Goal: Information Seeking & Learning: Learn about a topic

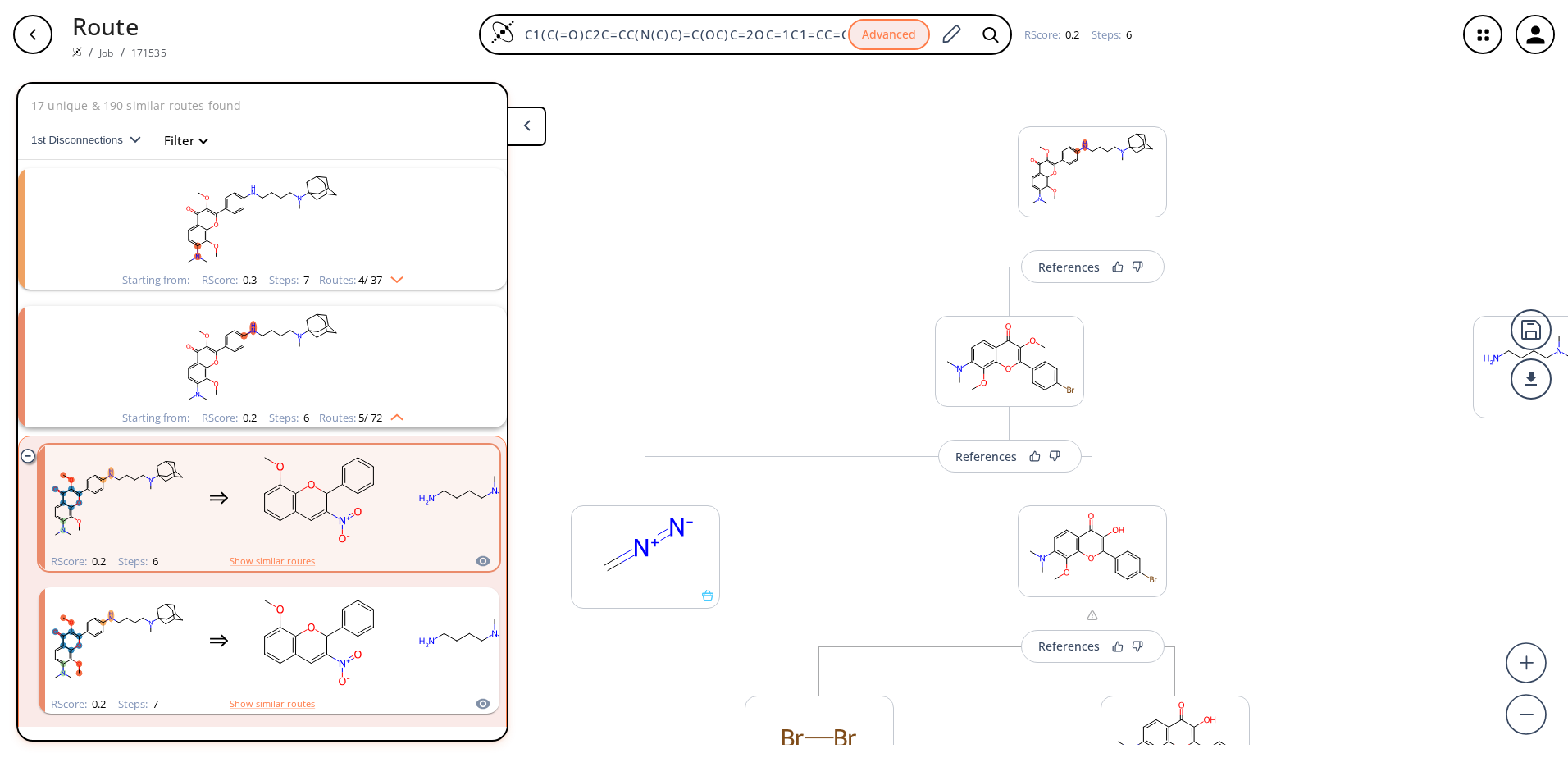
scroll to position [176, 0]
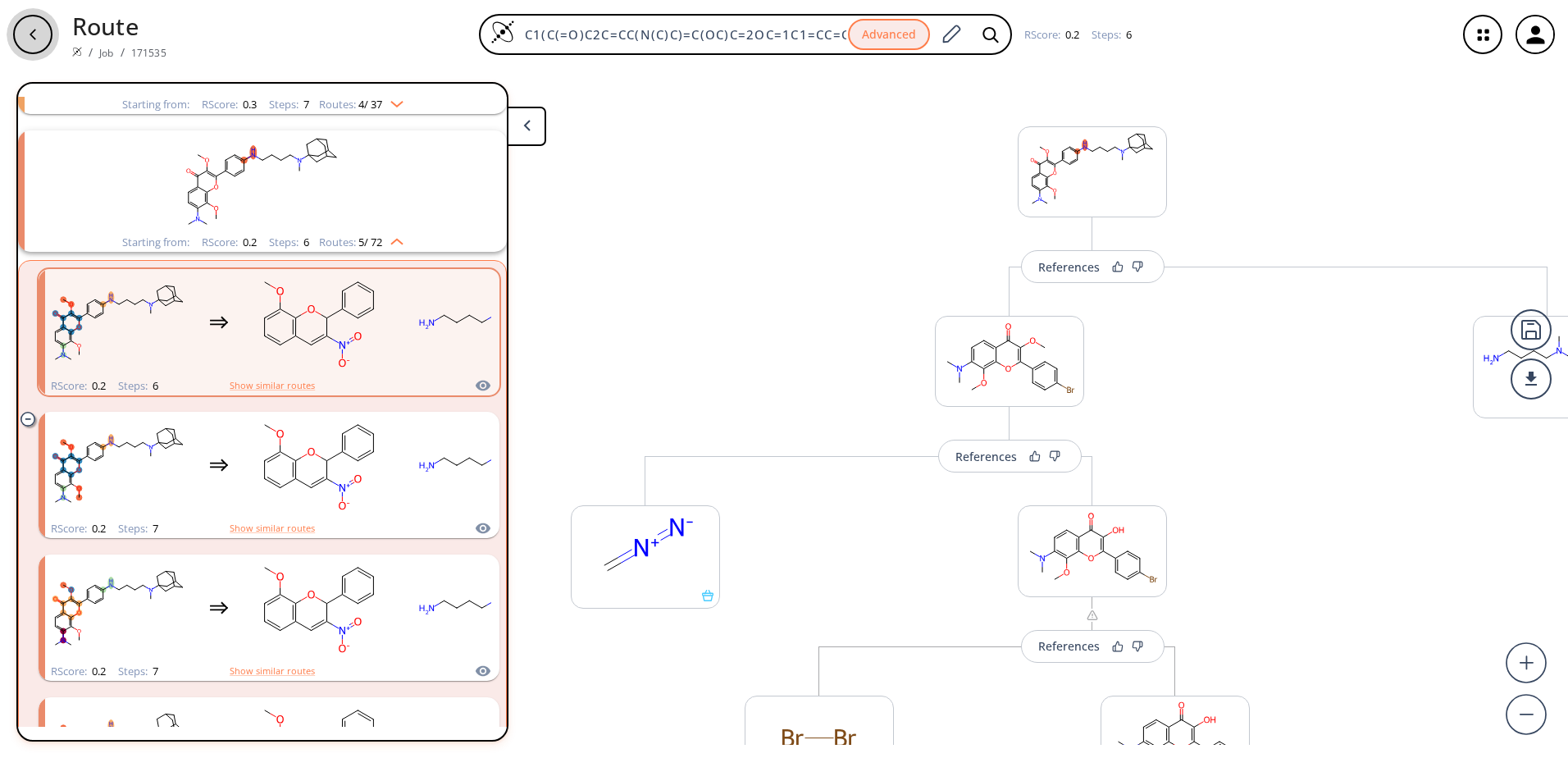
click at [32, 25] on div "button" at bounding box center [33, 34] width 39 height 39
click at [1476, 48] on icon "button" at bounding box center [1483, 34] width 44 height 44
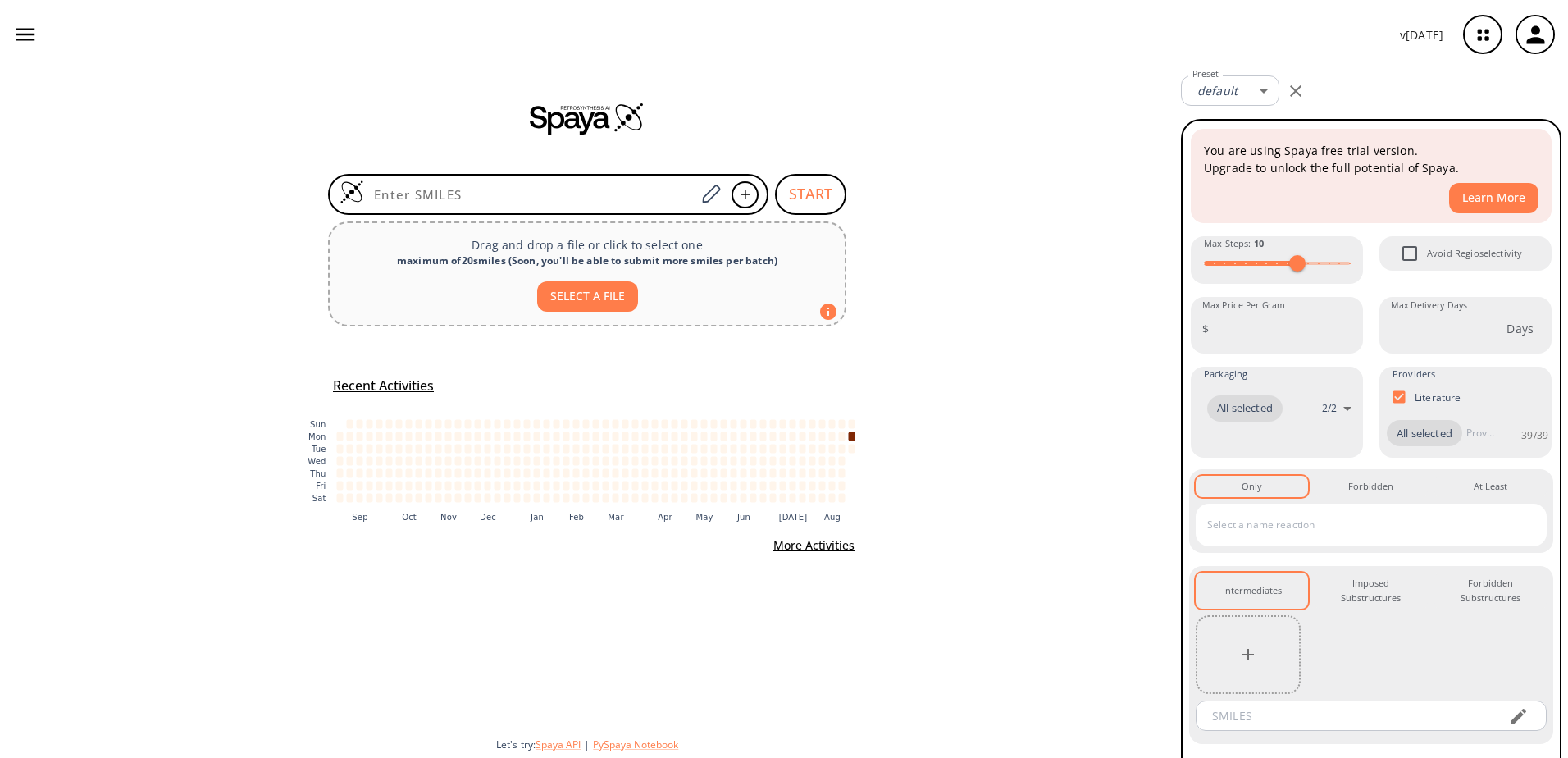
click at [1469, 32] on icon "button" at bounding box center [1483, 34] width 44 height 44
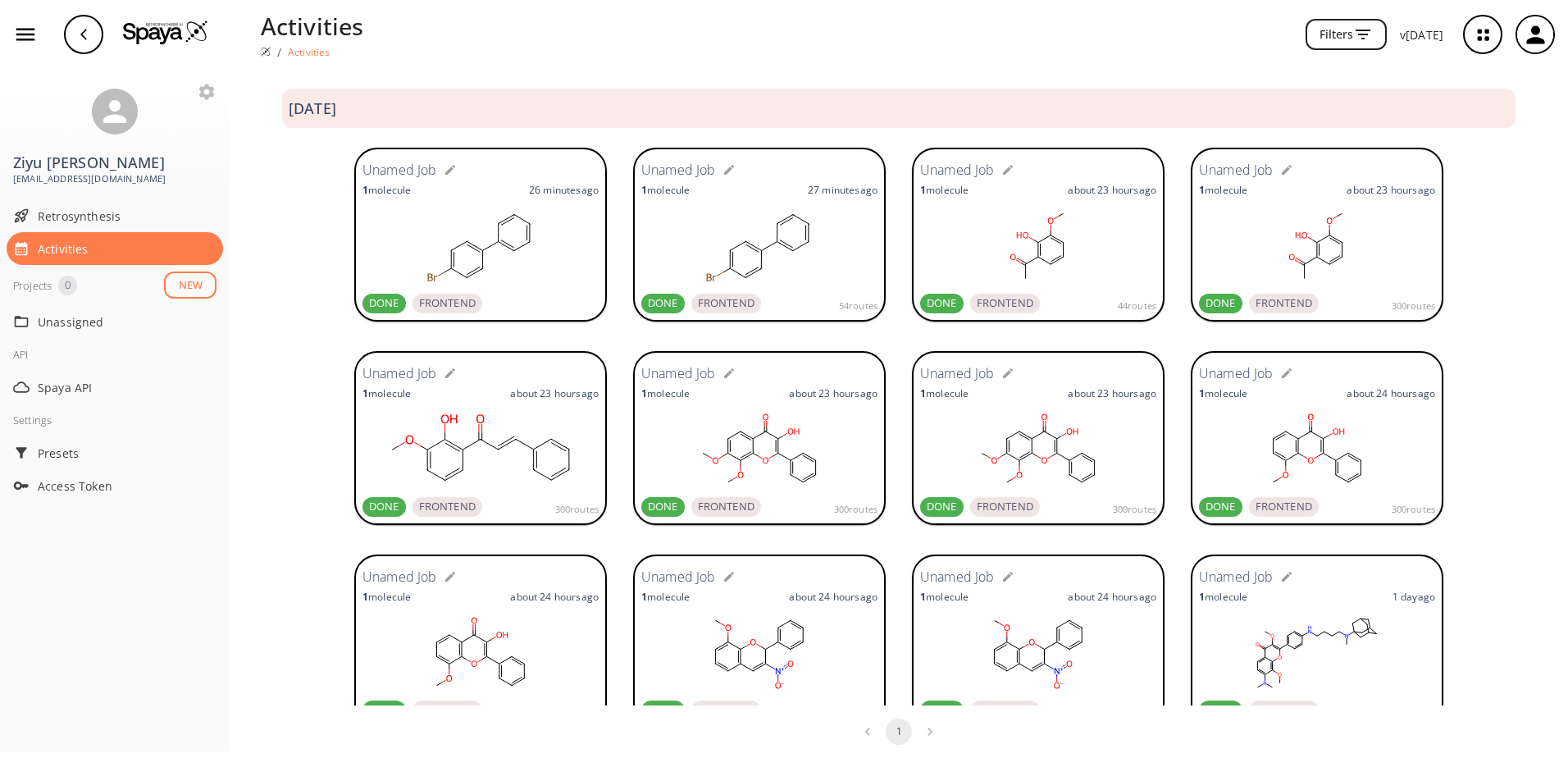
click at [1049, 262] on ellipse at bounding box center [1051, 265] width 9 height 9
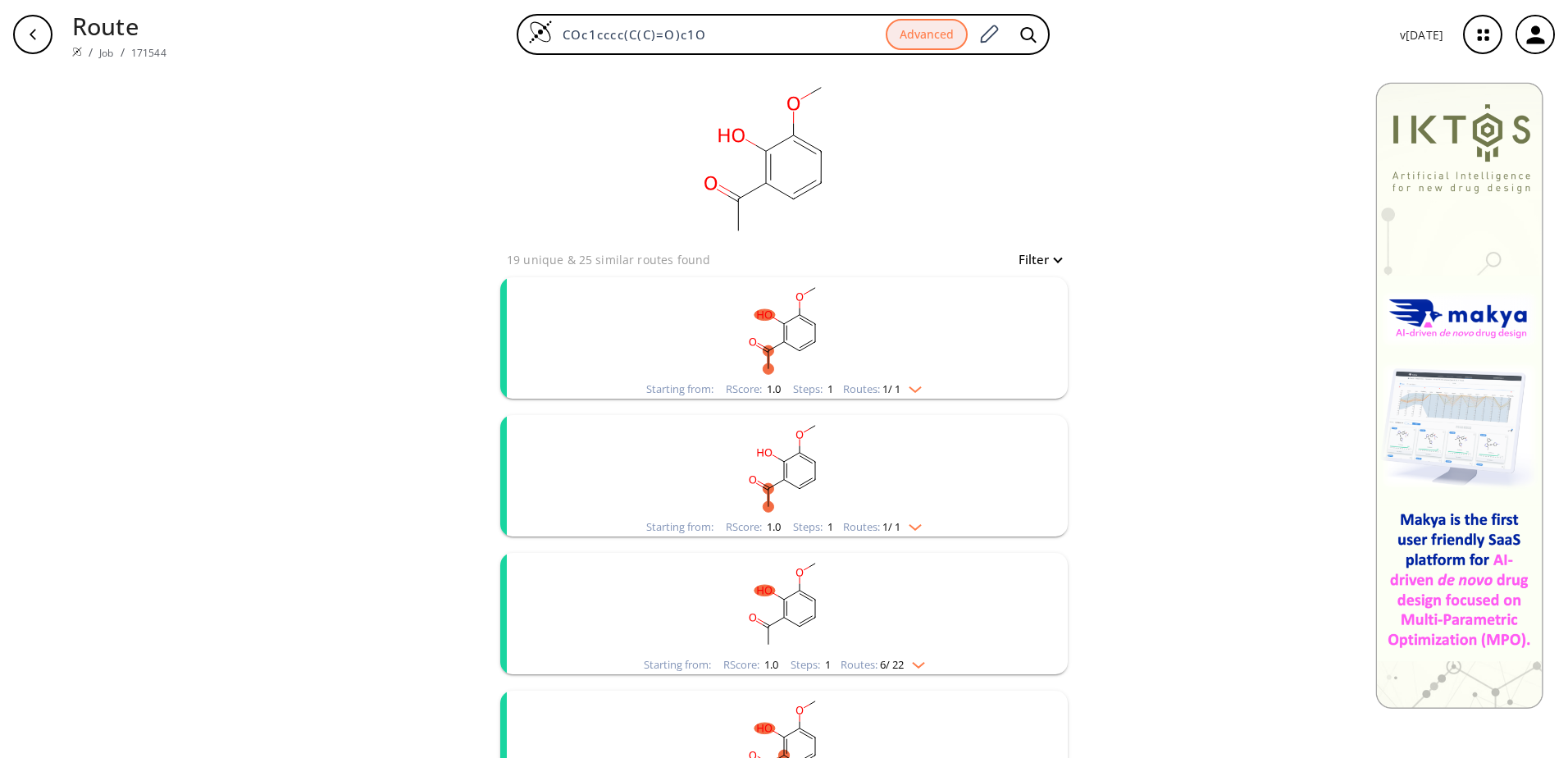
click at [886, 386] on span "1 / 1" at bounding box center [891, 389] width 18 height 10
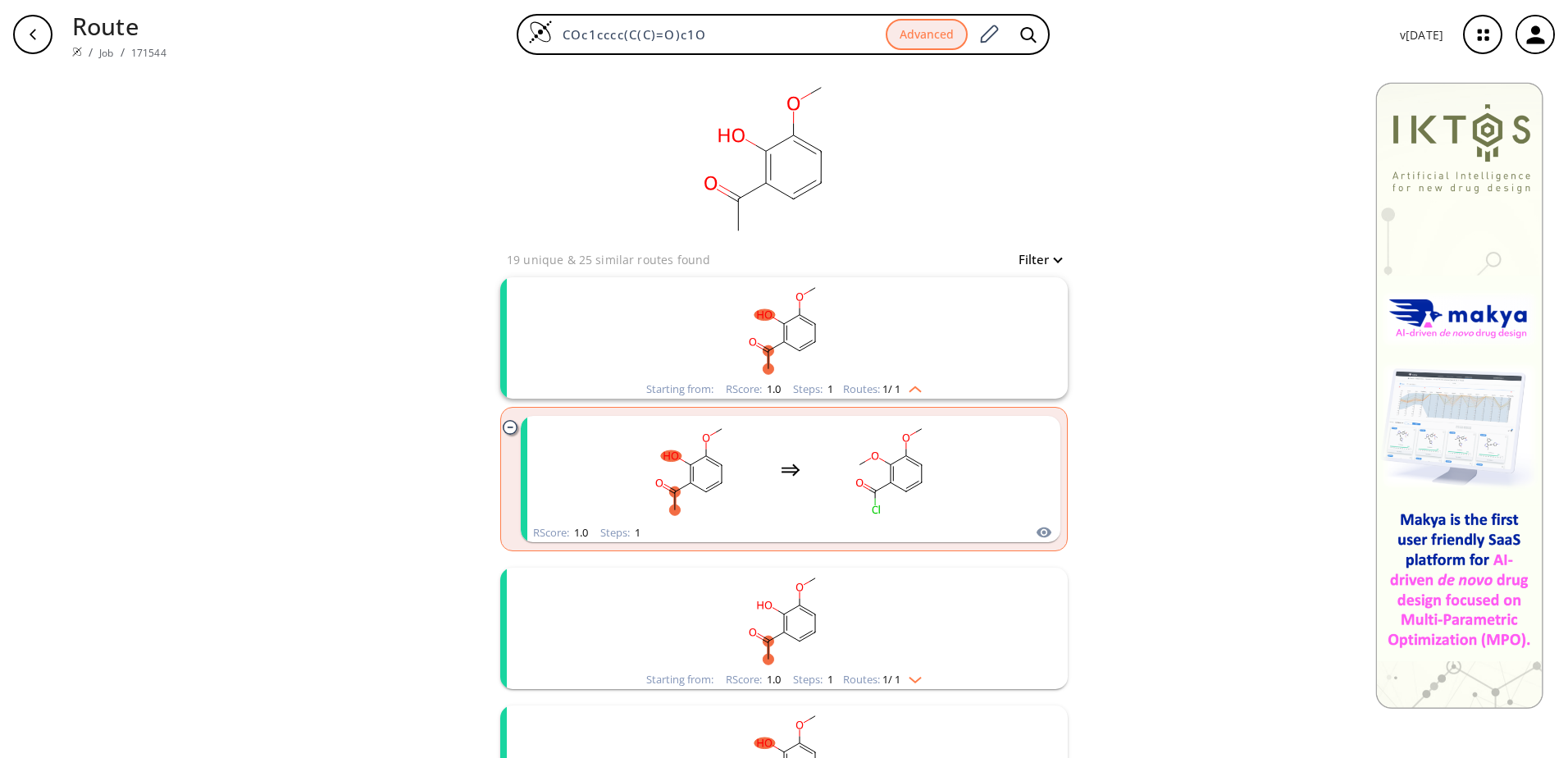
click at [886, 386] on span "1 / 1" at bounding box center [891, 389] width 18 height 10
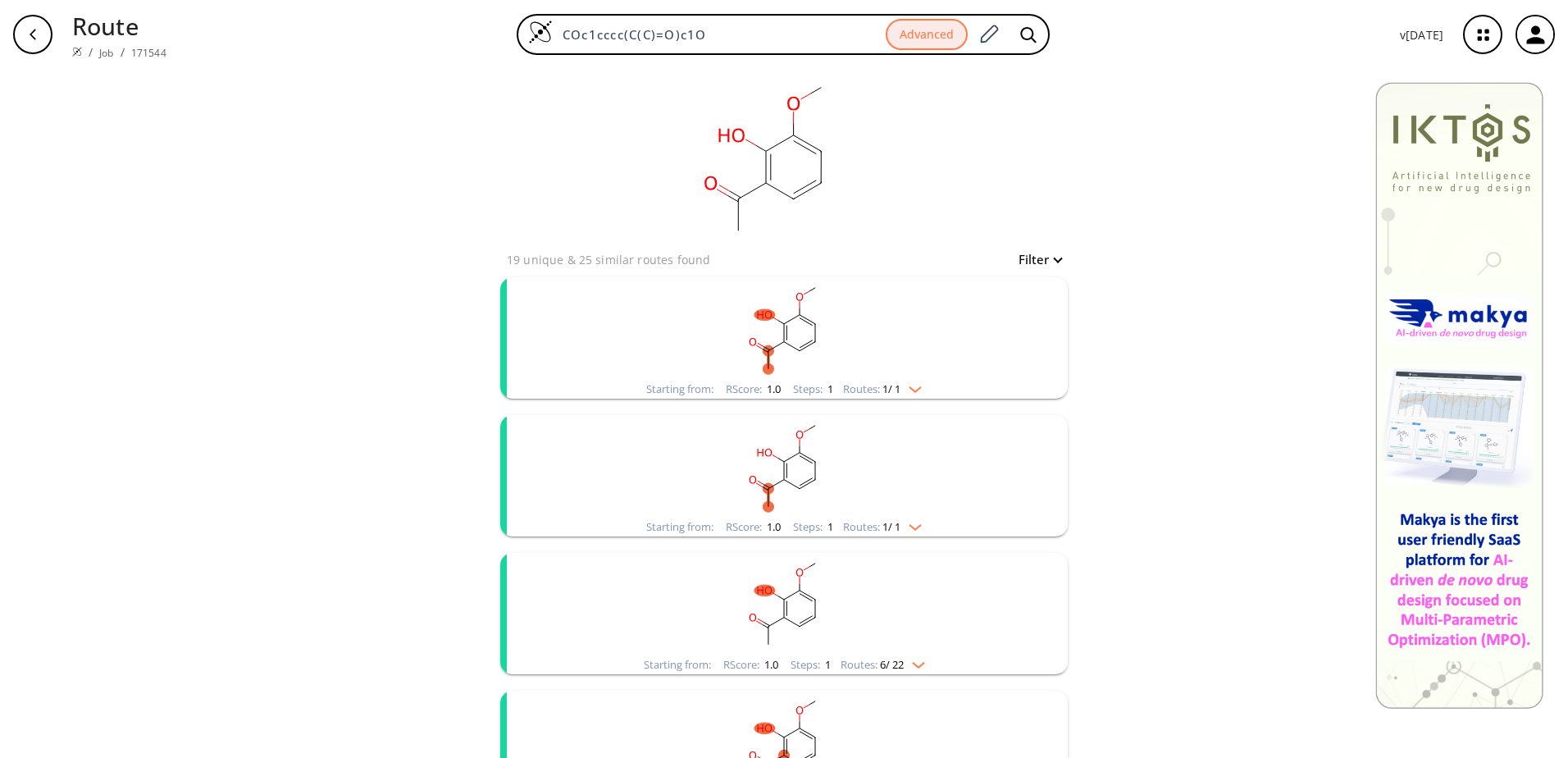
click at [891, 526] on span "1 / 1" at bounding box center [891, 526] width 18 height 10
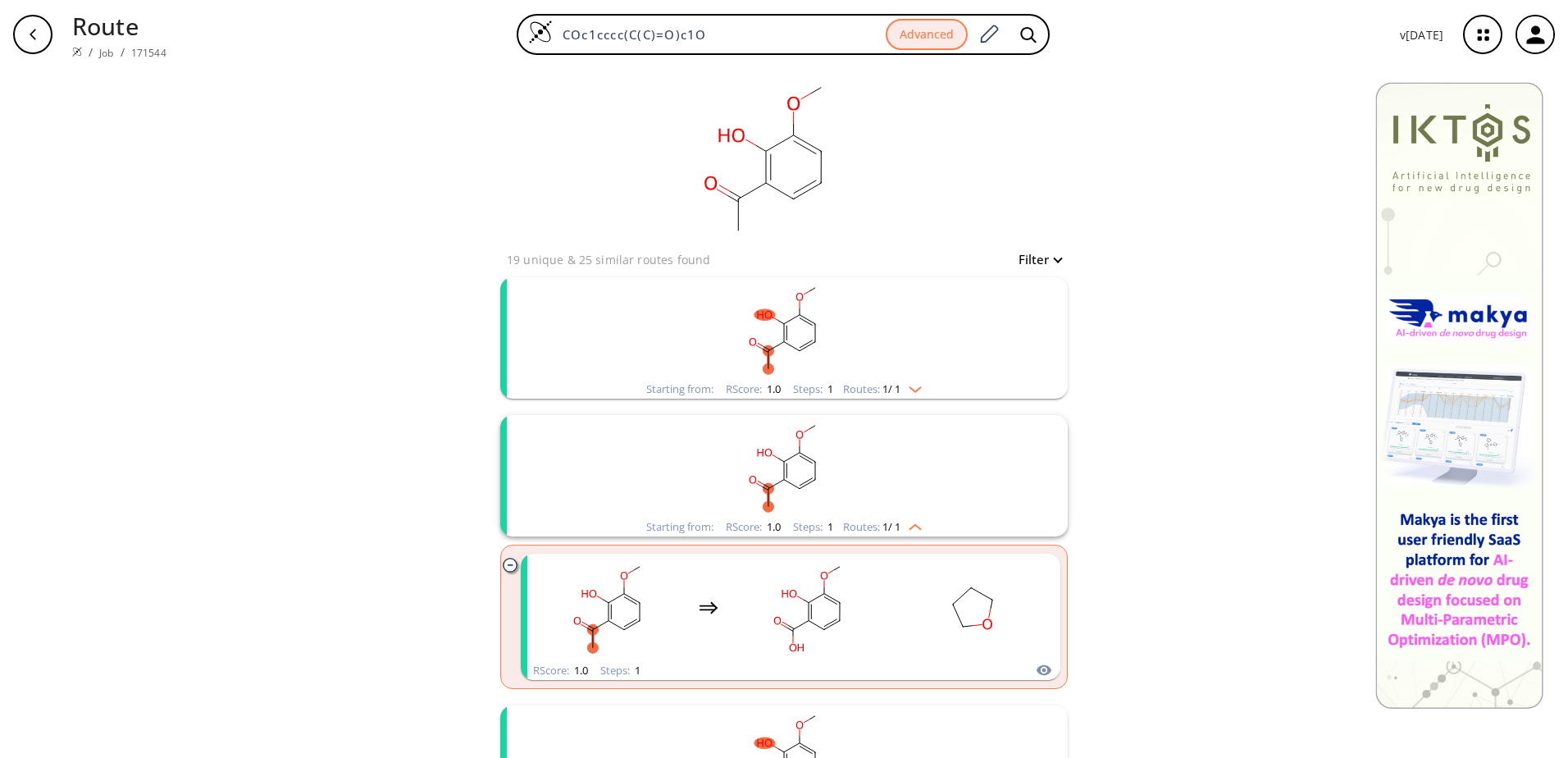
scroll to position [82, 0]
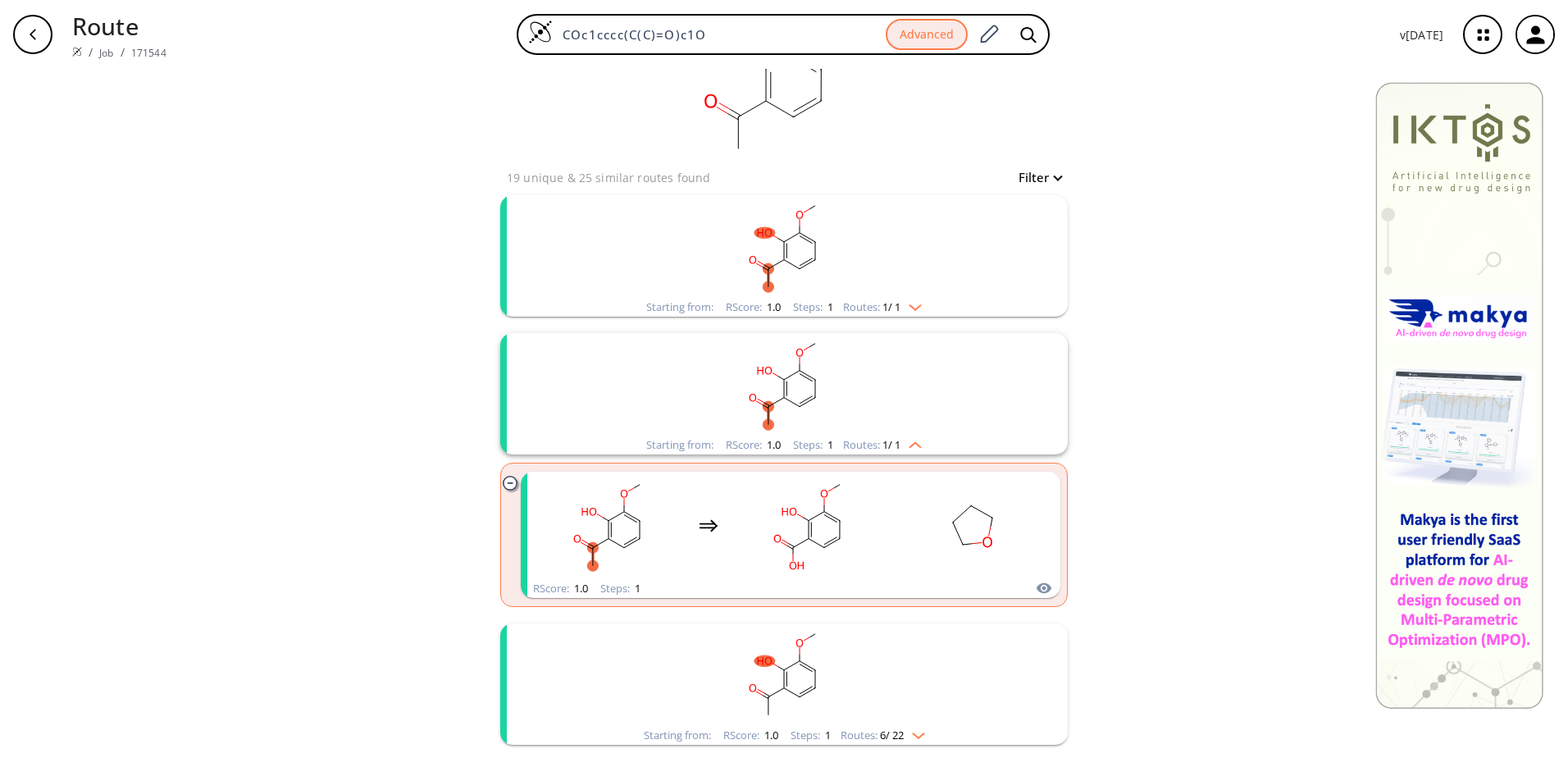
click at [913, 445] on img "clusters" at bounding box center [910, 442] width 21 height 13
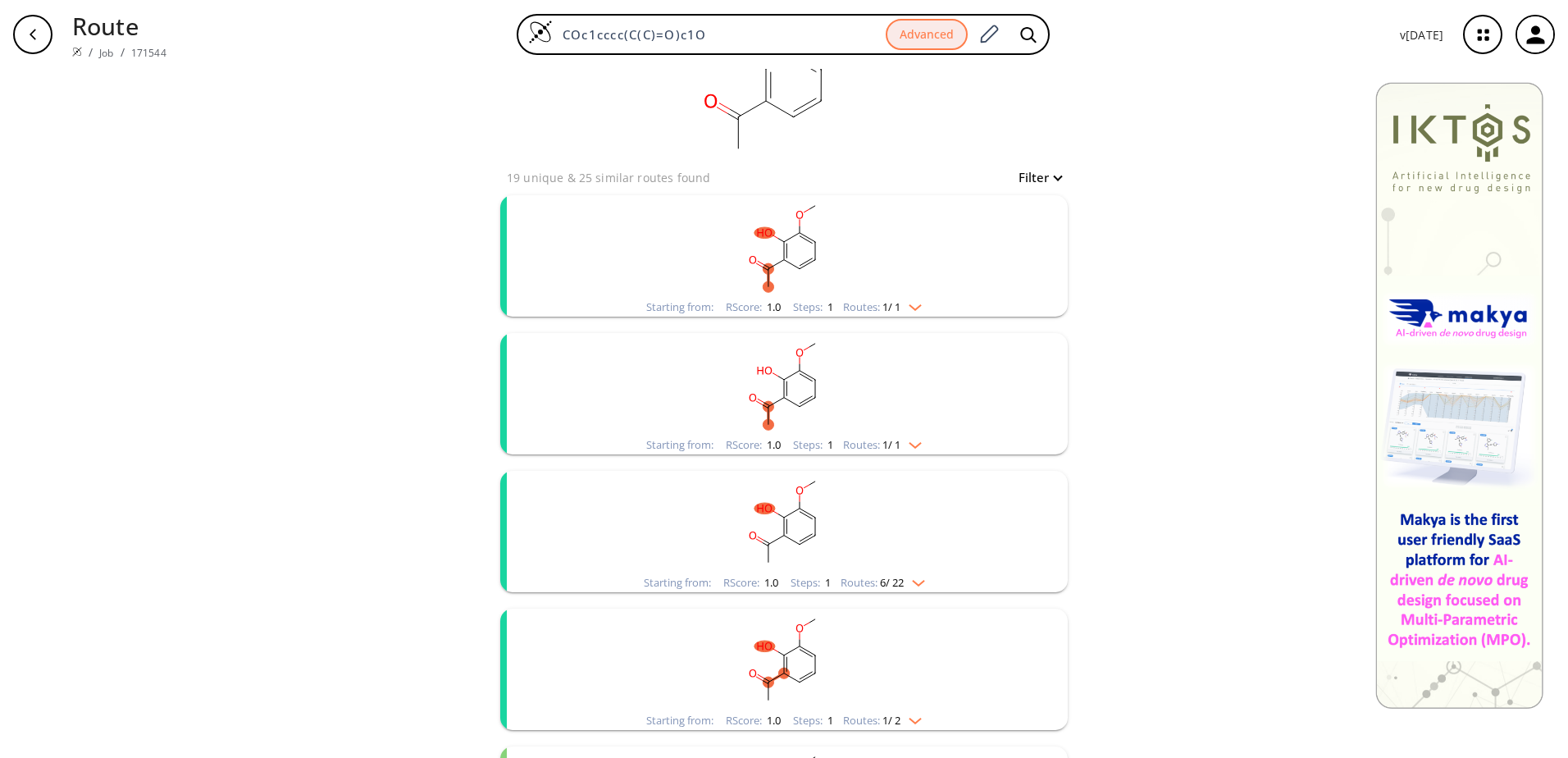
scroll to position [164, 0]
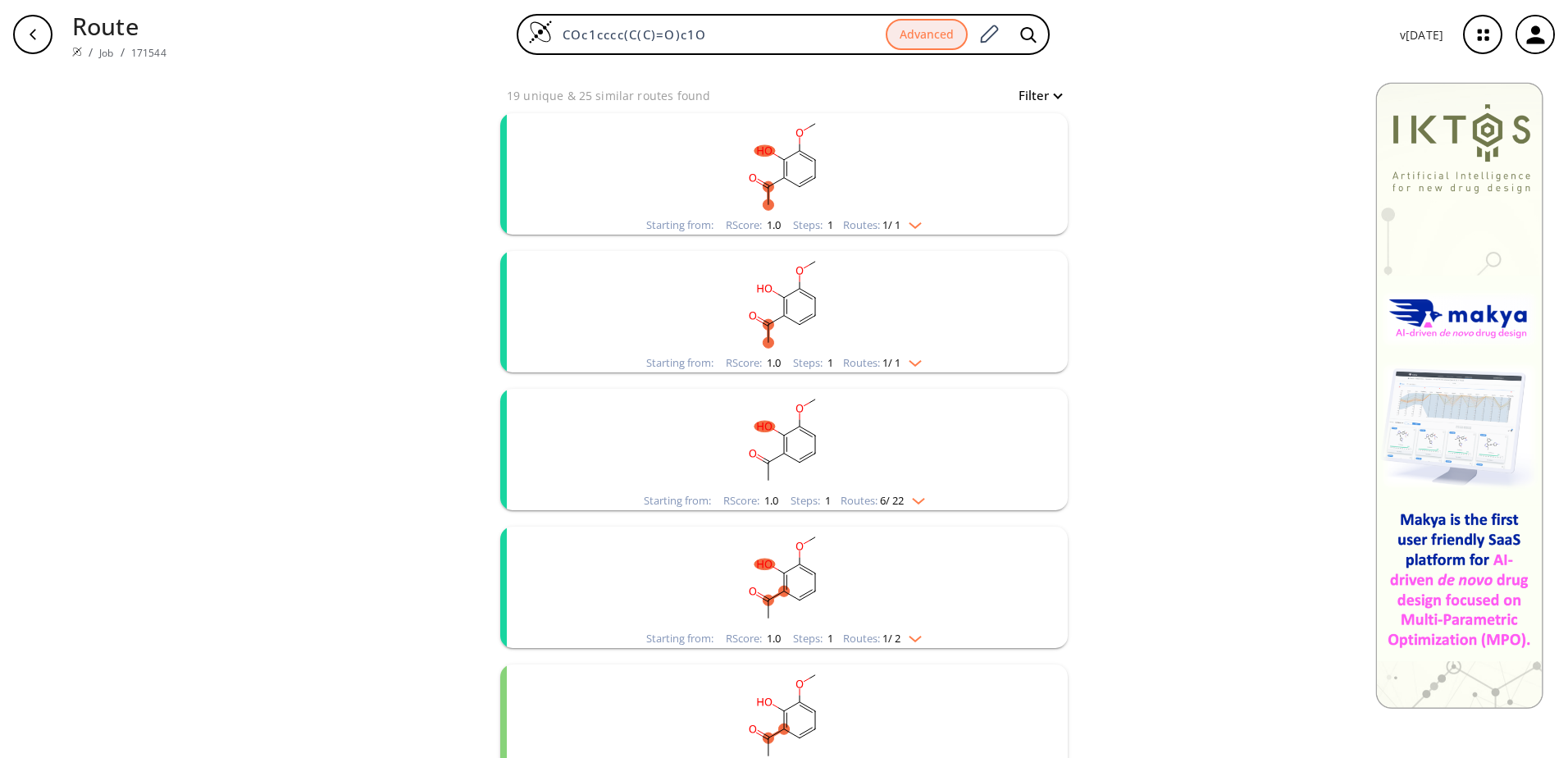
click at [905, 500] on img "clusters" at bounding box center [914, 498] width 21 height 13
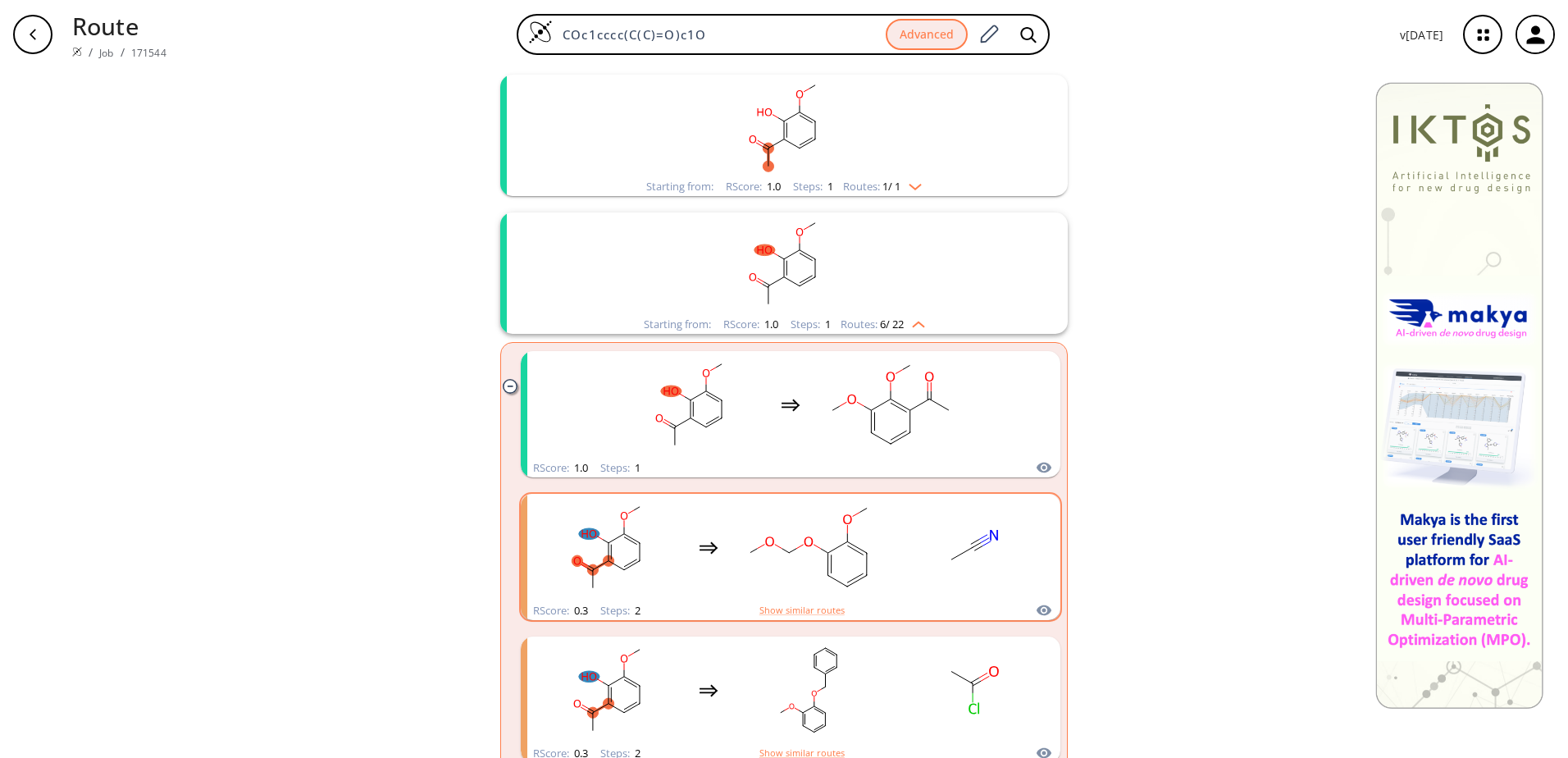
scroll to position [246, 0]
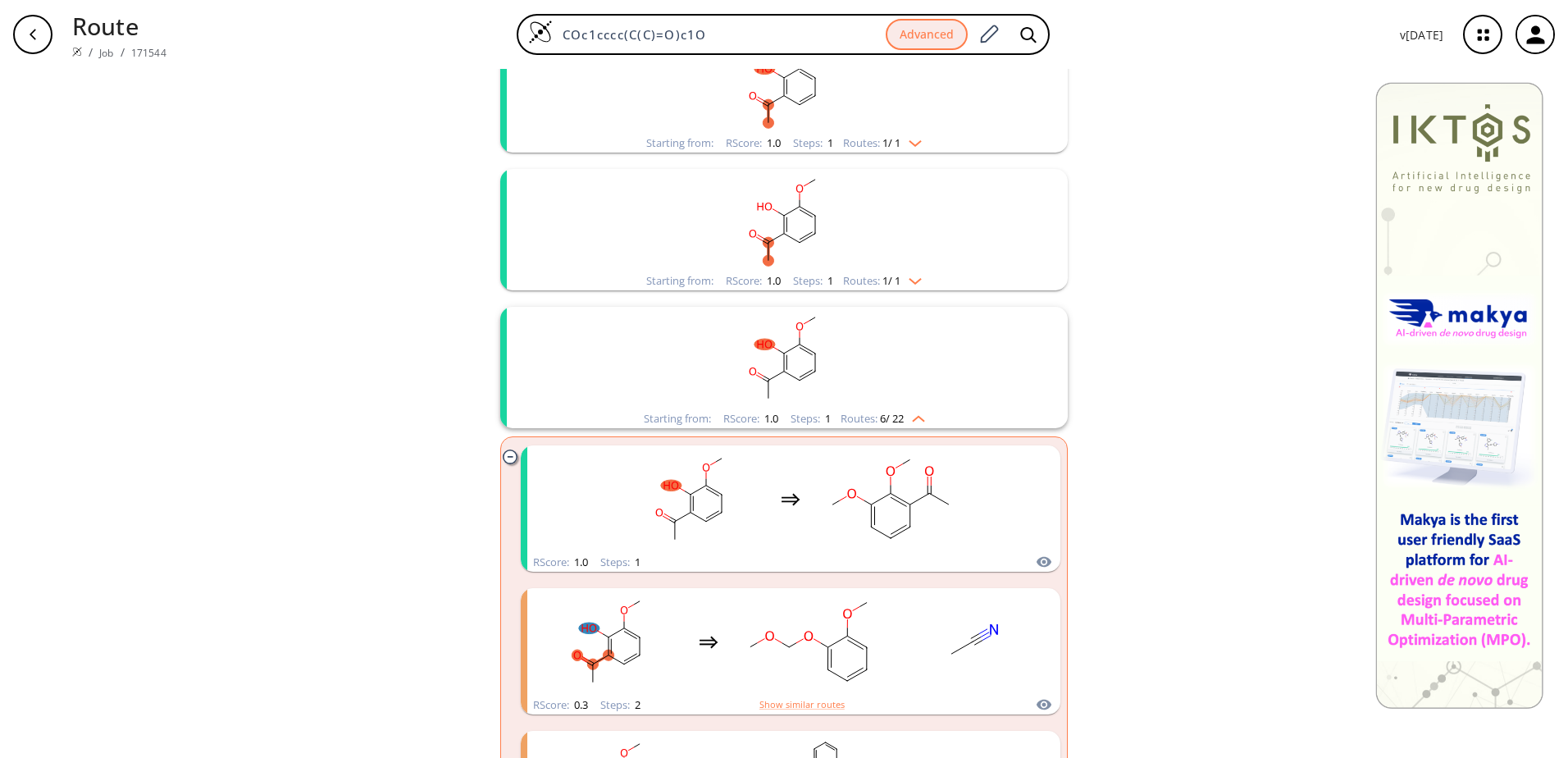
click at [898, 416] on span "6 / 22" at bounding box center [892, 419] width 24 height 10
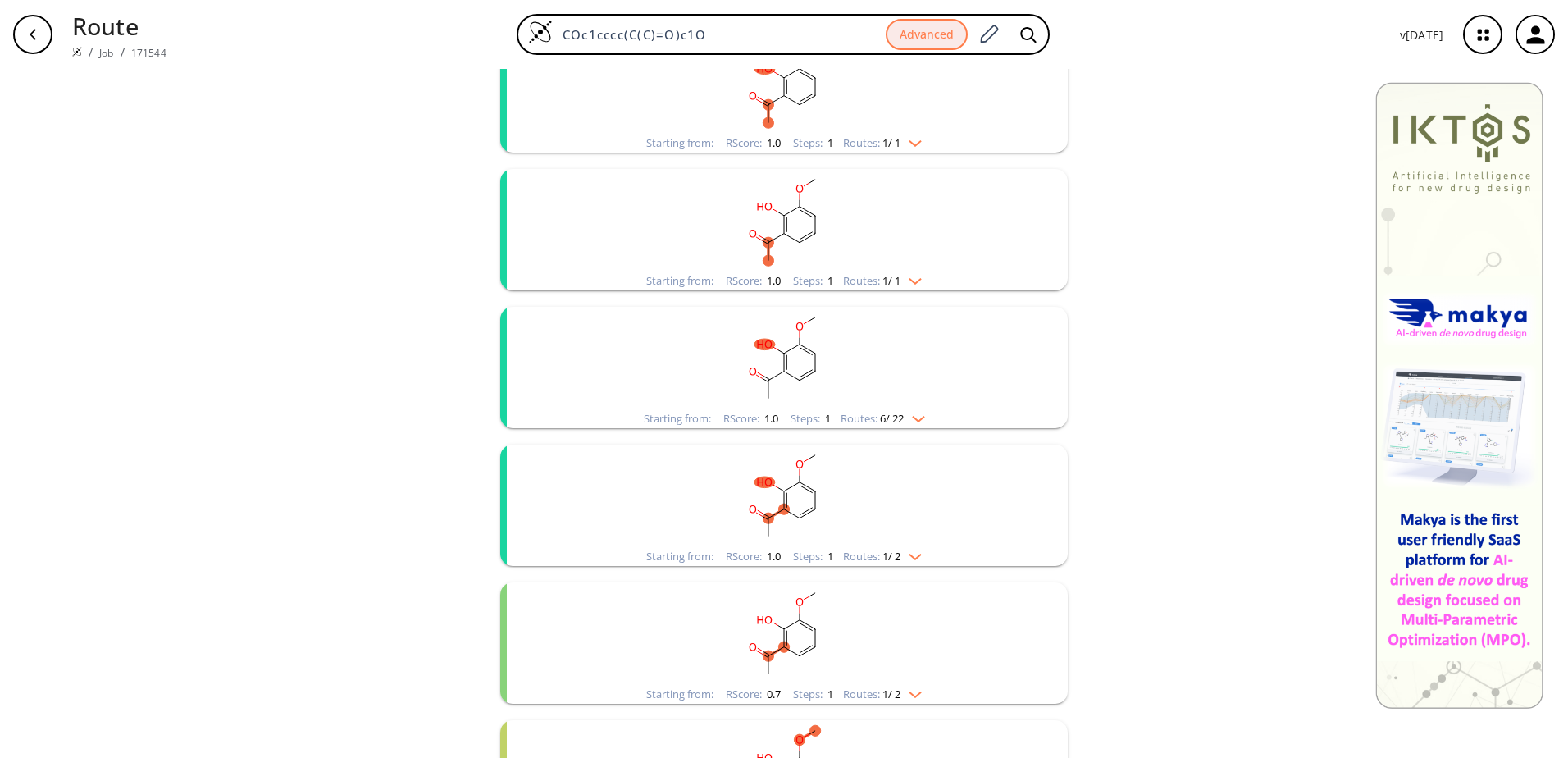
click at [898, 416] on span "6 / 22" at bounding box center [892, 419] width 24 height 10
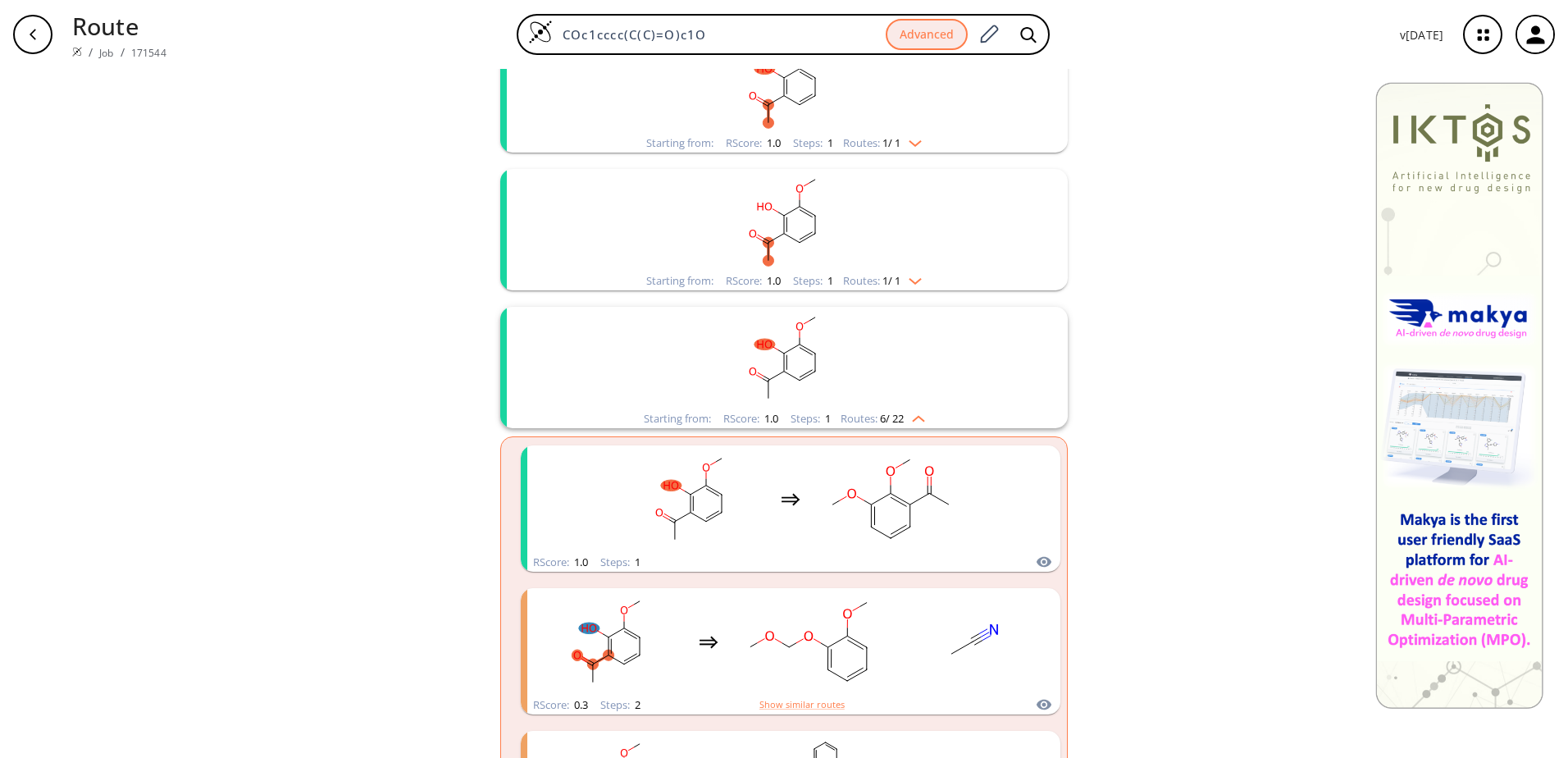
click at [898, 416] on span "6 / 22" at bounding box center [892, 419] width 24 height 10
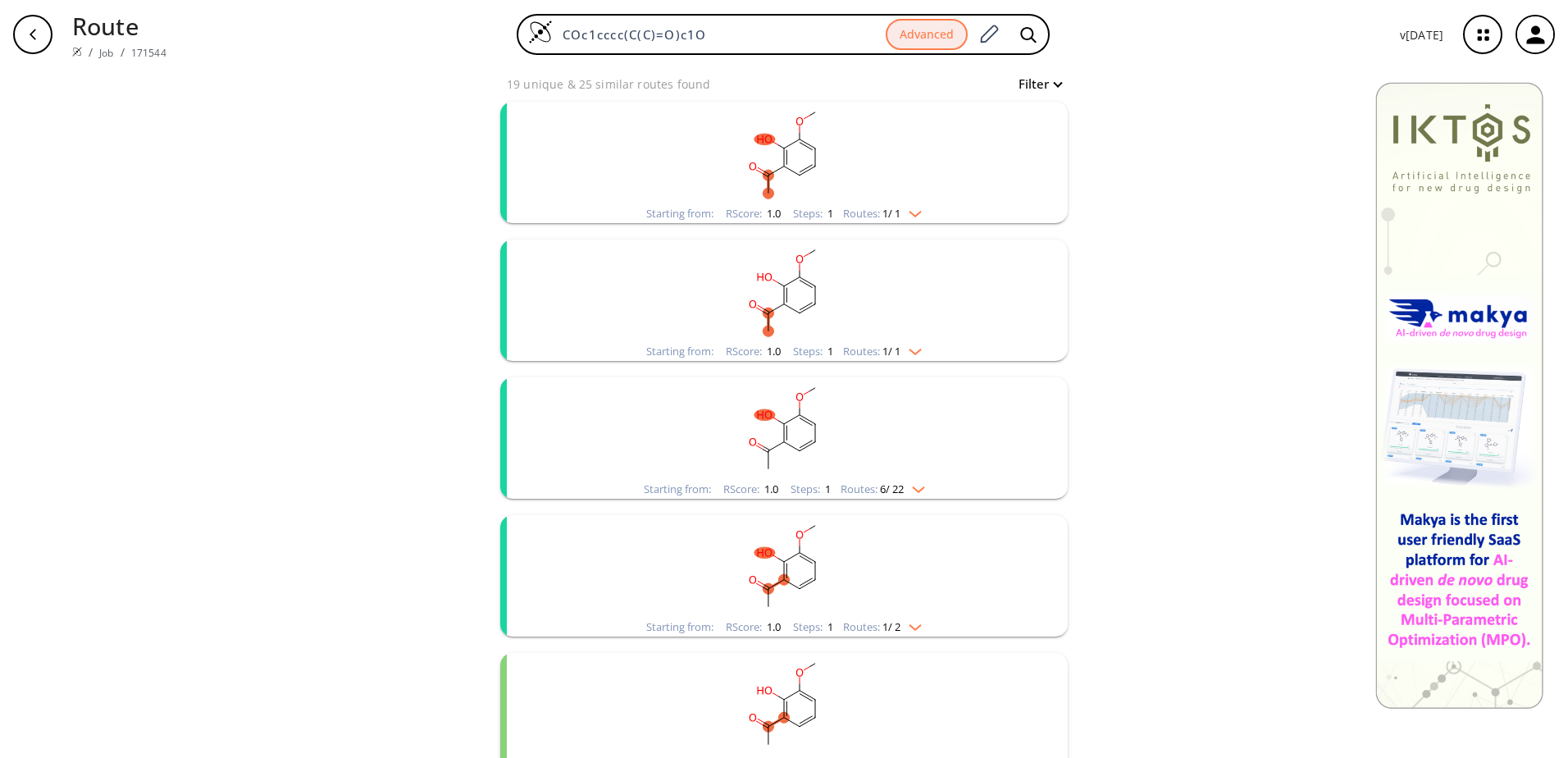
scroll to position [0, 0]
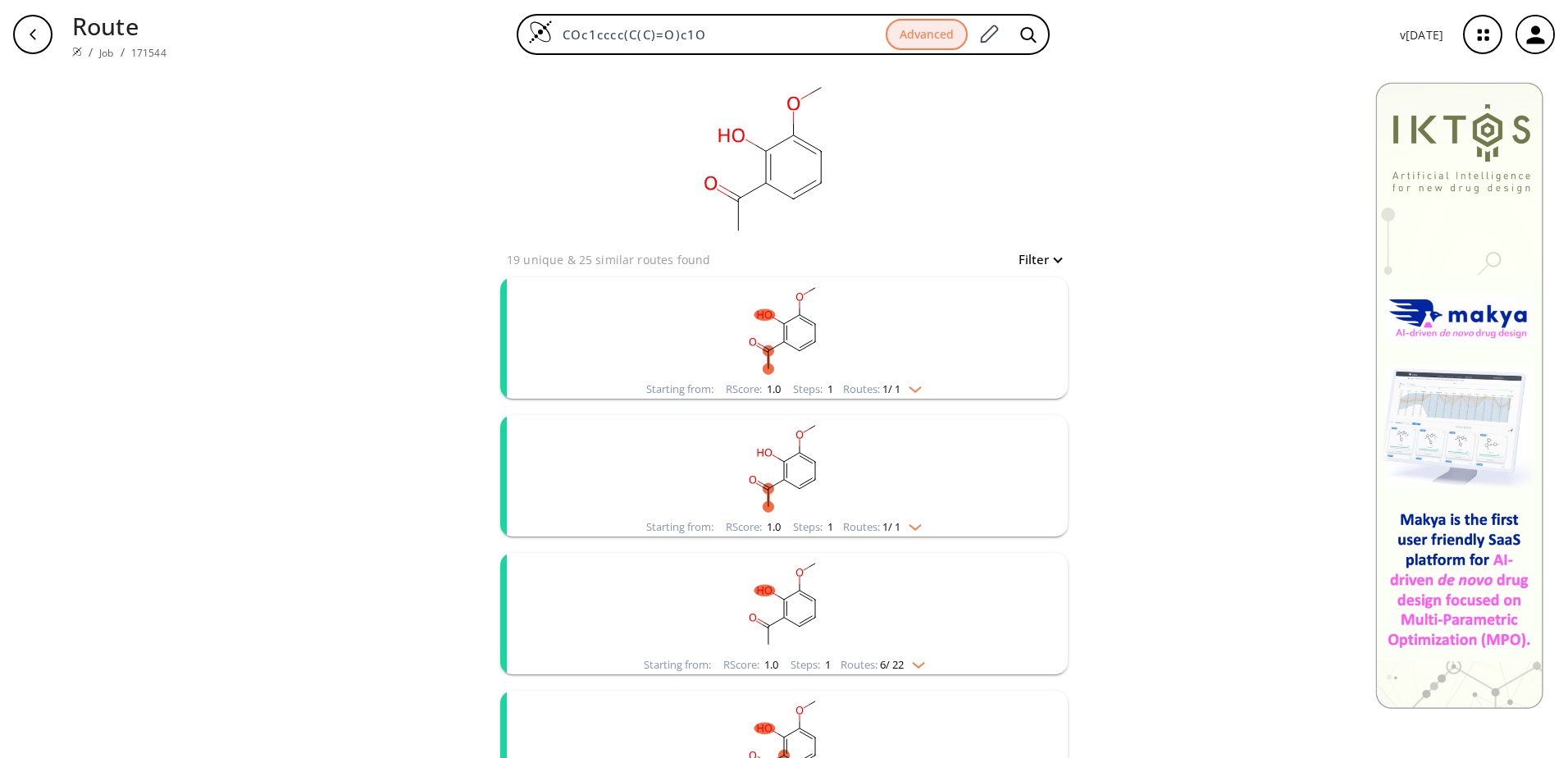
click at [897, 530] on span "1 / 1" at bounding box center [891, 526] width 18 height 10
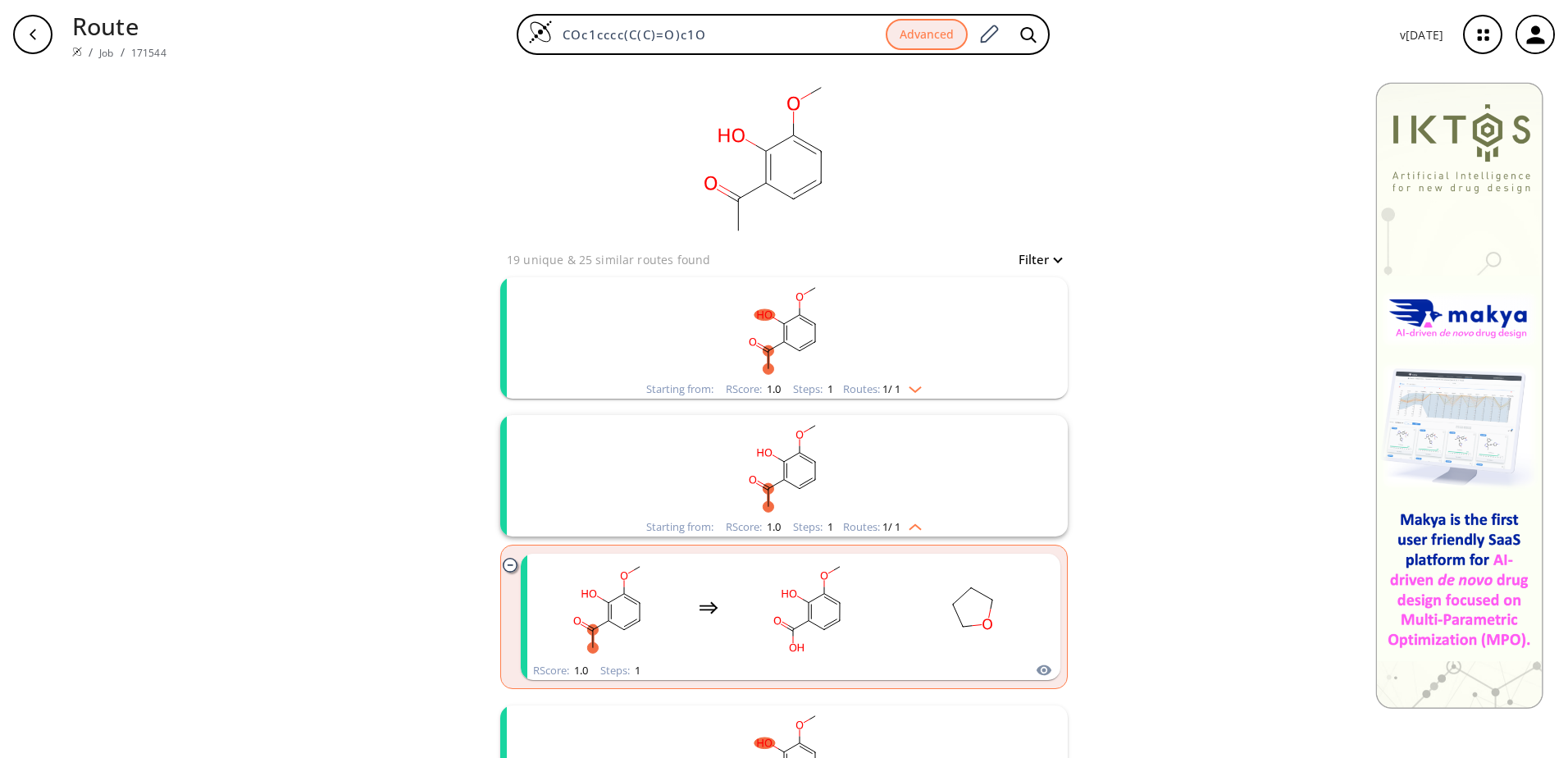
scroll to position [82, 0]
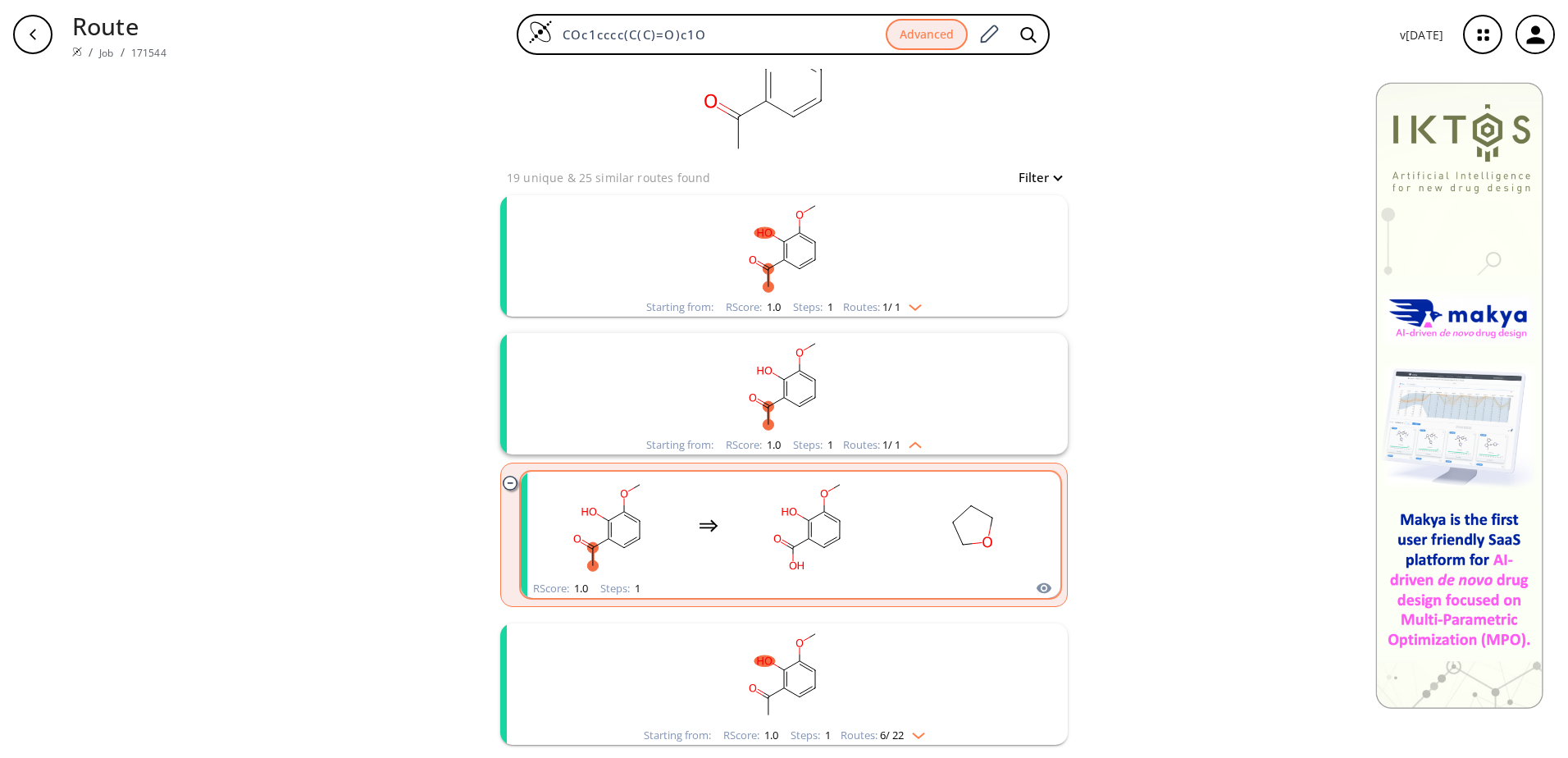
click at [900, 522] on rect "clusters" at bounding box center [973, 525] width 148 height 102
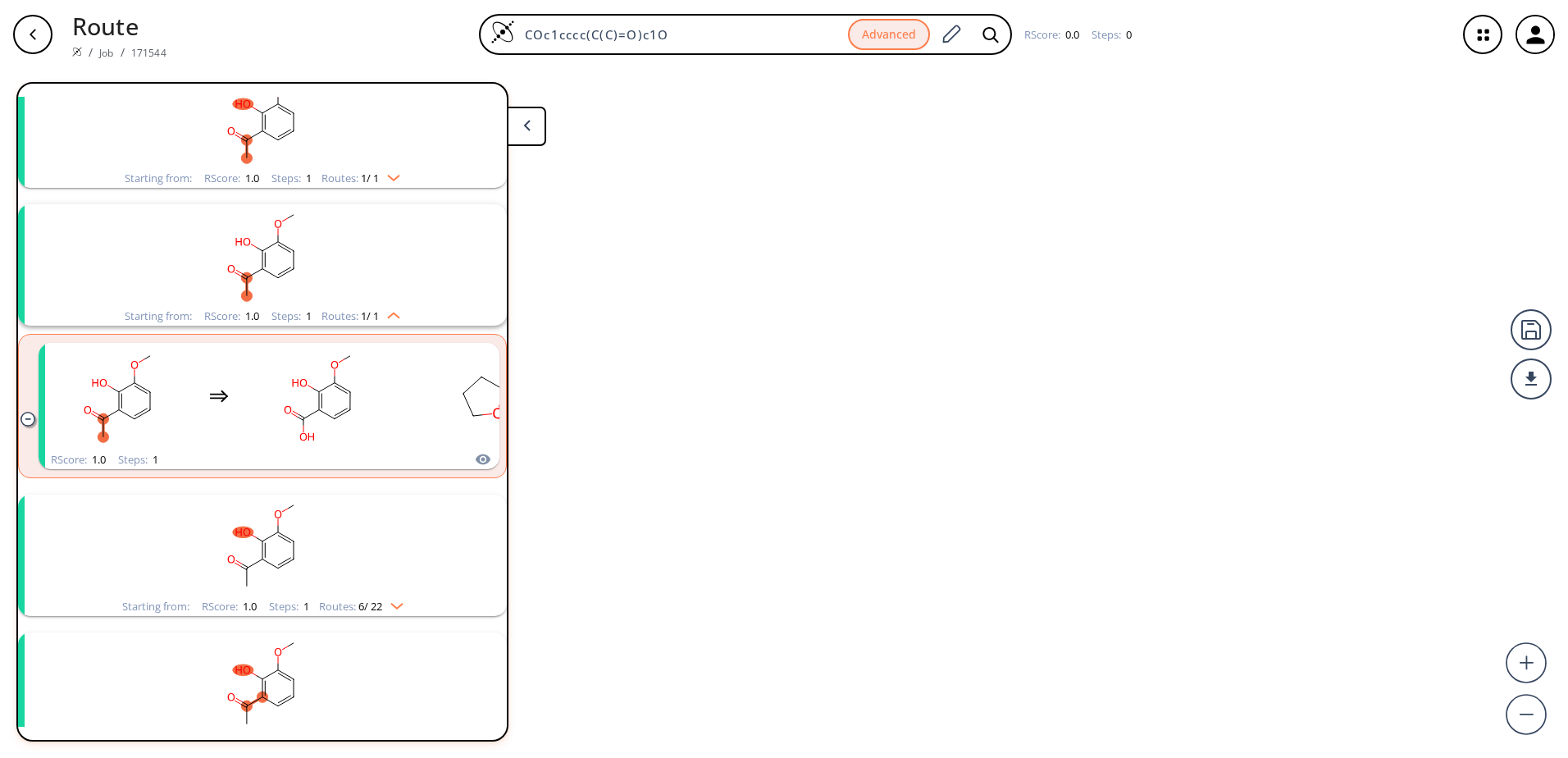
scroll to position [176, 0]
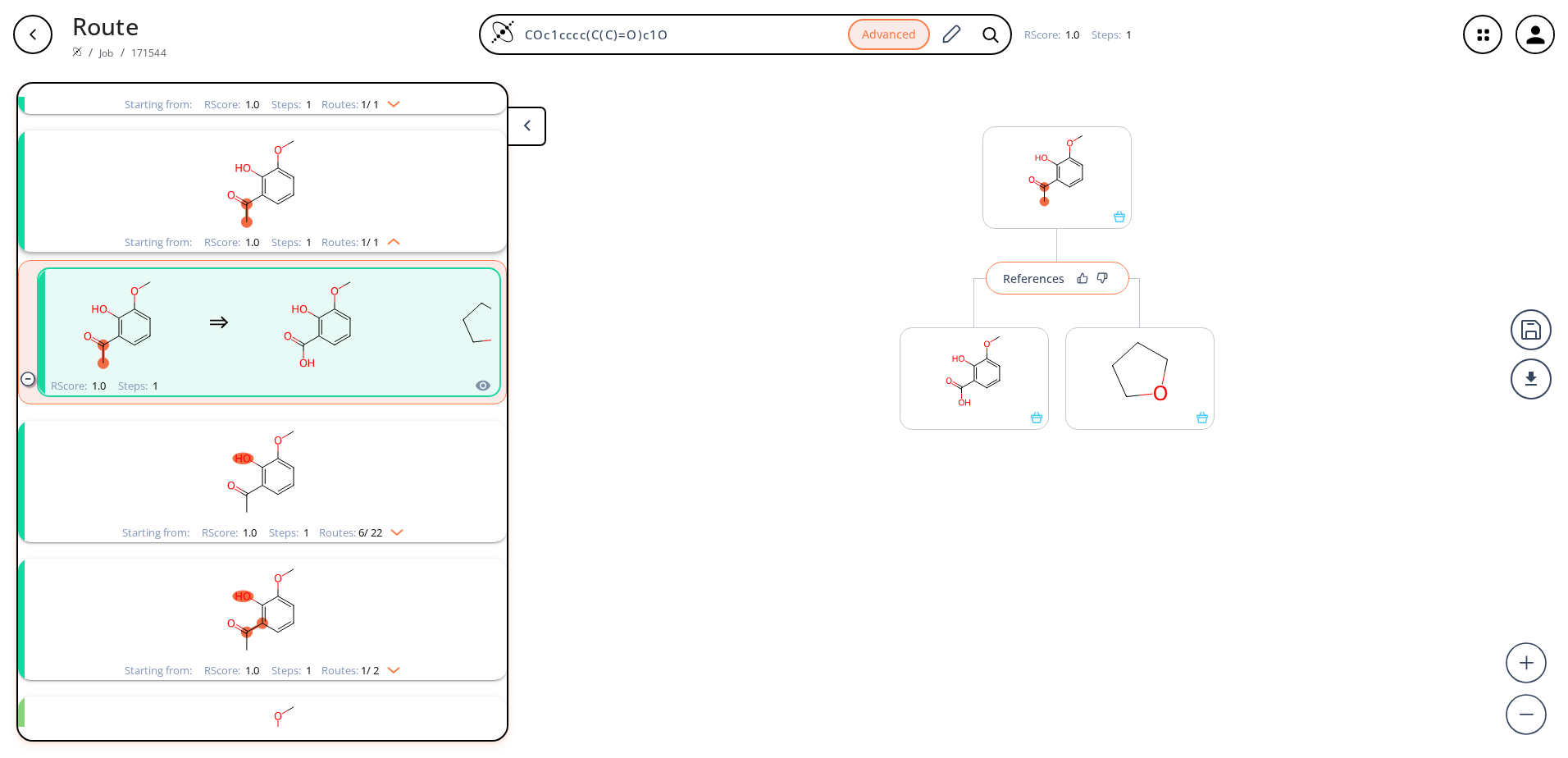
click at [1037, 278] on div "References" at bounding box center [1034, 278] width 61 height 10
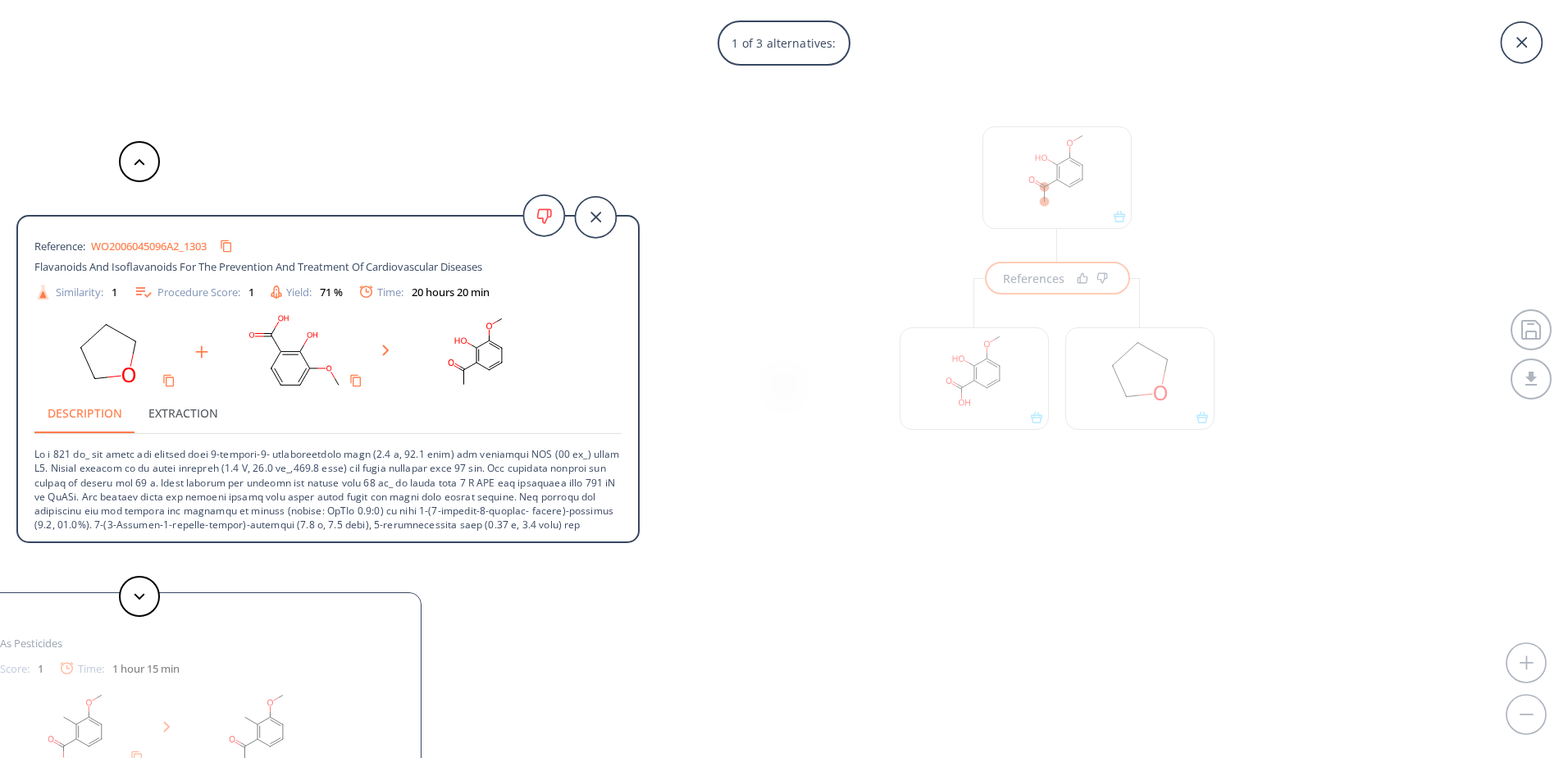
click at [180, 248] on link "WO2006045096A2_1303" at bounding box center [149, 246] width 115 height 10
click at [148, 589] on button at bounding box center [140, 596] width 41 height 41
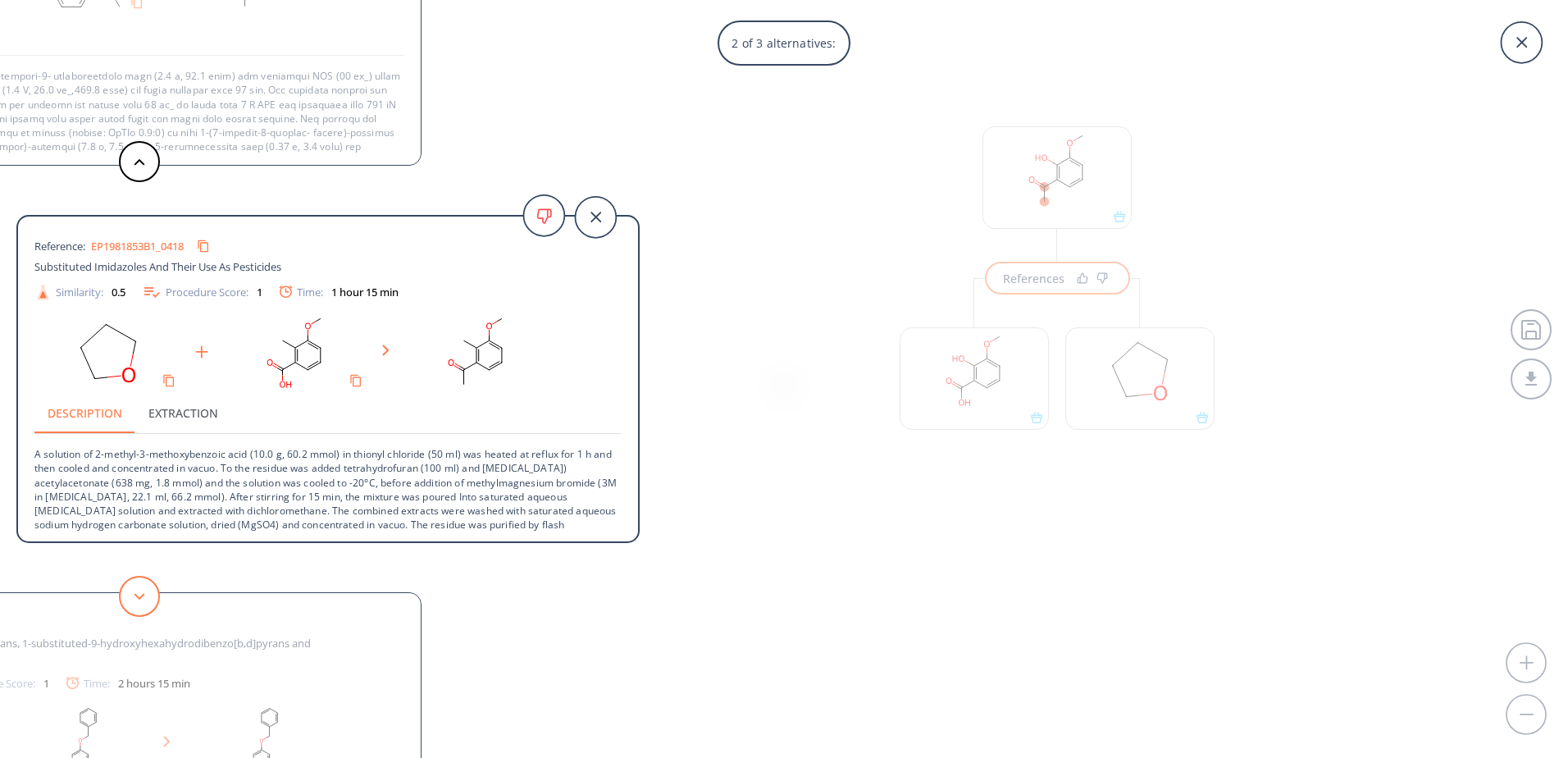
click at [148, 589] on button at bounding box center [140, 596] width 41 height 41
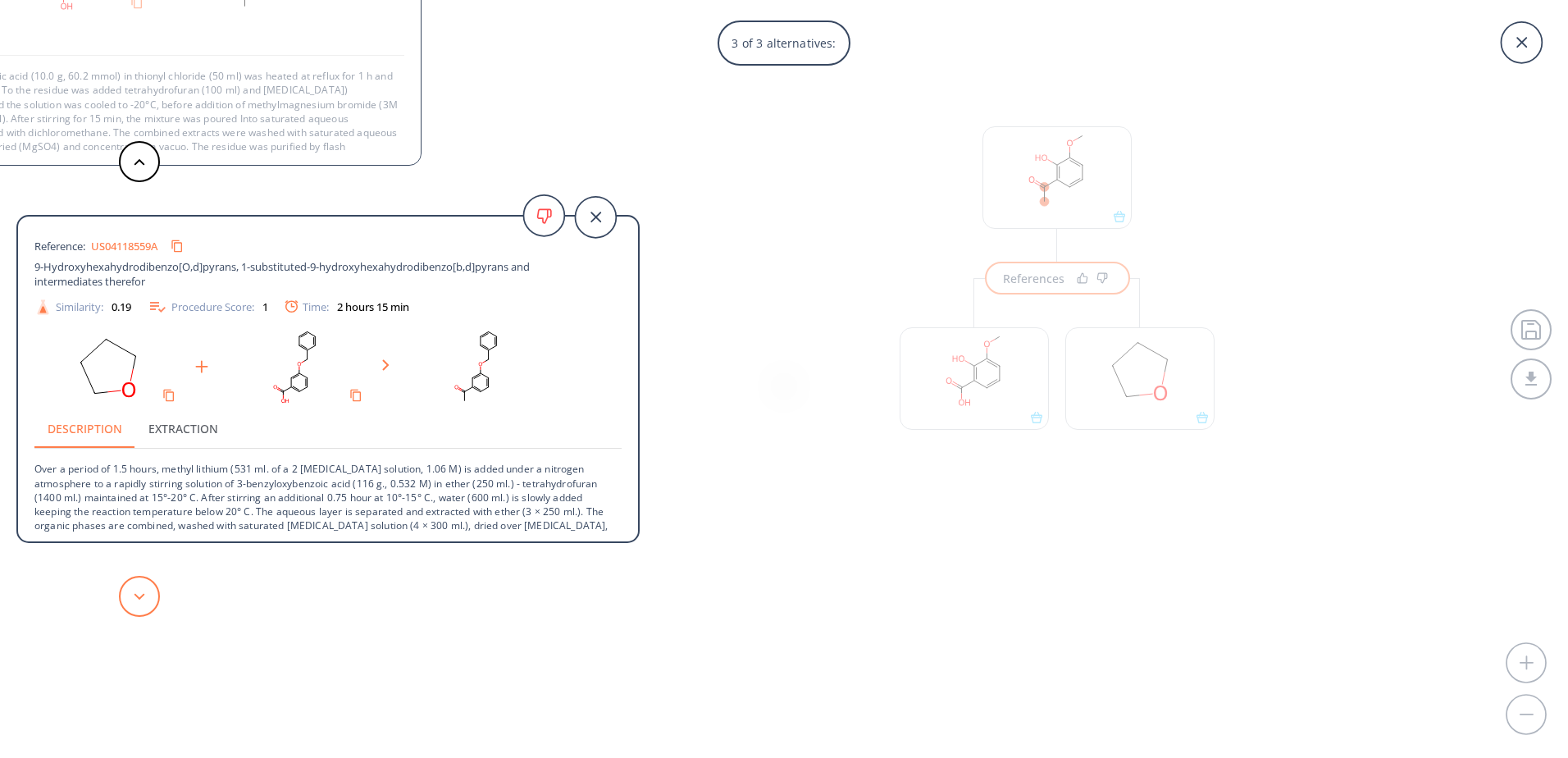
click at [148, 589] on button at bounding box center [140, 596] width 41 height 41
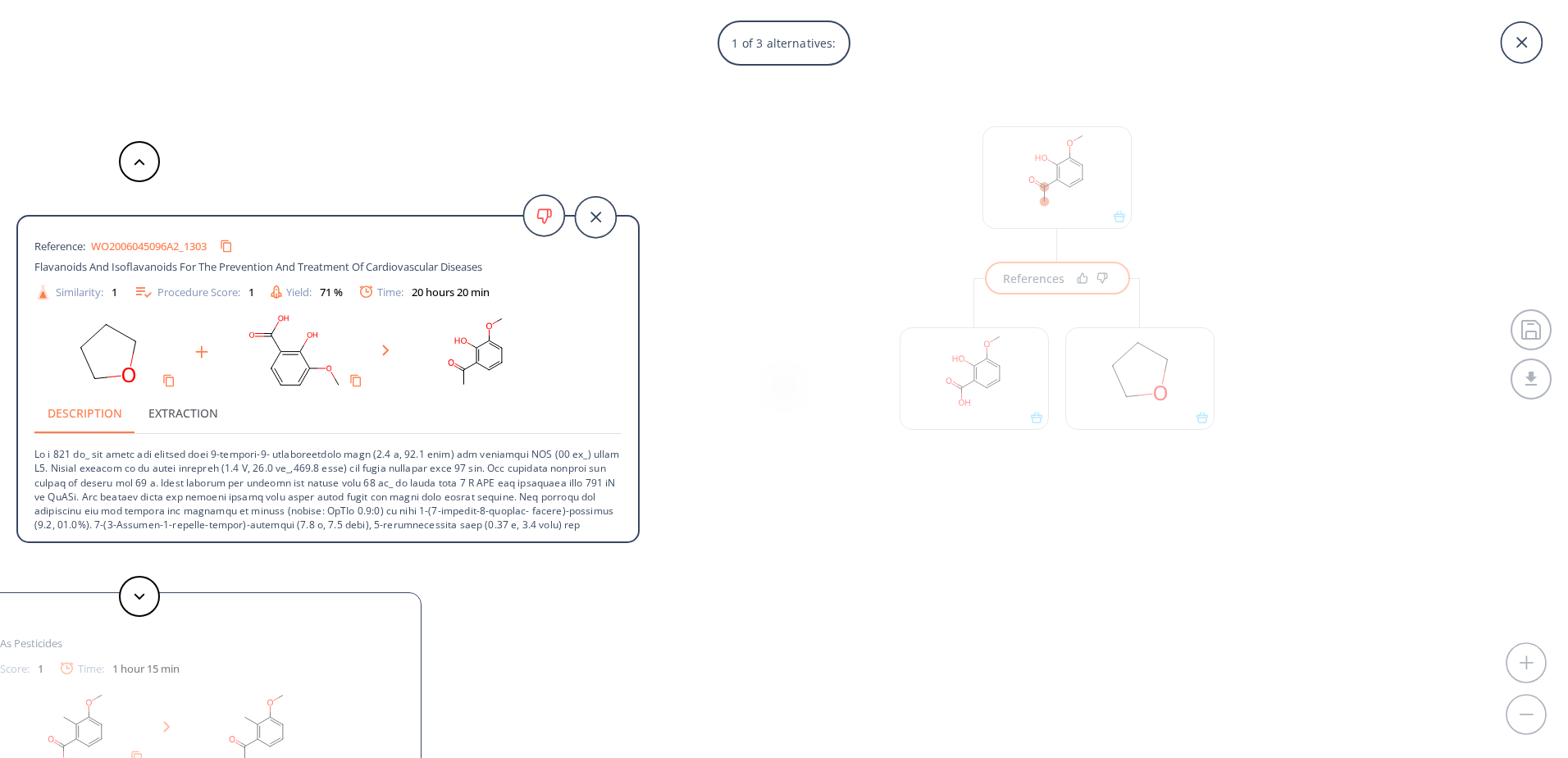
click at [208, 422] on button "Extraction" at bounding box center [183, 413] width 96 height 39
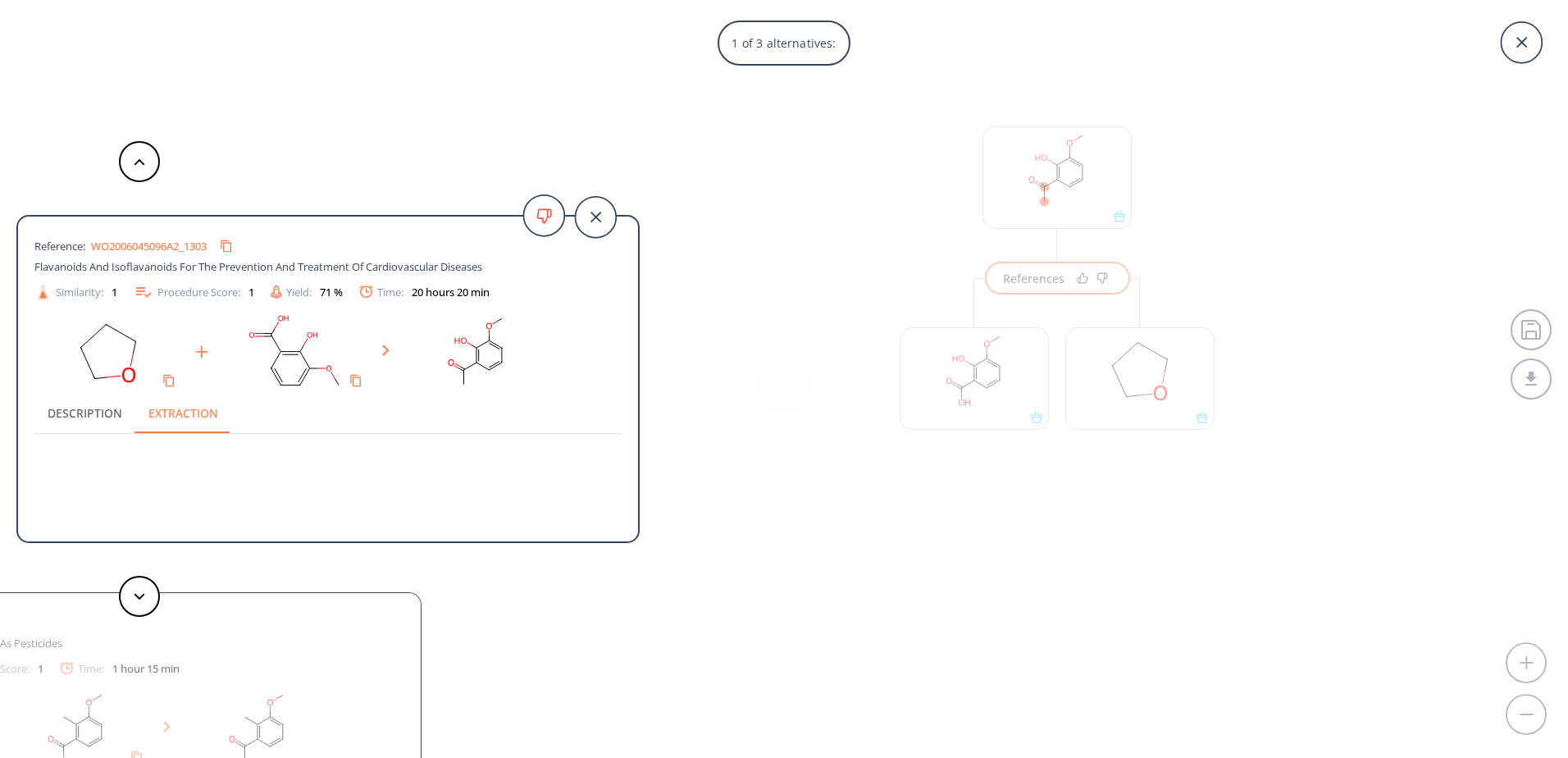
click at [89, 414] on button "Description" at bounding box center [85, 413] width 100 height 39
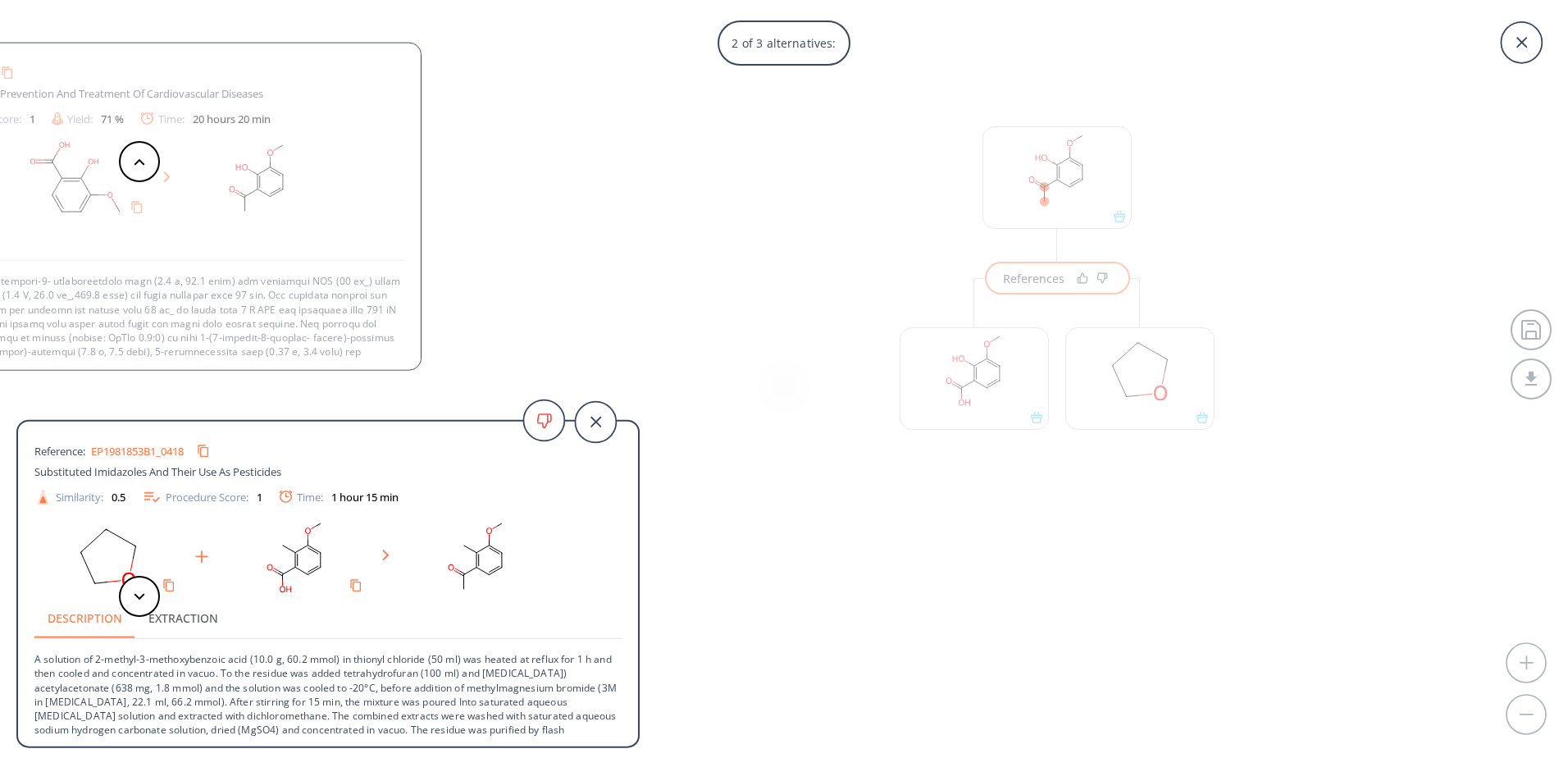
scroll to position [82, 0]
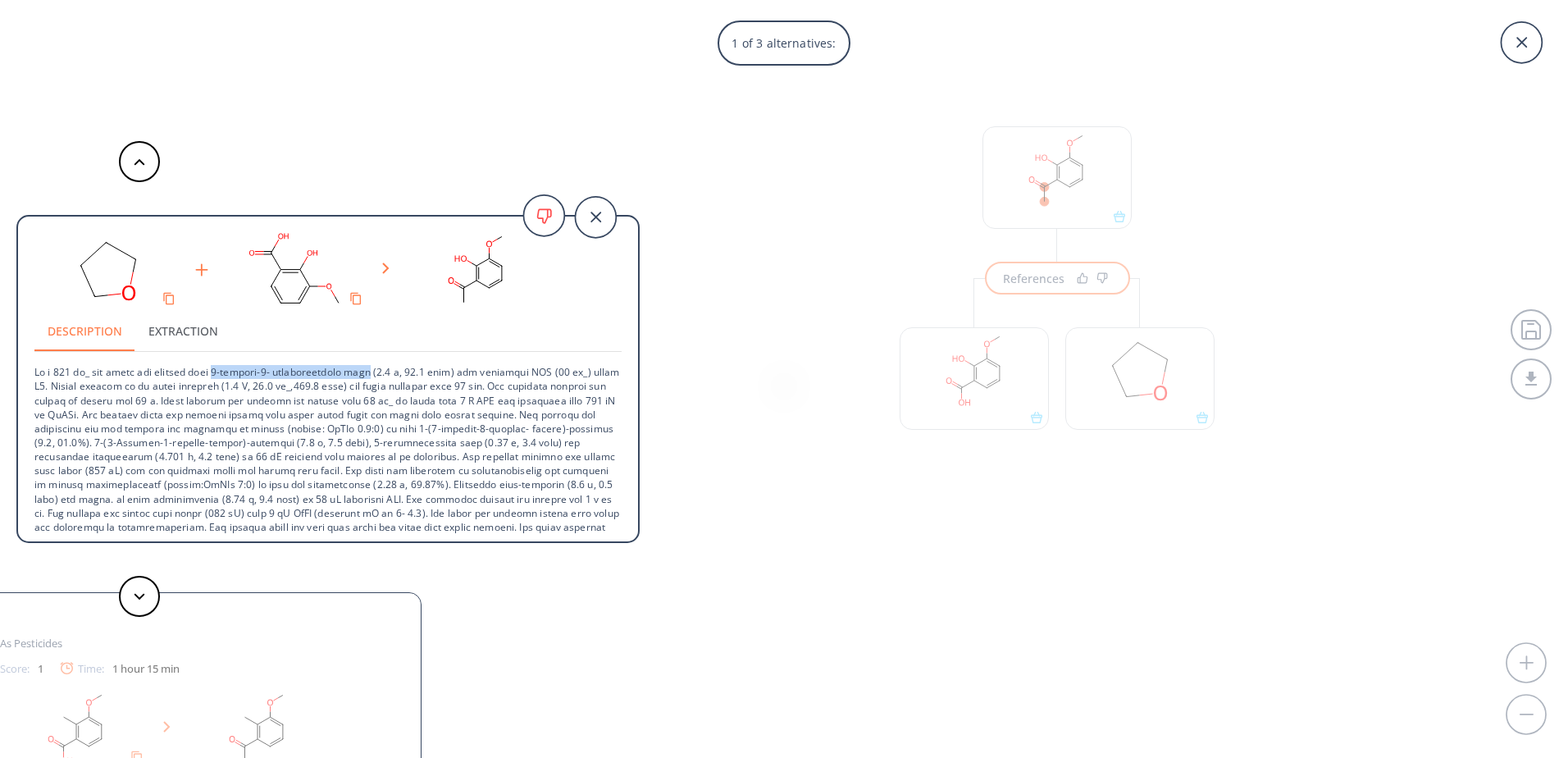
drag, startPoint x: 220, startPoint y: 374, endPoint x: 379, endPoint y: 377, distance: 159.0
click at [379, 377] on p at bounding box center [327, 478] width 587 height 253
copy p "2-hydroxy-3- methoxybenzoic acid"
click at [572, 493] on p at bounding box center [327, 478] width 587 height 253
click at [825, 403] on div "1 of 3 alternatives: Reference: WO2006045096A2_1303 Flavanoids And Isoflavanoid…" at bounding box center [784, 379] width 1568 height 758
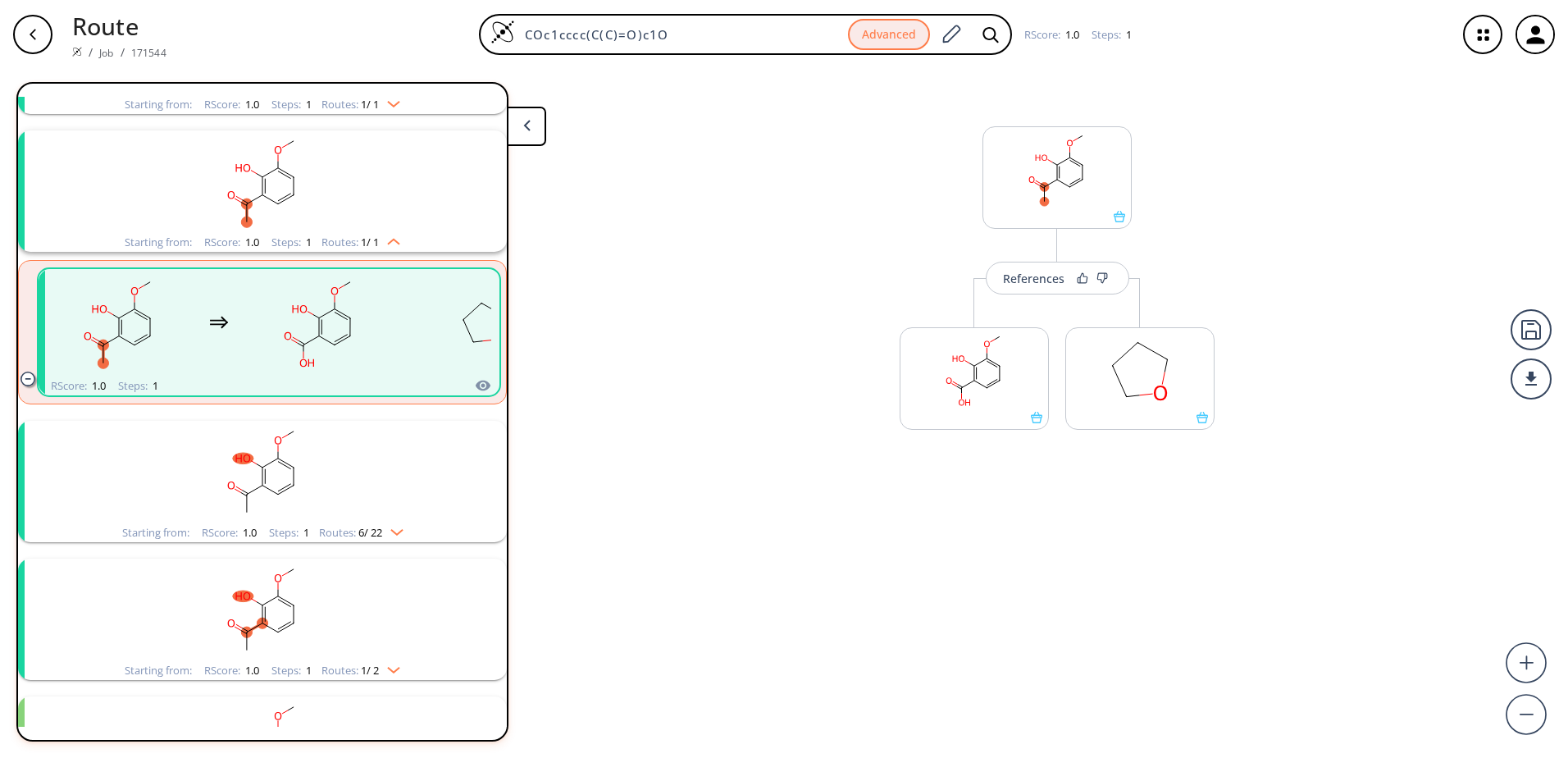
click at [21, 41] on div "button" at bounding box center [33, 34] width 39 height 39
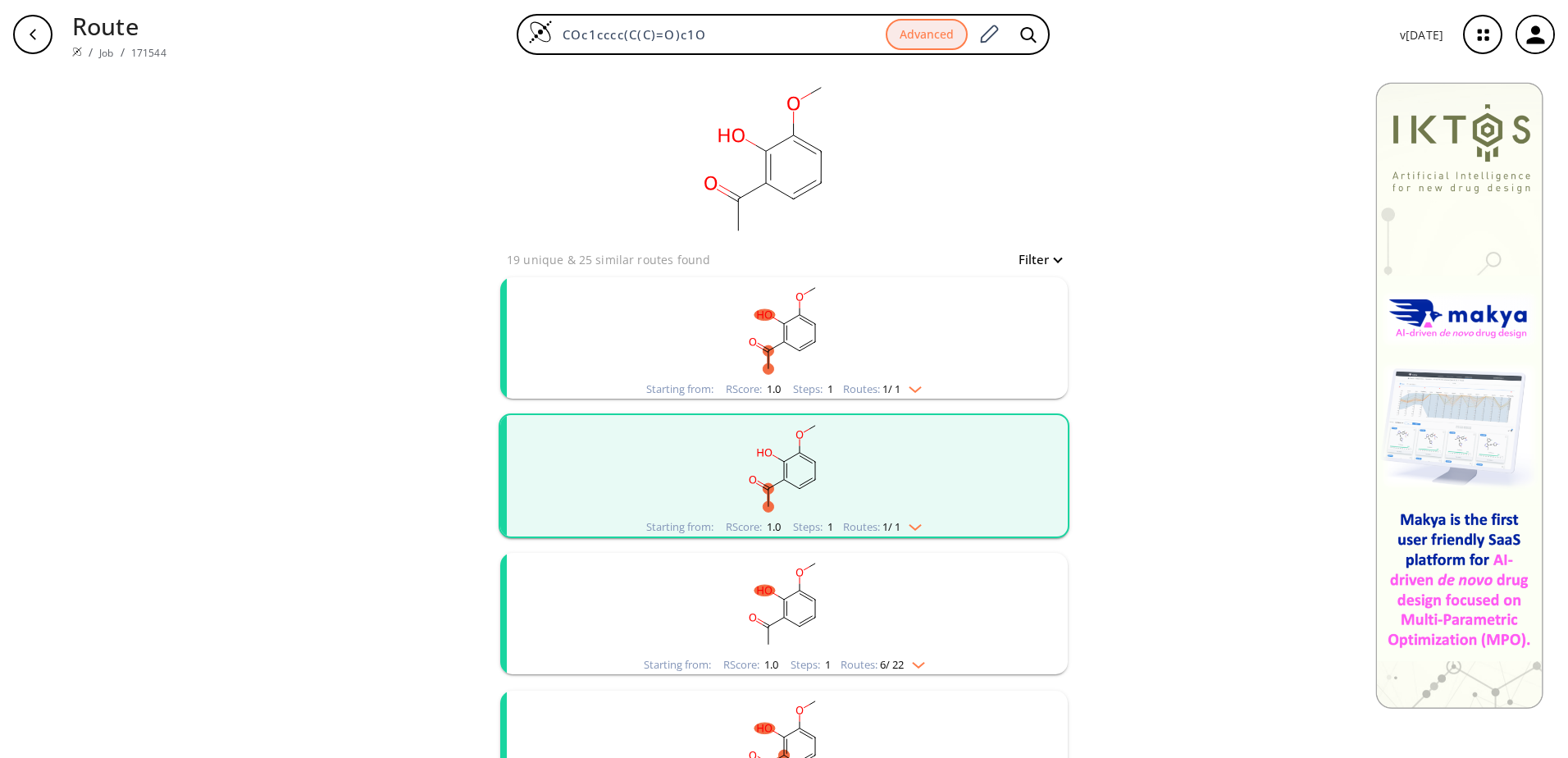
click at [1472, 39] on icon "button" at bounding box center [1483, 34] width 44 height 44
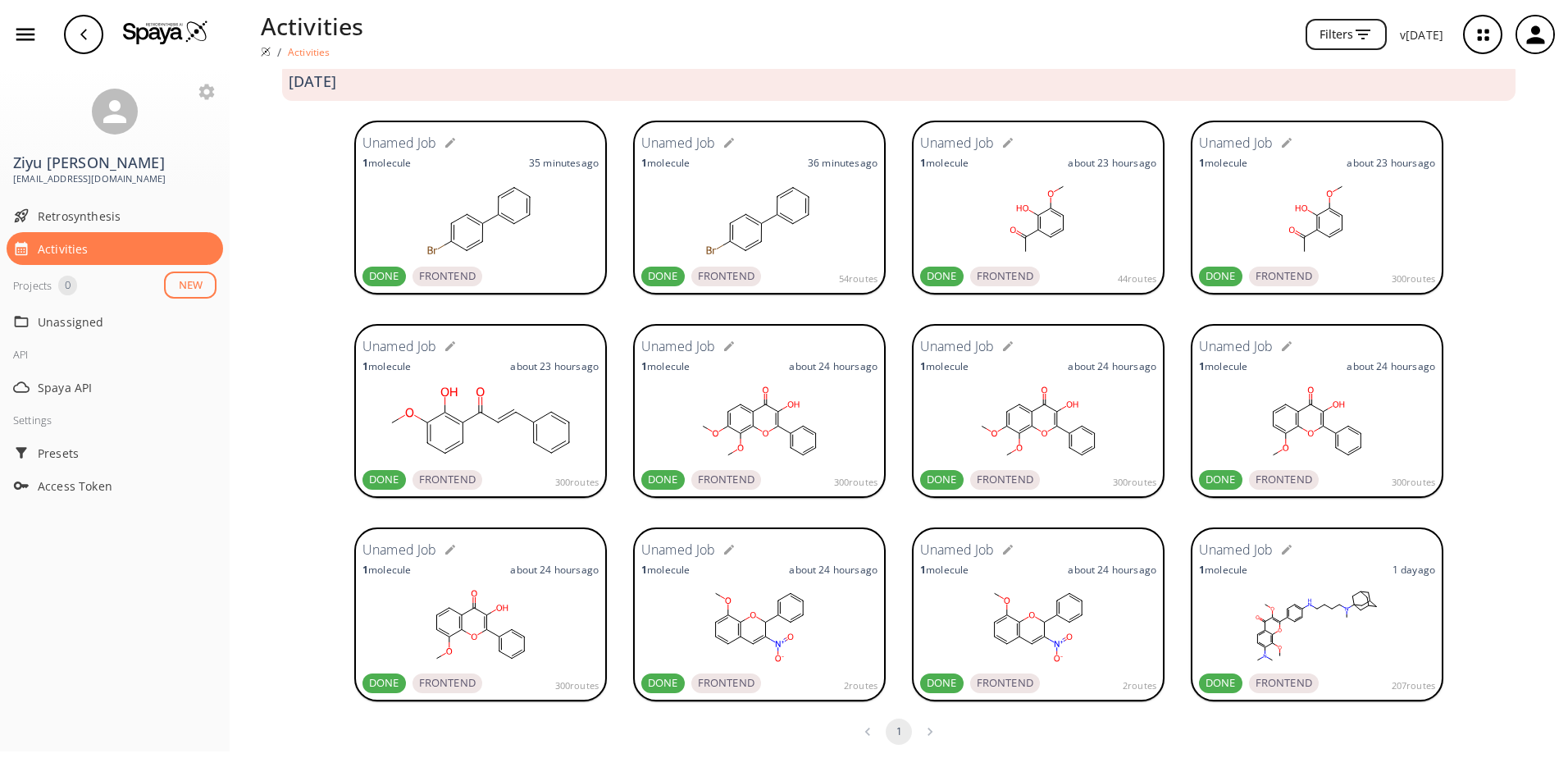
scroll to position [39, 0]
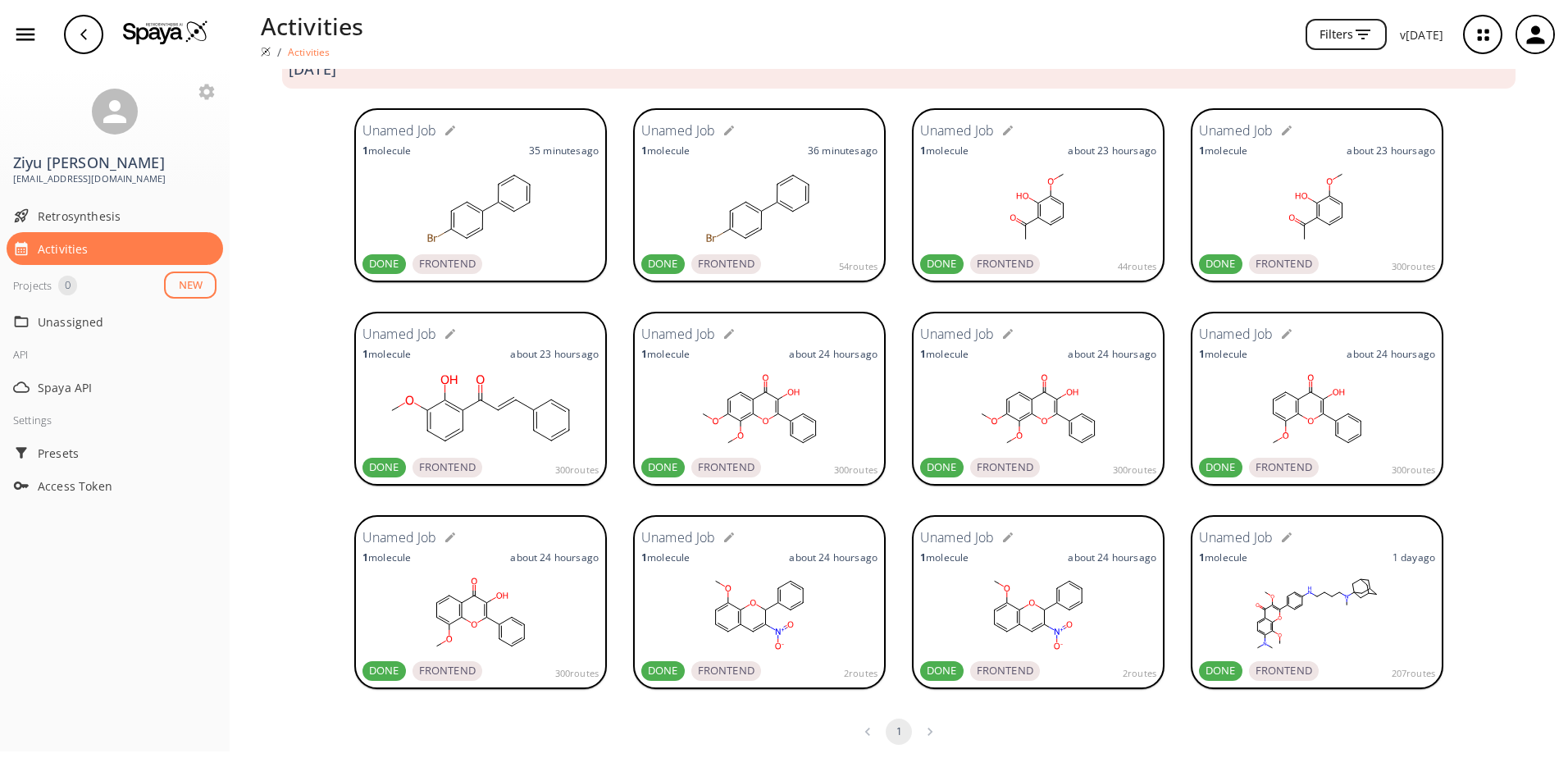
click at [802, 418] on rect at bounding box center [760, 410] width 236 height 82
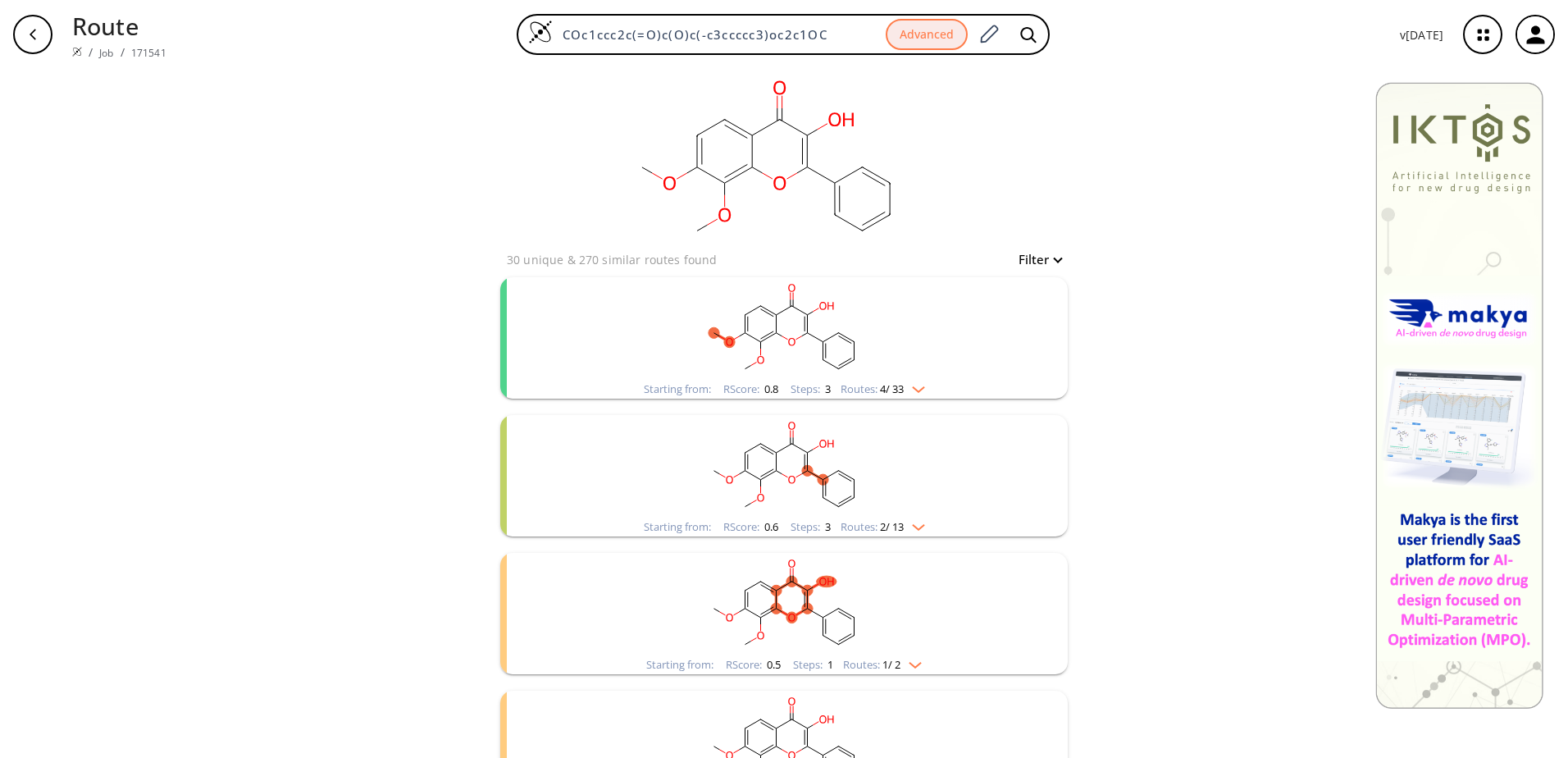
click at [918, 385] on img "clusters" at bounding box center [914, 386] width 21 height 13
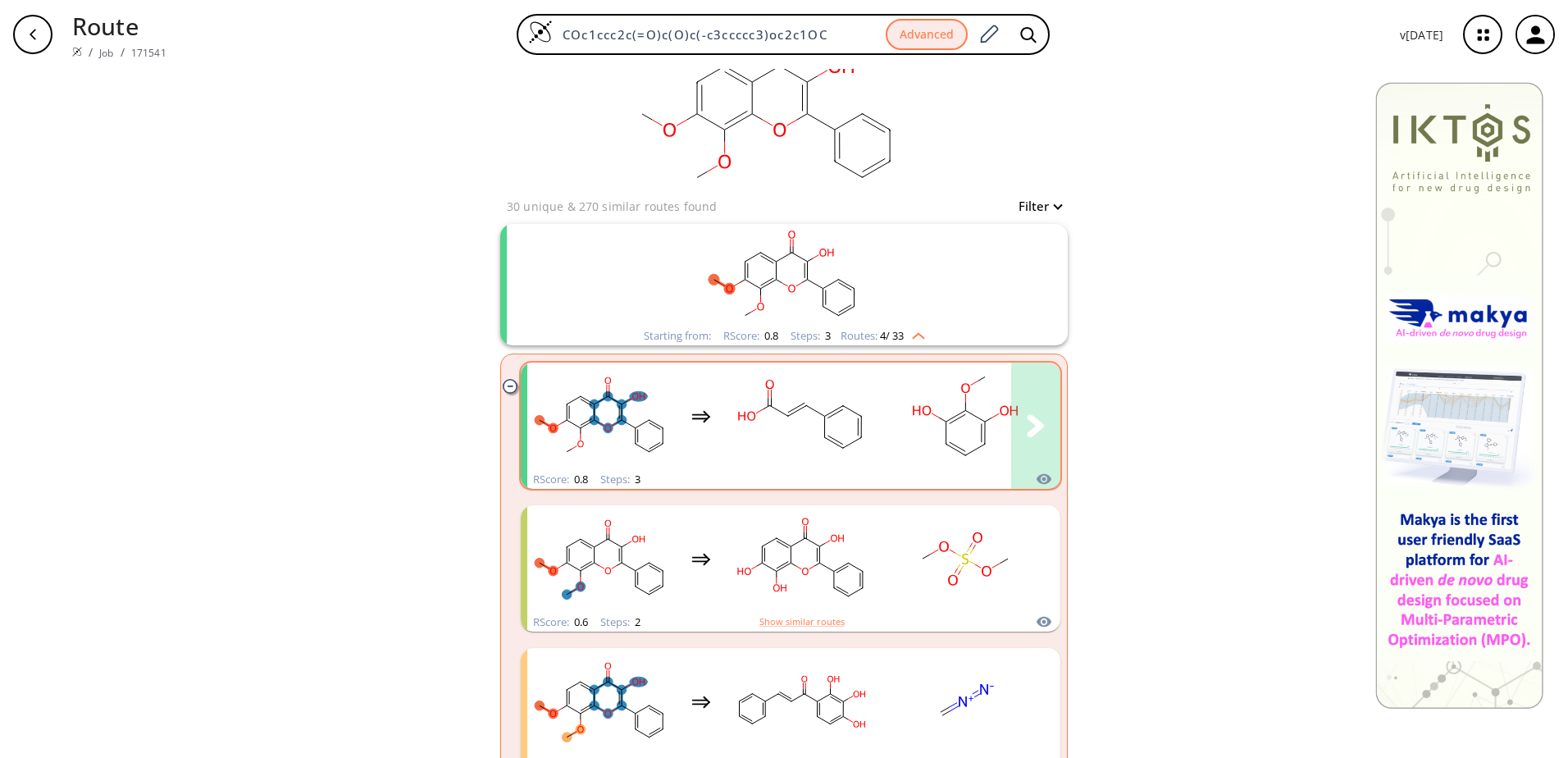
scroll to position [82, 0]
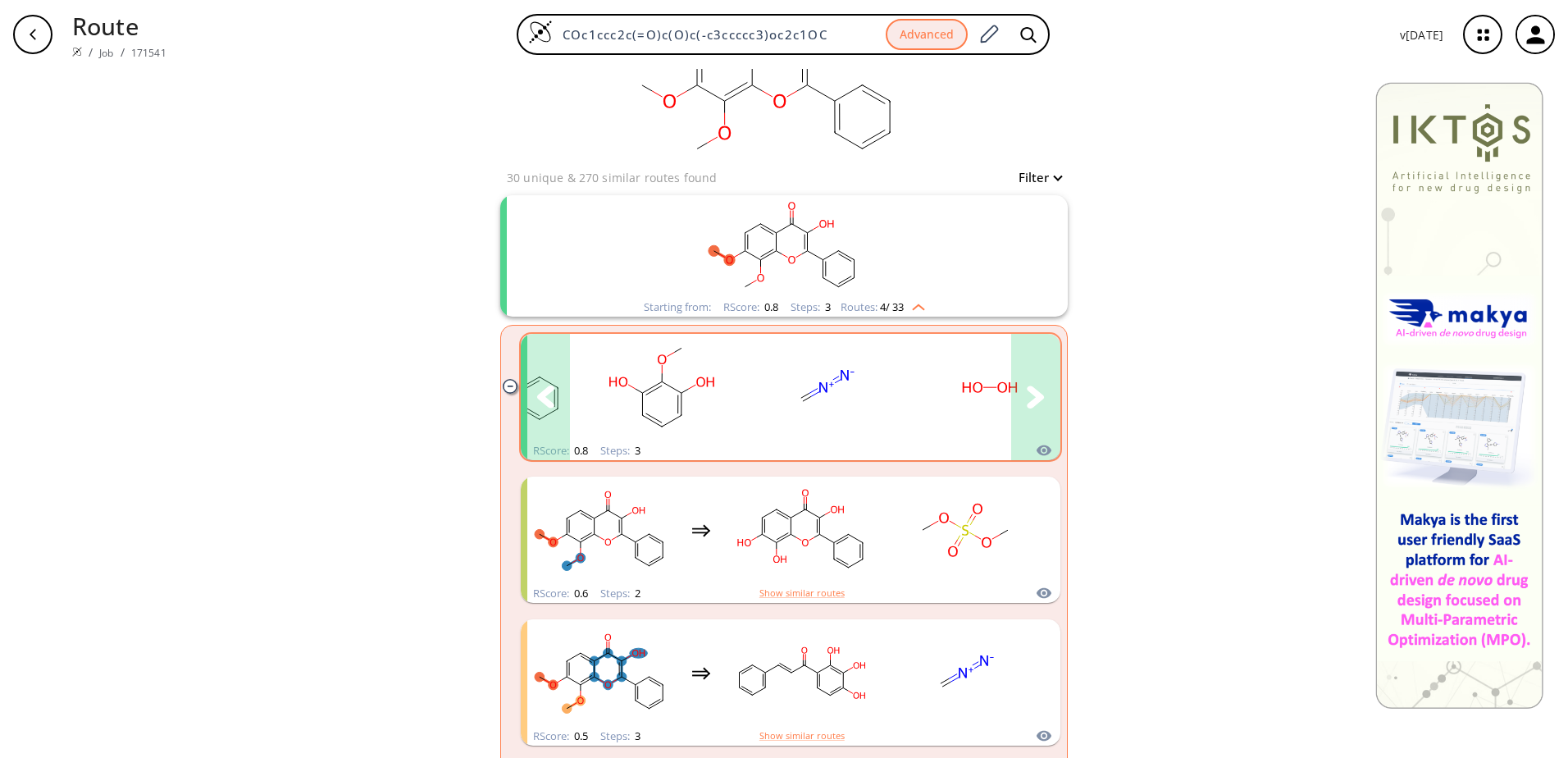
click at [1039, 402] on icon "clusters" at bounding box center [1035, 397] width 18 height 23
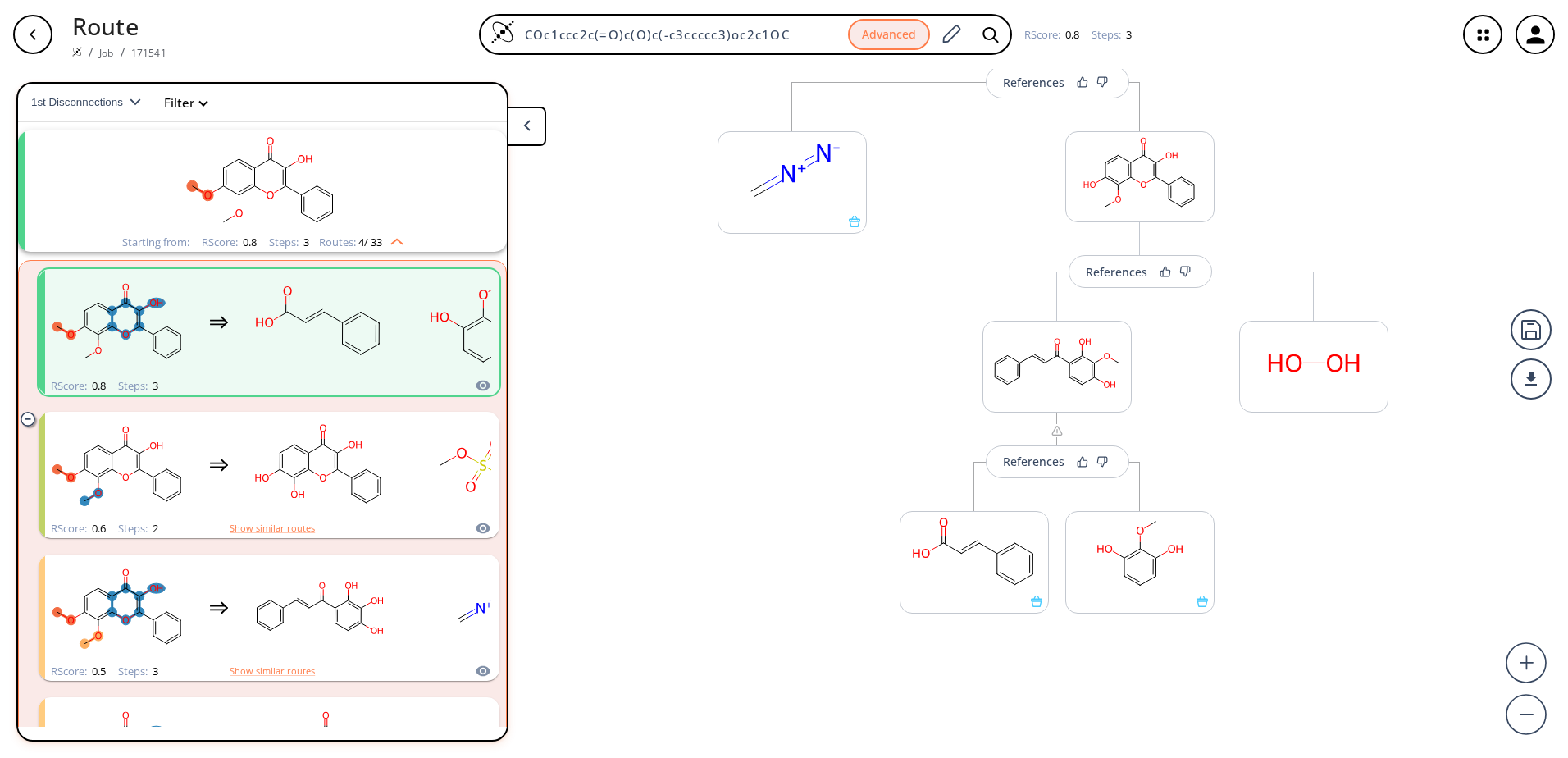
scroll to position [196, 0]
click at [401, 239] on img "clusters" at bounding box center [392, 239] width 21 height 13
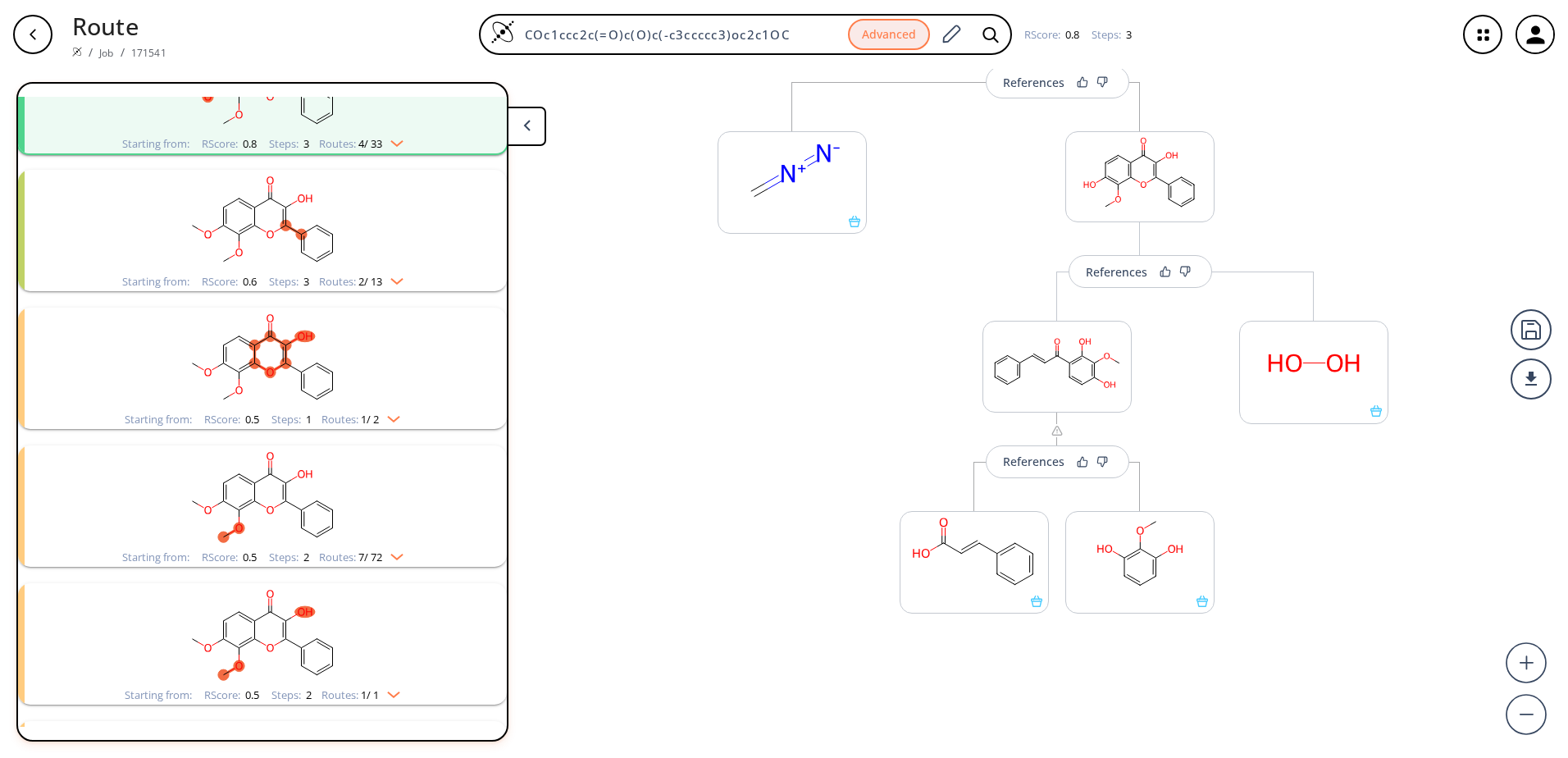
scroll to position [202, 0]
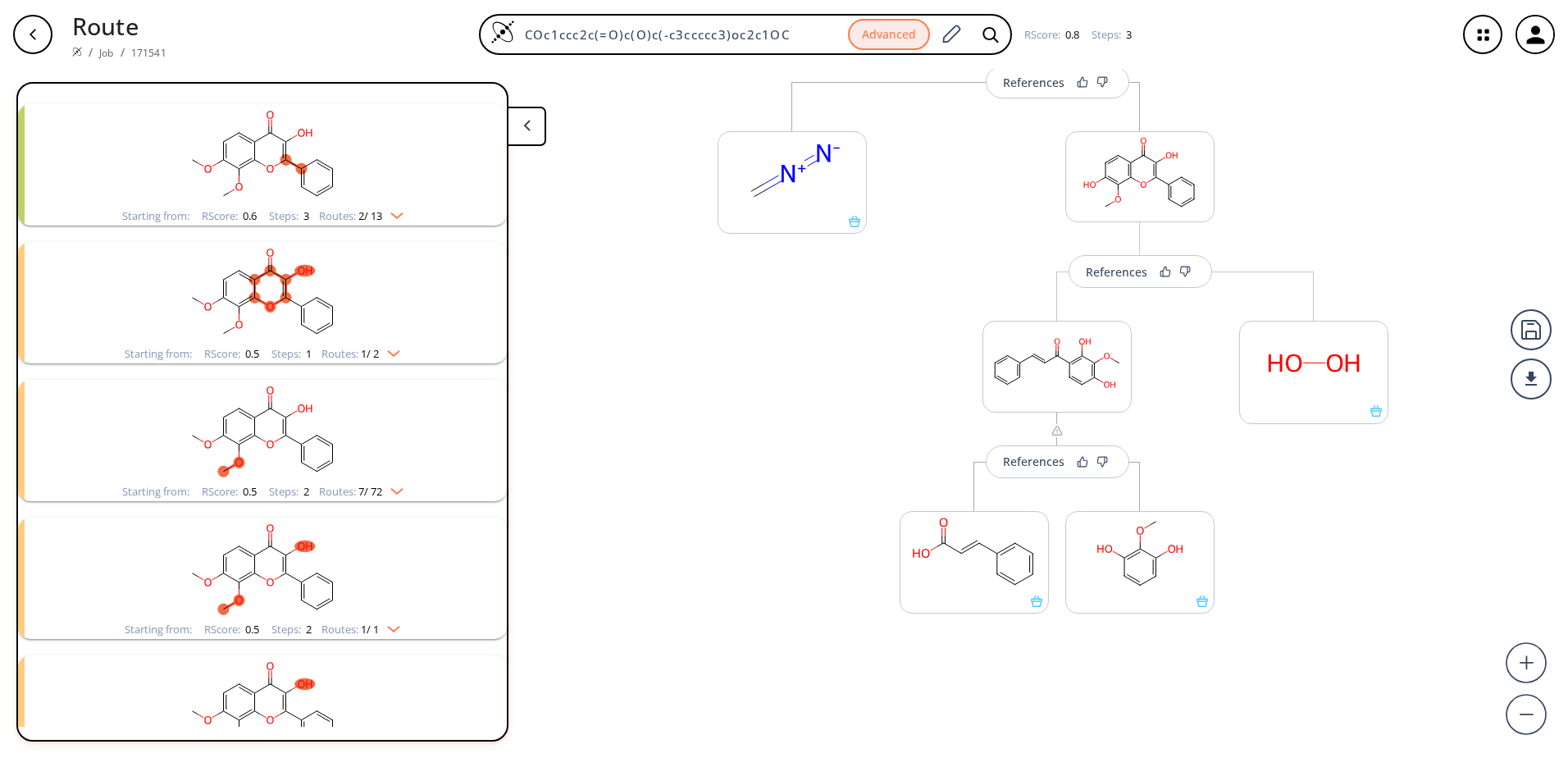
click at [402, 490] on img "clusters" at bounding box center [392, 488] width 21 height 13
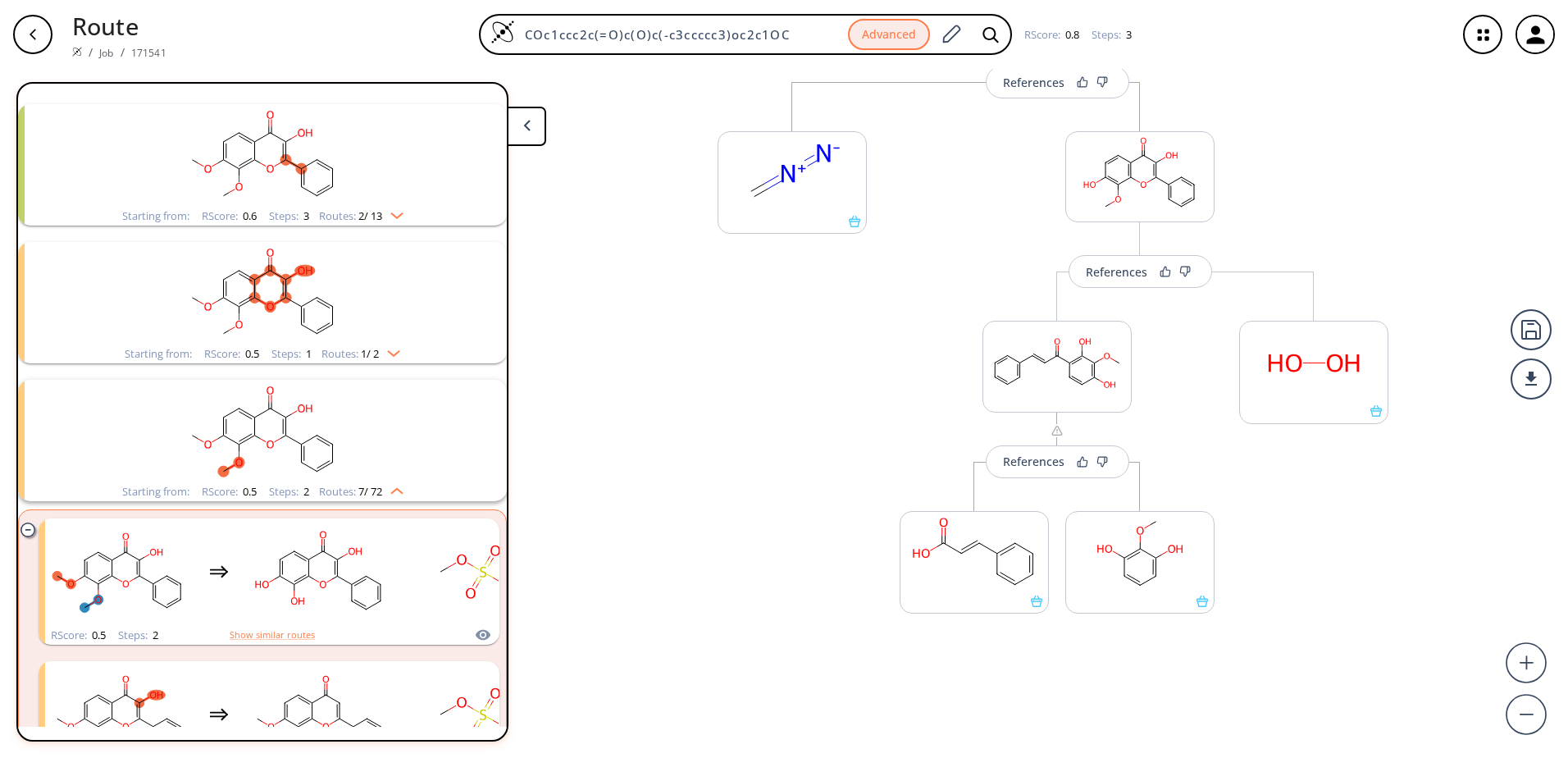
click at [402, 490] on img "clusters" at bounding box center [392, 488] width 21 height 13
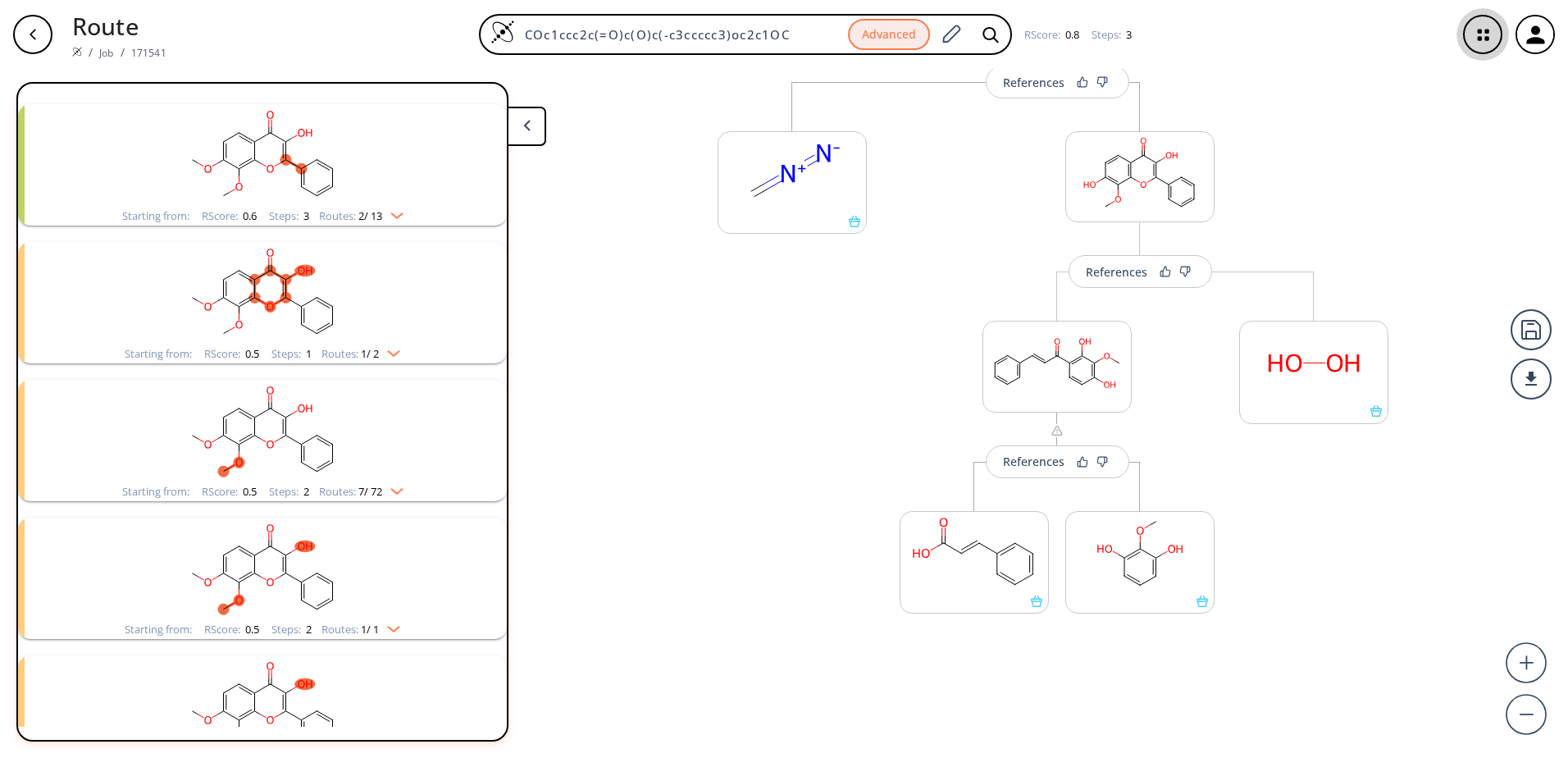
click at [1485, 50] on icon "button" at bounding box center [1483, 34] width 44 height 44
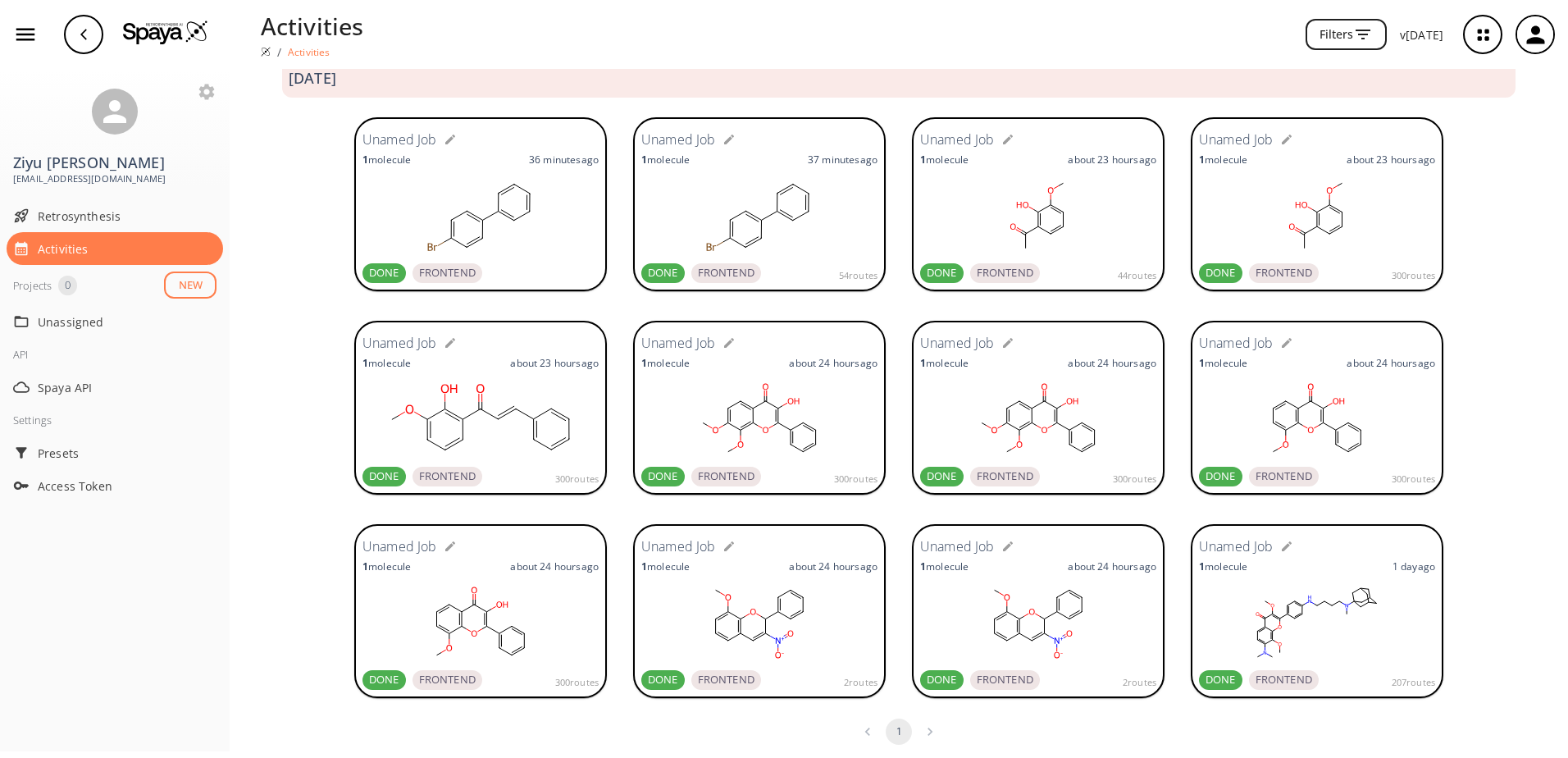
scroll to position [39, 0]
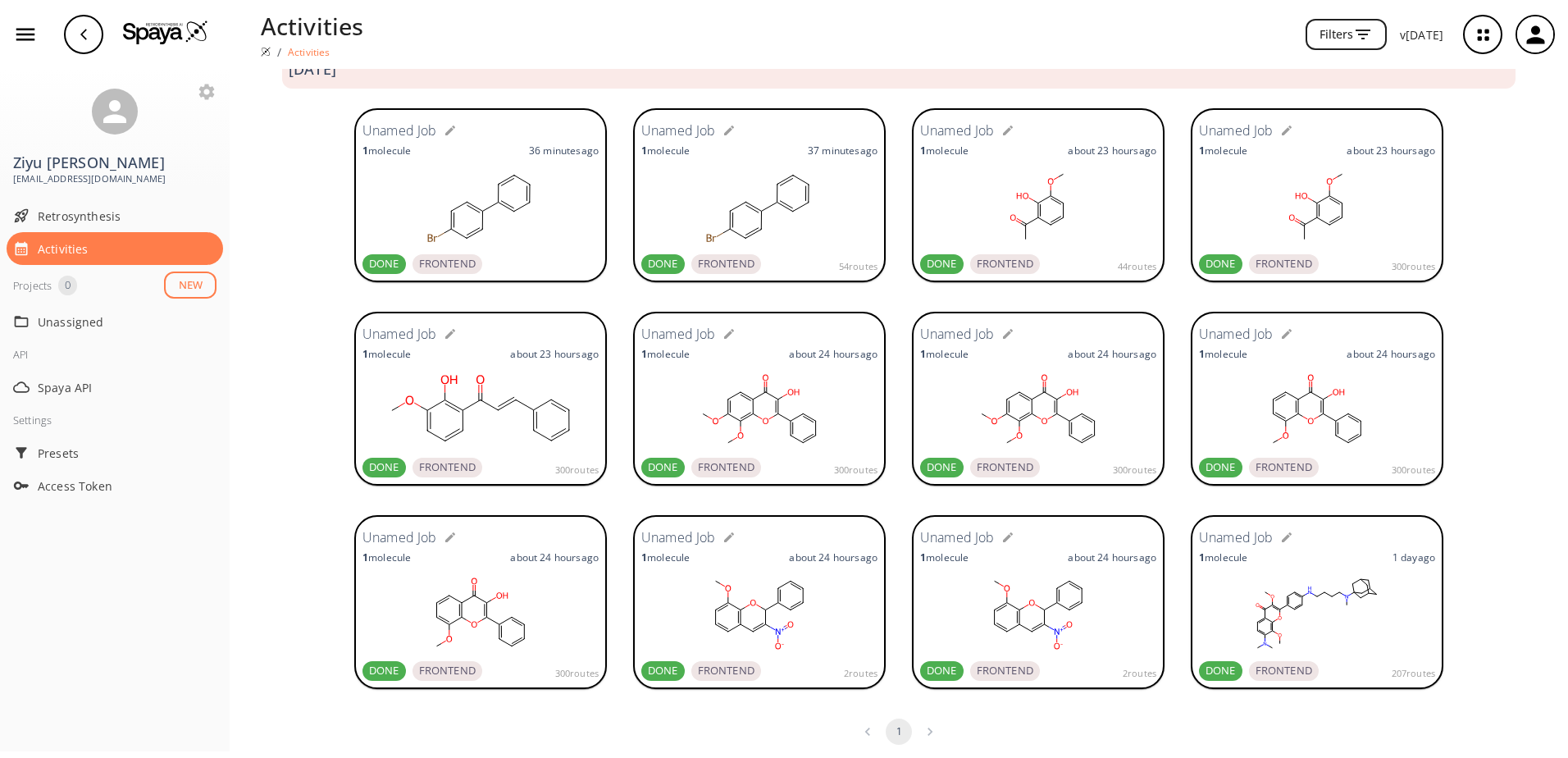
click at [1311, 589] on rect at bounding box center [1317, 614] width 236 height 82
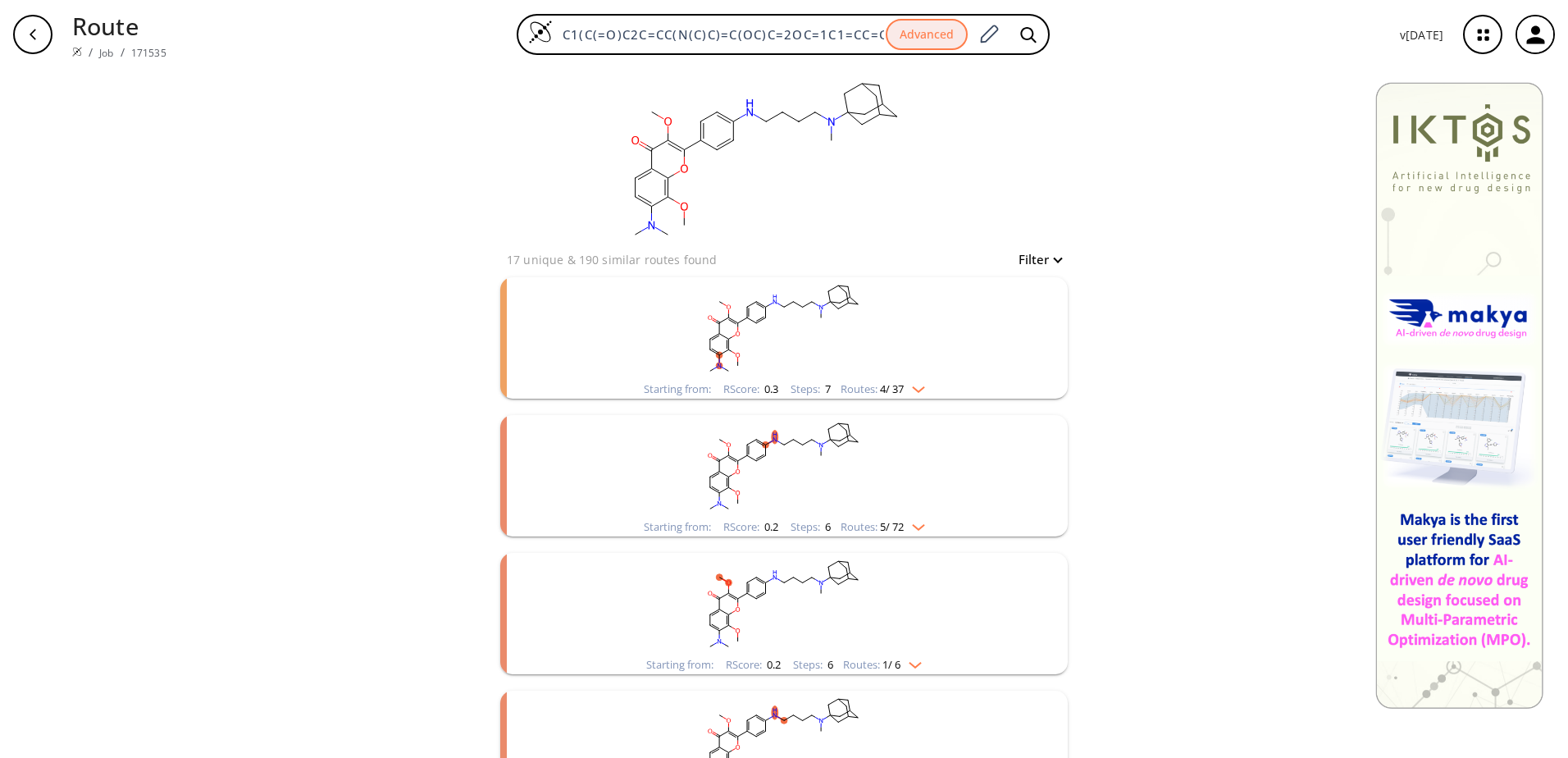
click at [913, 532] on div "Routes: 5 / 72" at bounding box center [883, 526] width 85 height 10
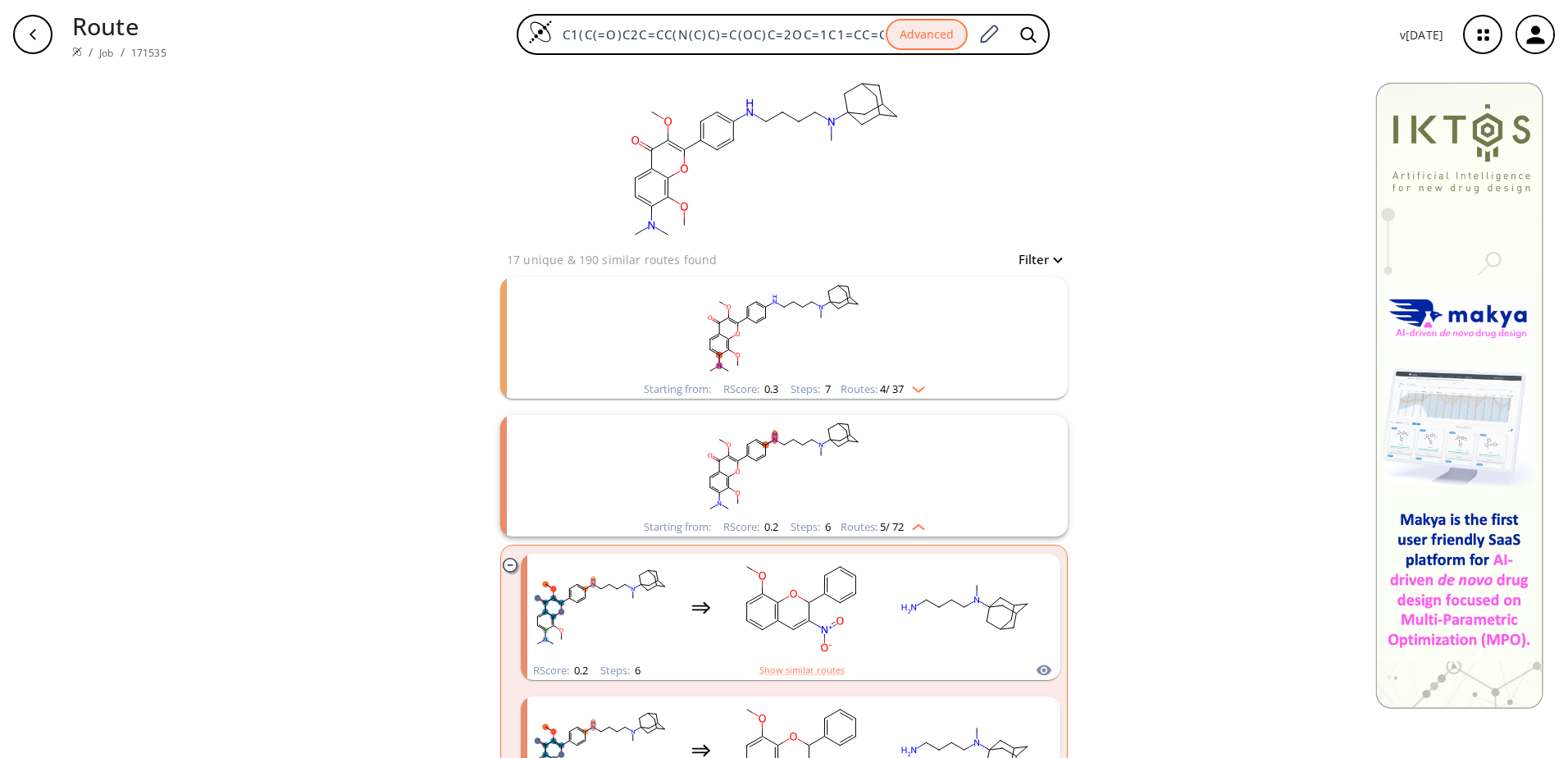
scroll to position [164, 0]
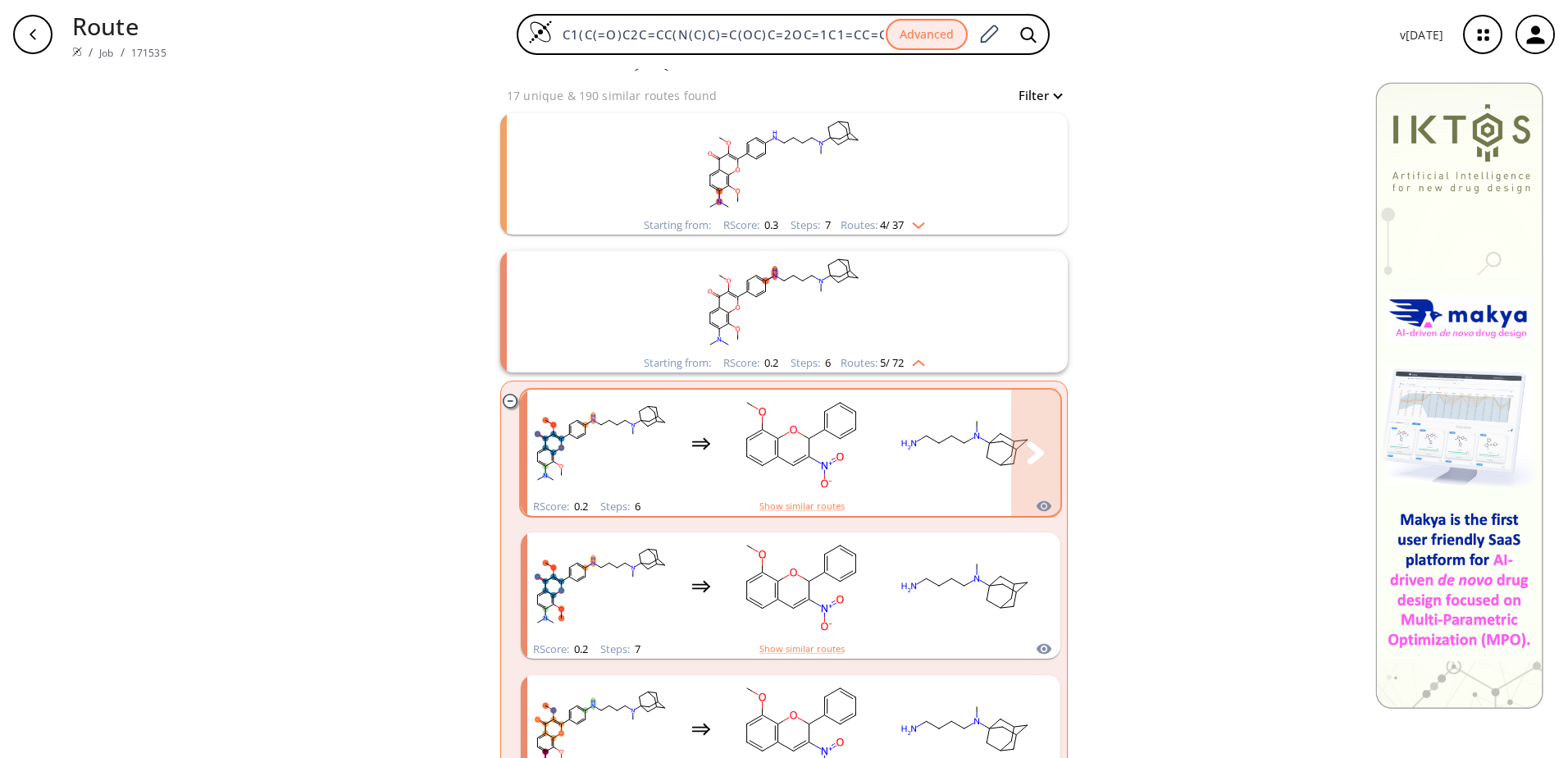
click at [929, 481] on rect "clusters" at bounding box center [965, 444] width 148 height 102
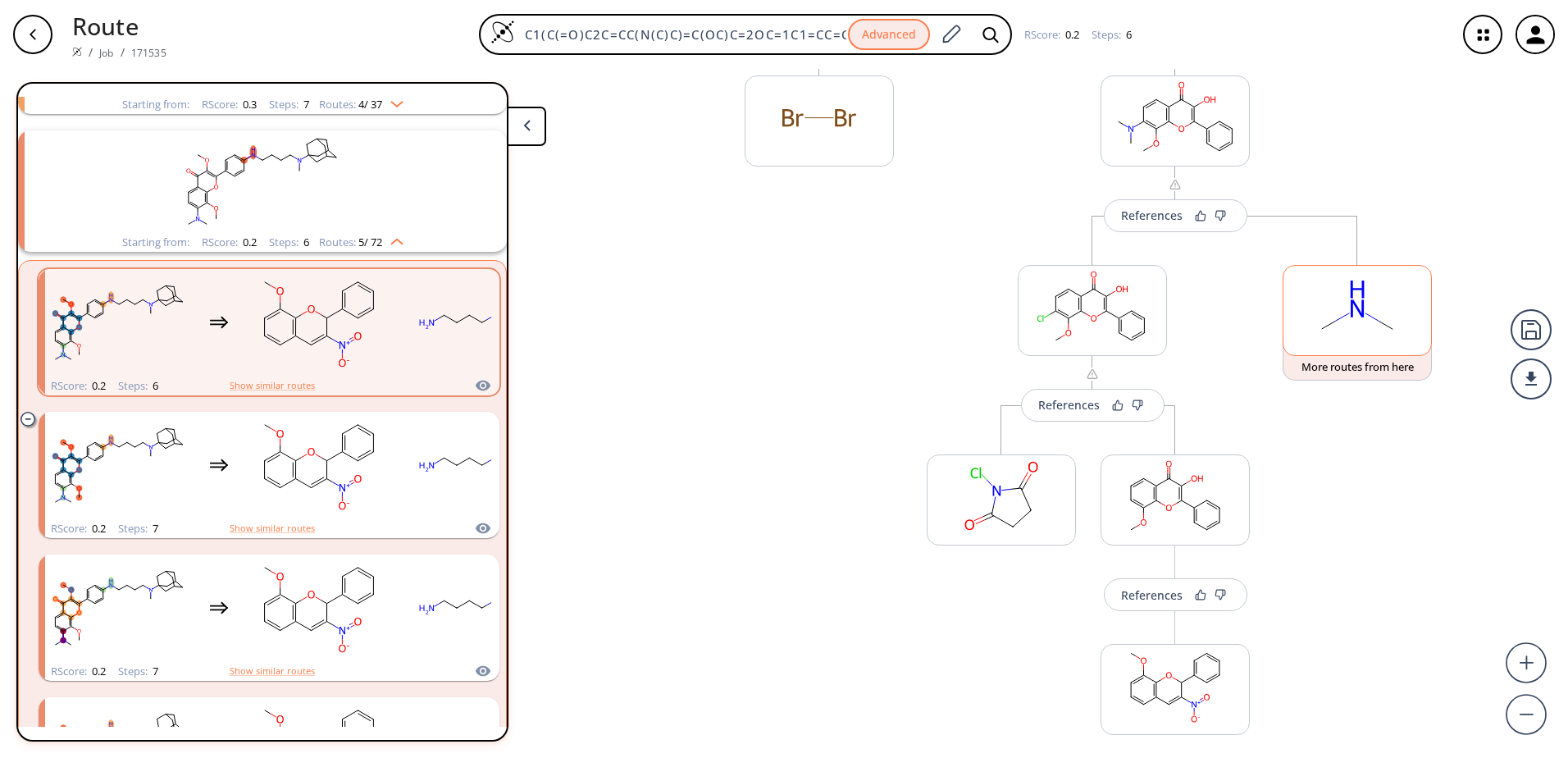
scroll to position [657, 0]
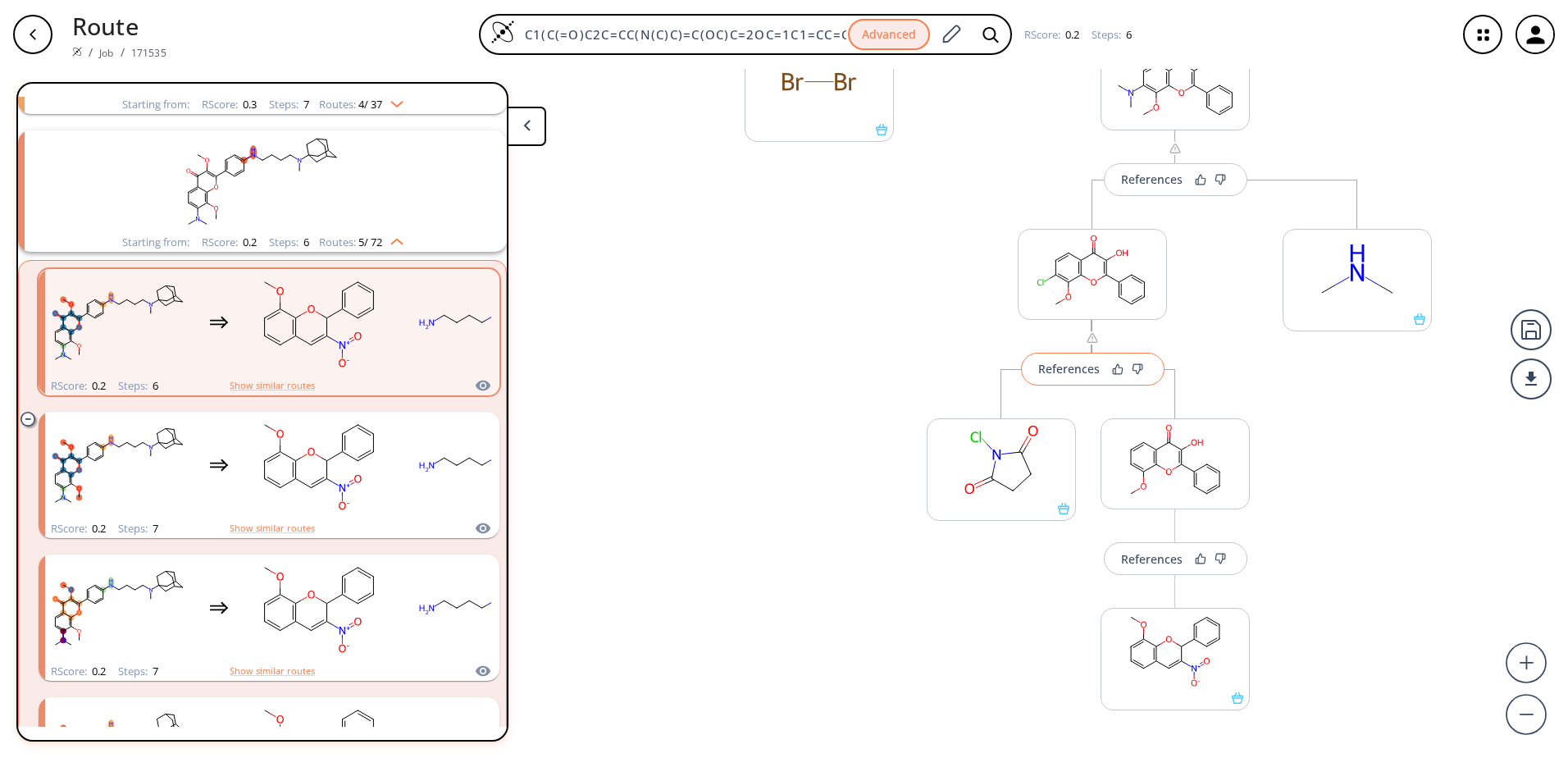
click at [1084, 379] on button "References" at bounding box center [1093, 368] width 143 height 33
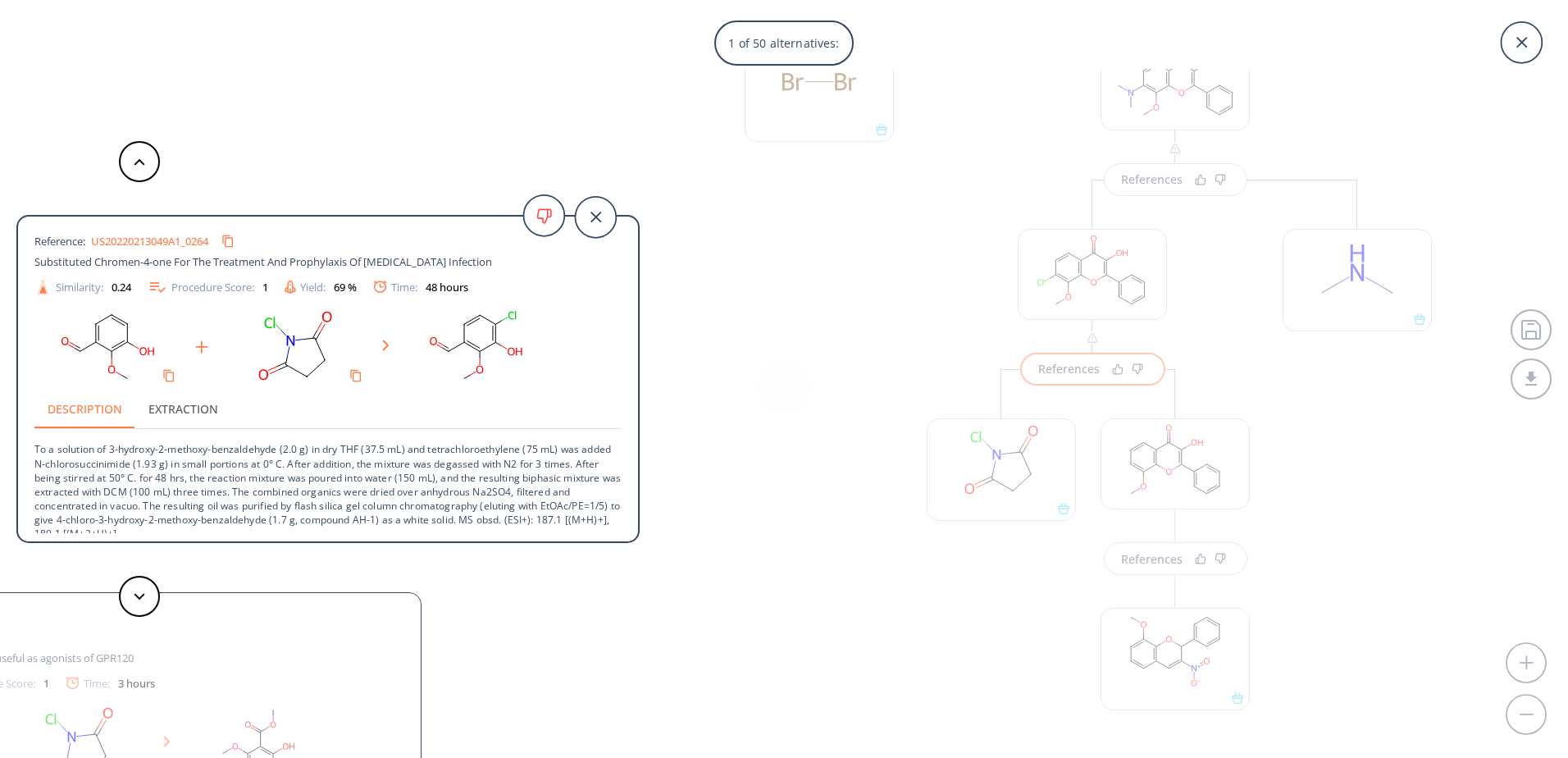
scroll to position [31, 0]
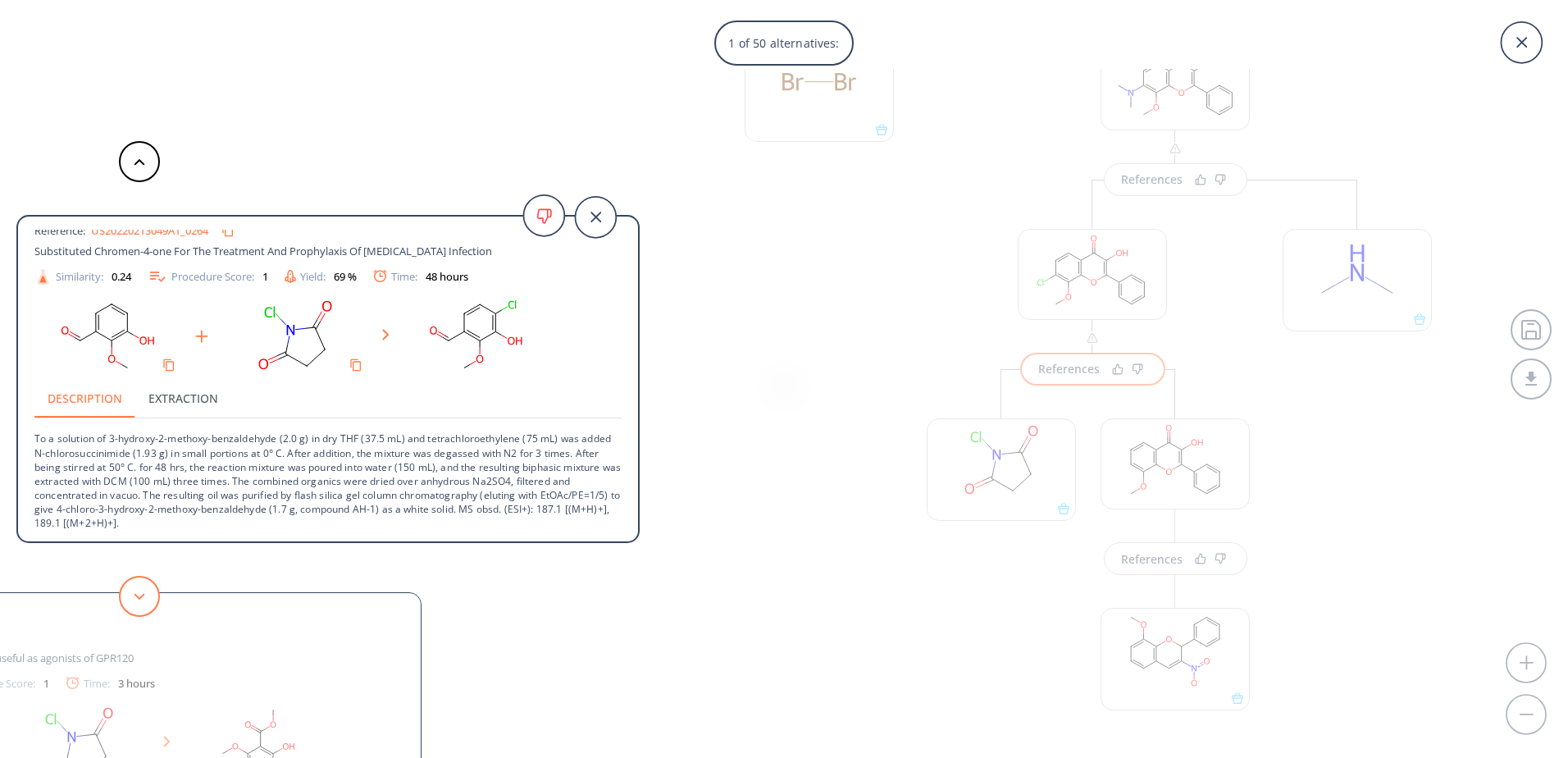
click at [156, 597] on button at bounding box center [140, 596] width 41 height 41
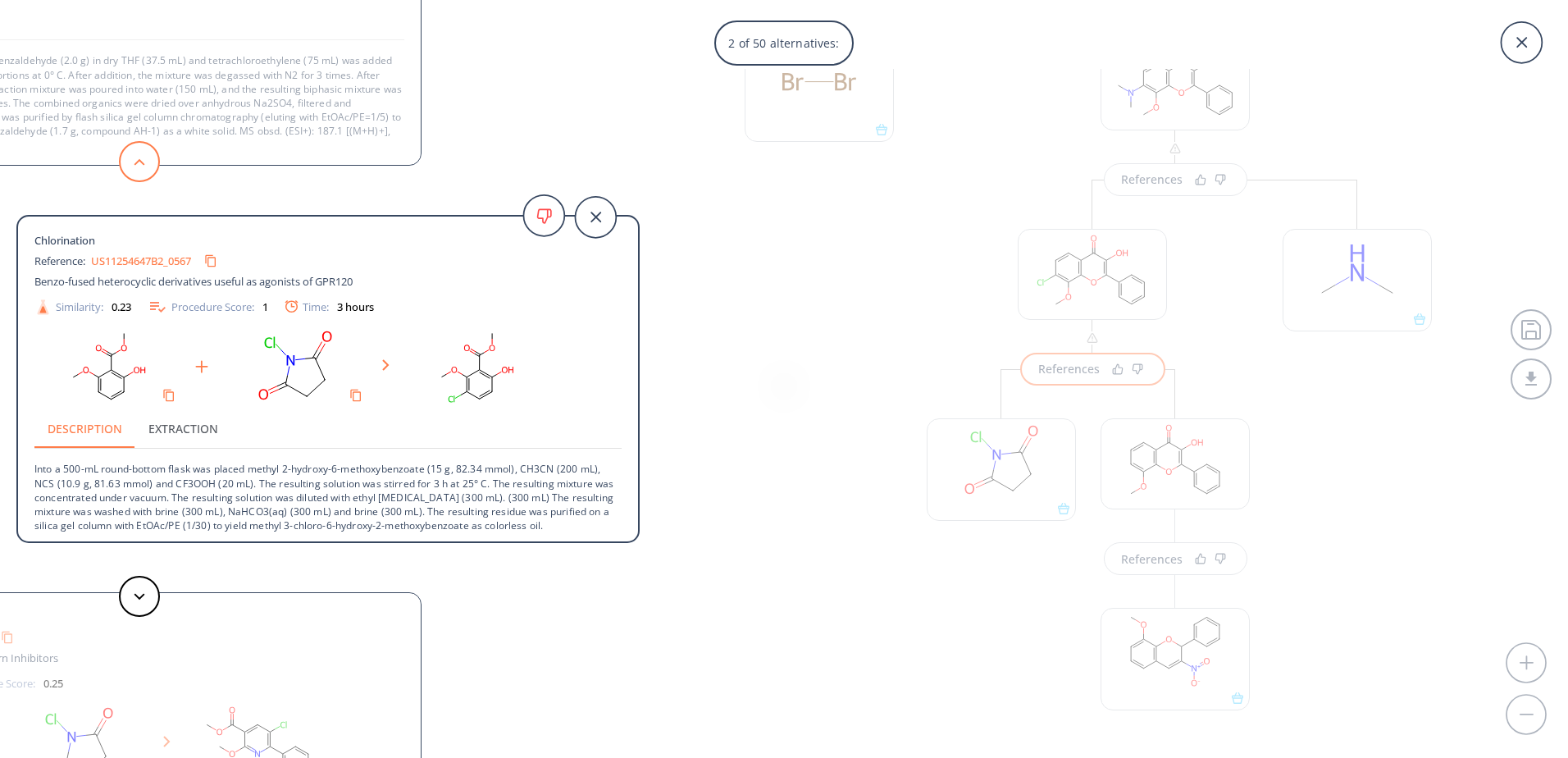
click at [153, 167] on button at bounding box center [140, 162] width 41 height 41
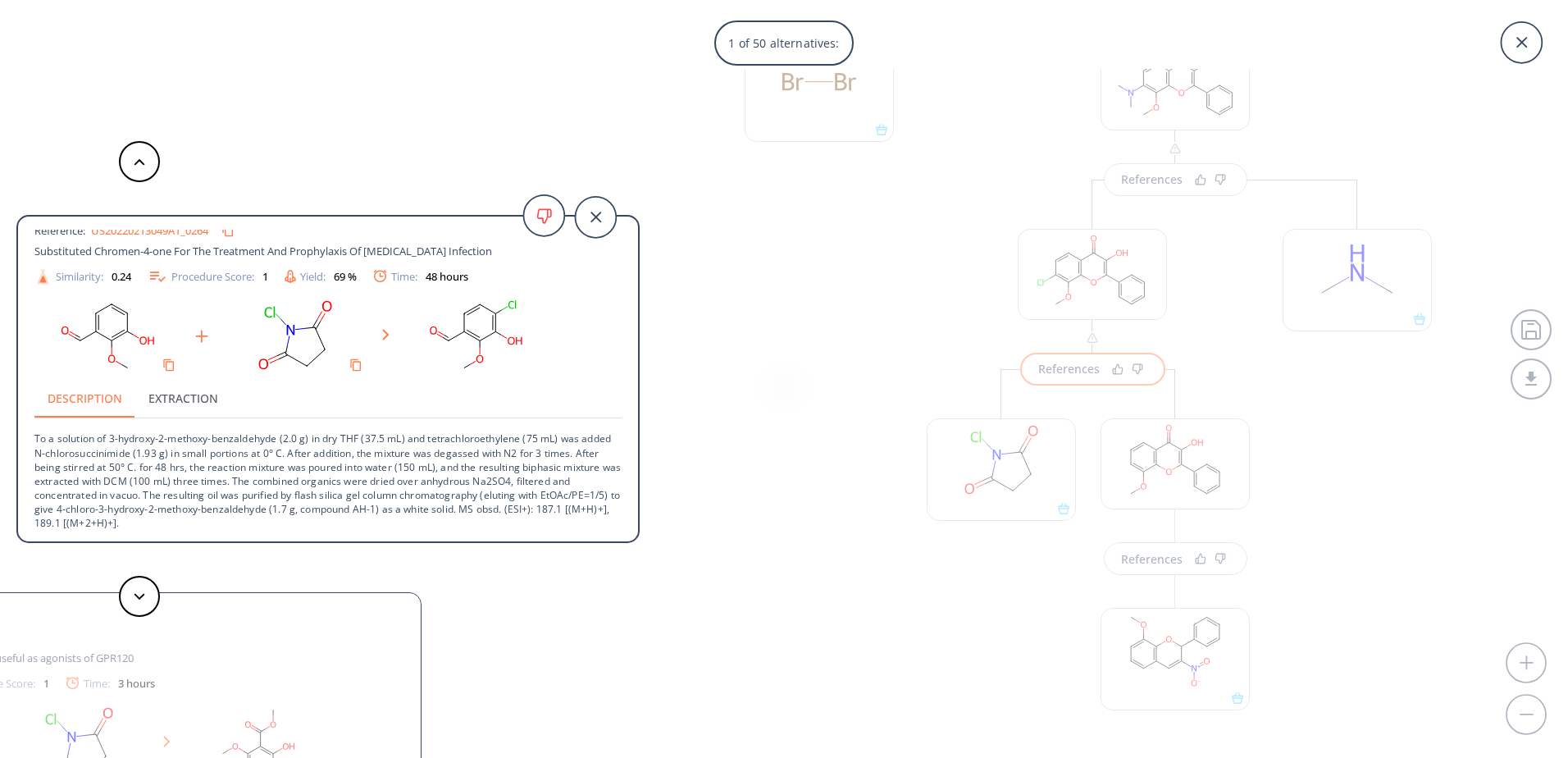
scroll to position [0, 0]
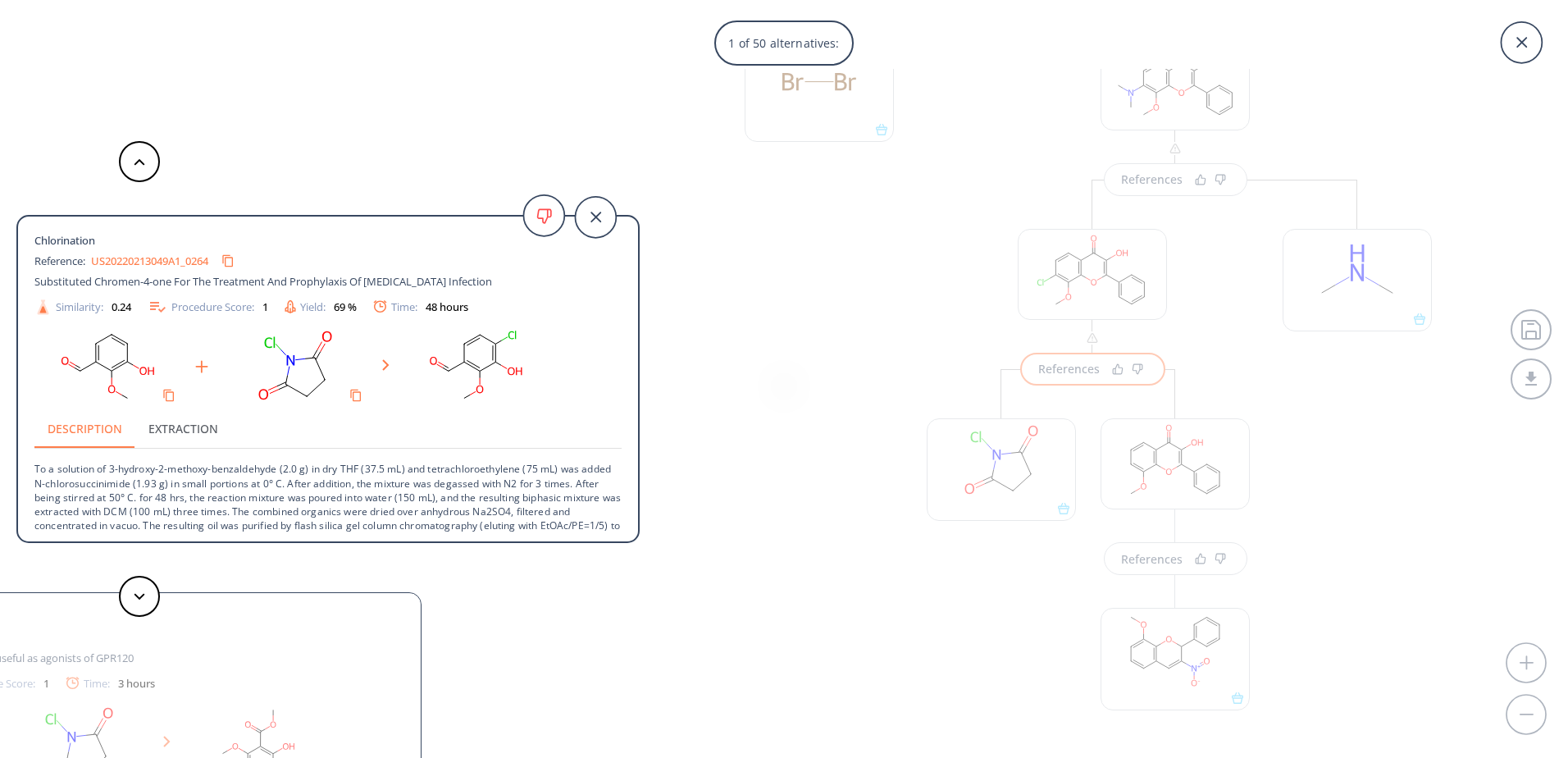
click at [178, 260] on link "US20220213049A1_0264" at bounding box center [150, 260] width 117 height 10
click at [63, 87] on div "Chlorination Reference: US20220213049A1_0264 Substituted Chromen-4-one For The …" at bounding box center [320, 379] width 640 height 758
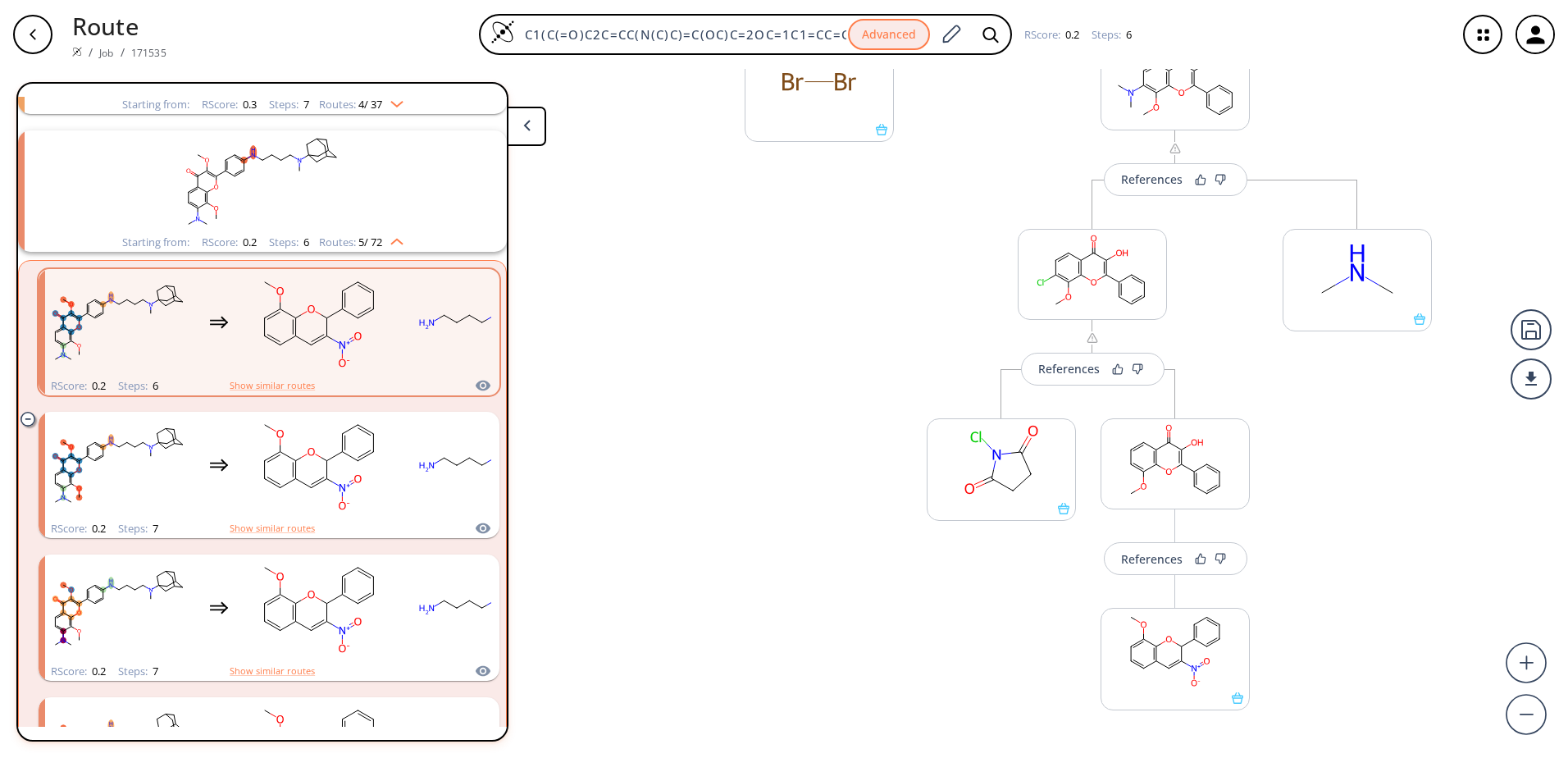
click at [1474, 42] on icon "button" at bounding box center [1483, 34] width 44 height 44
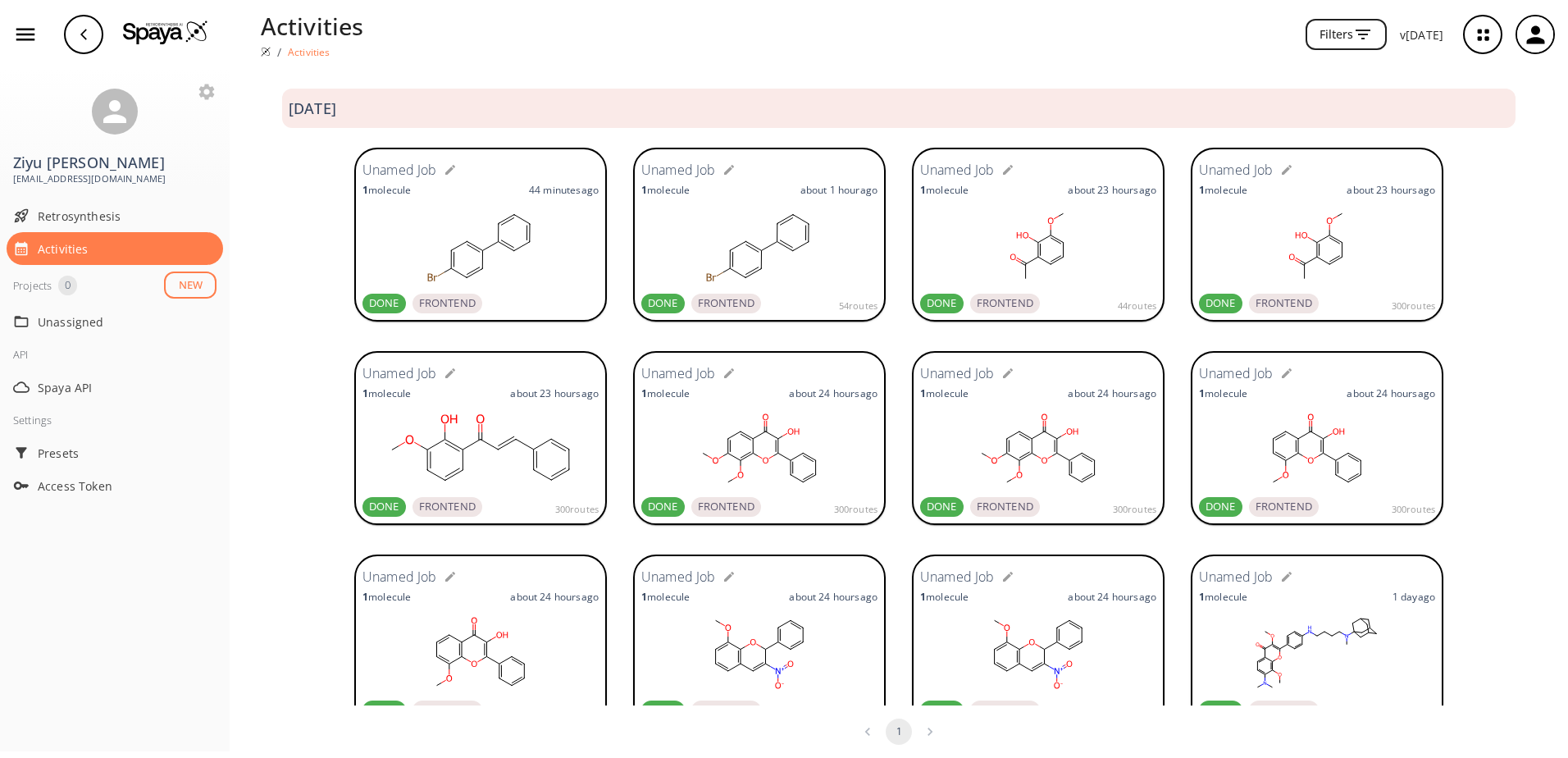
click at [1020, 229] on rect at bounding box center [1039, 246] width 236 height 82
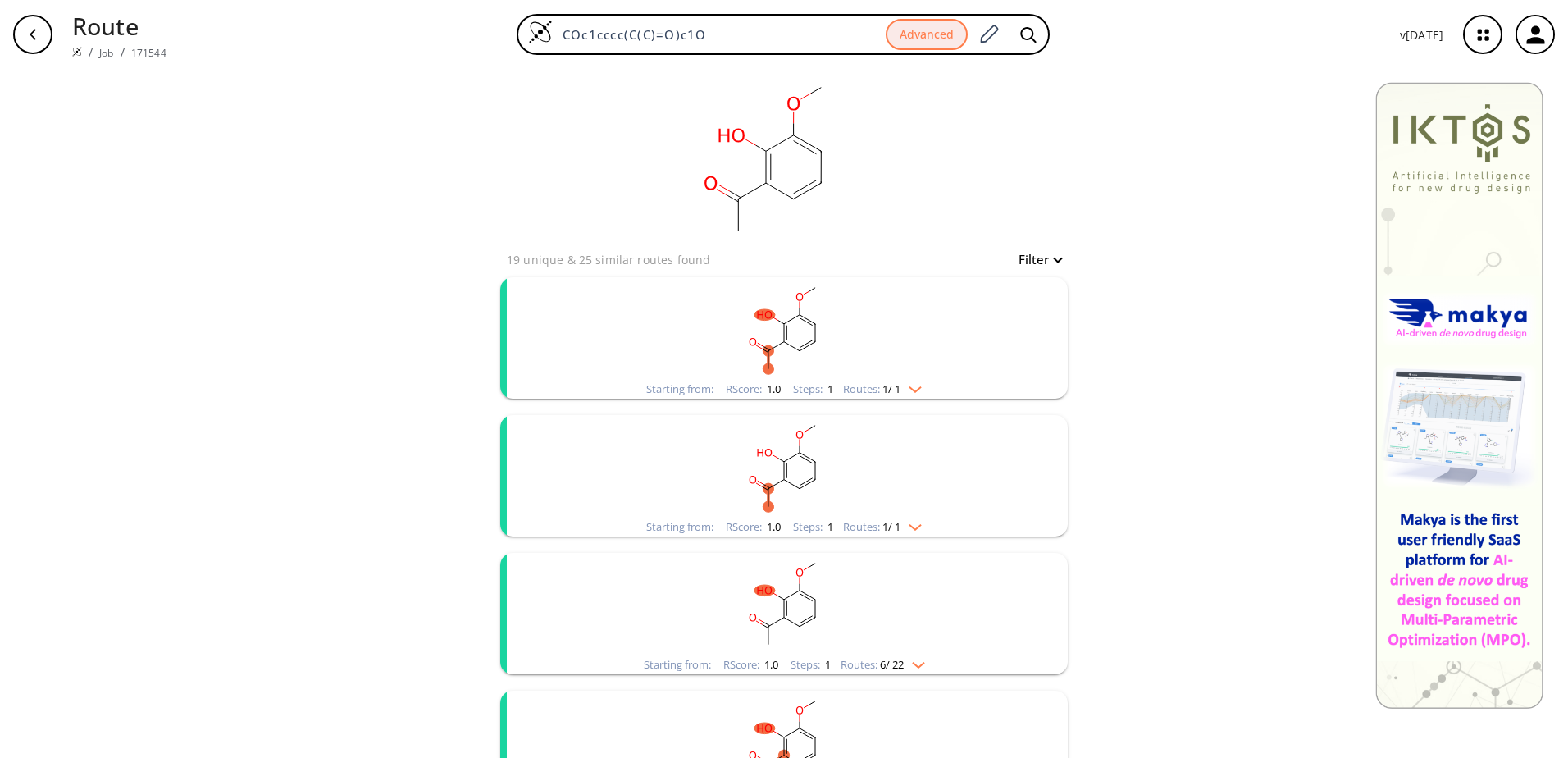
click at [896, 531] on span "1 / 1" at bounding box center [891, 526] width 18 height 10
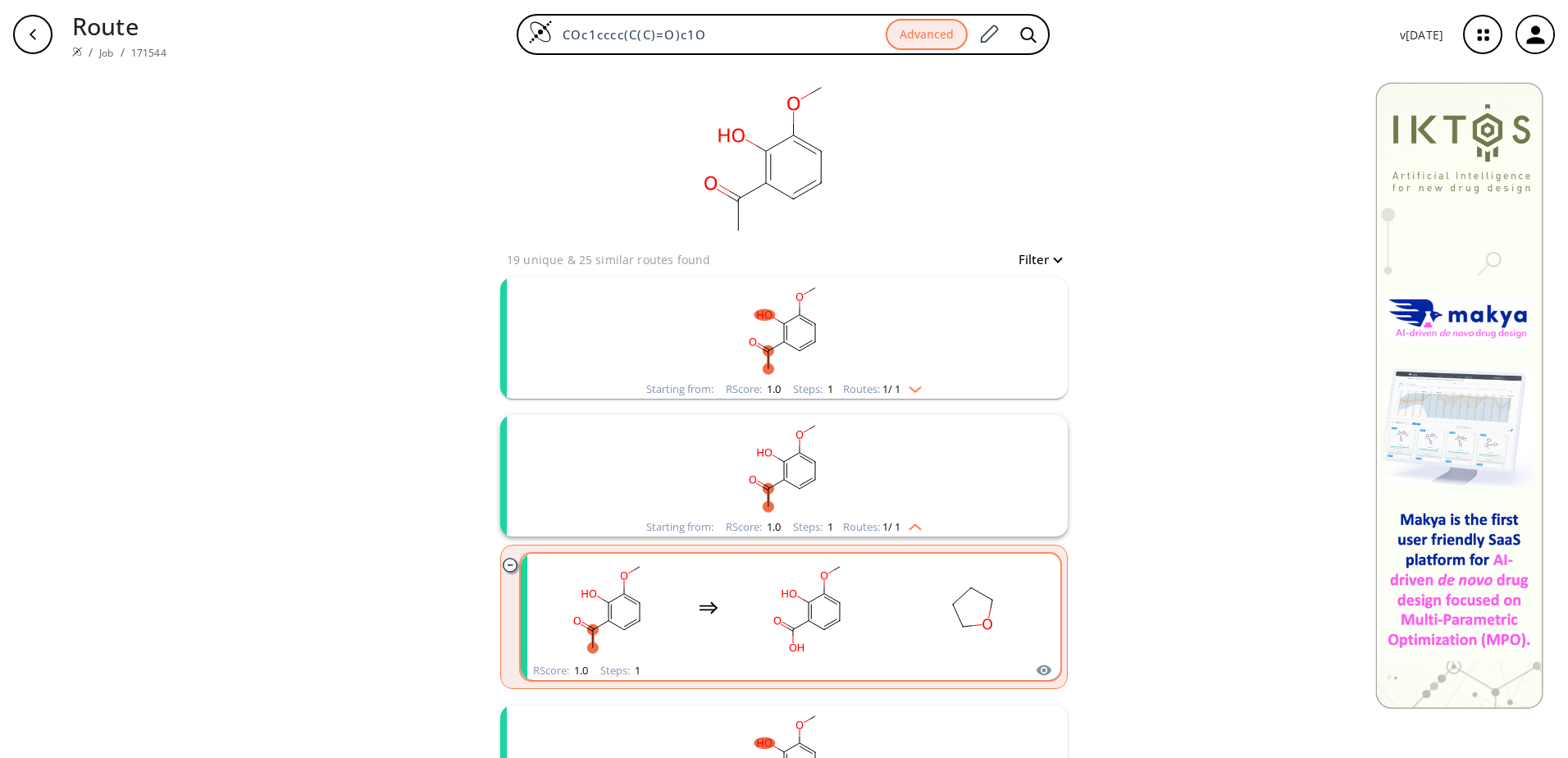
click at [858, 626] on rect "clusters" at bounding box center [808, 607] width 148 height 102
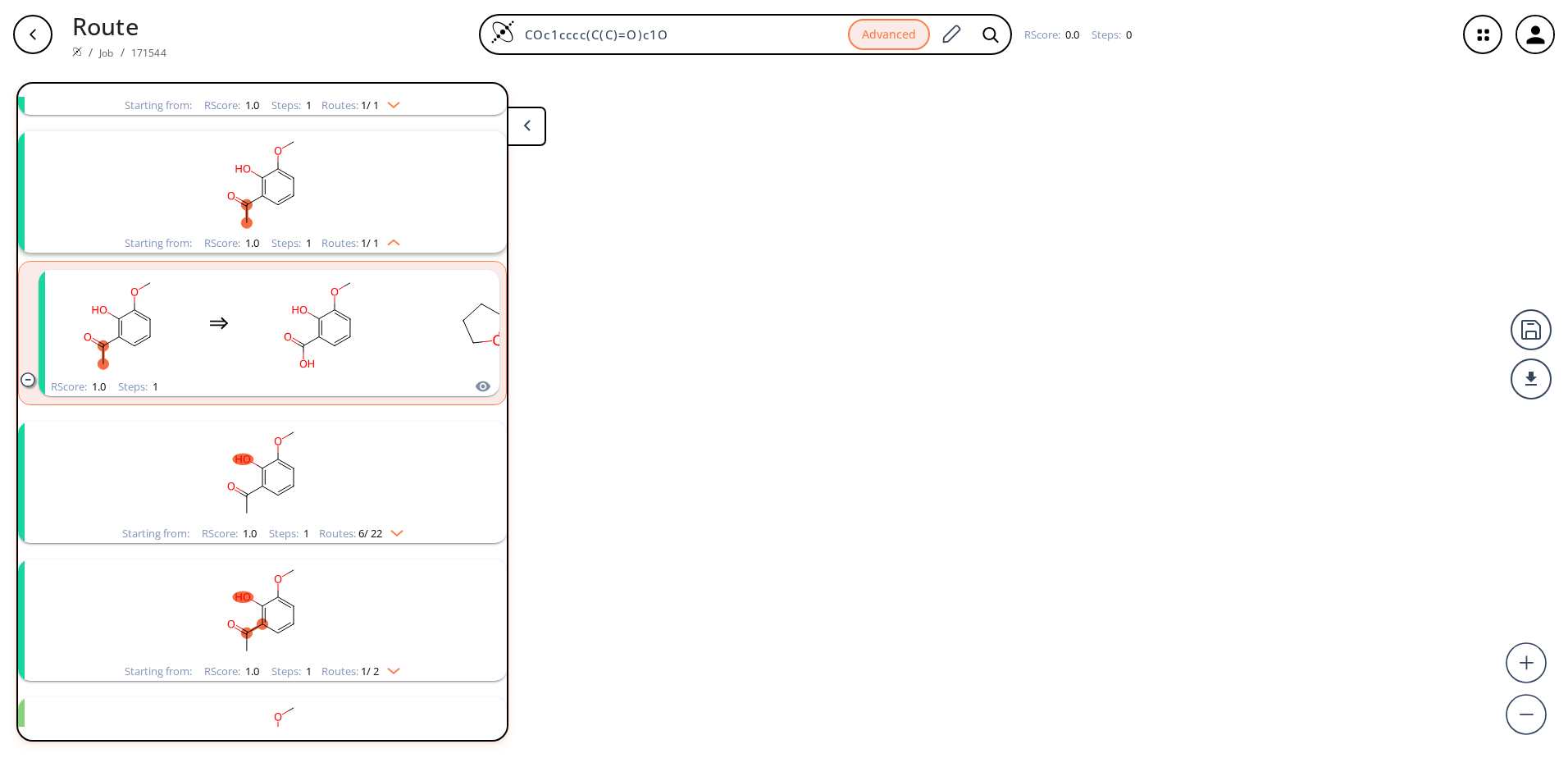
scroll to position [176, 0]
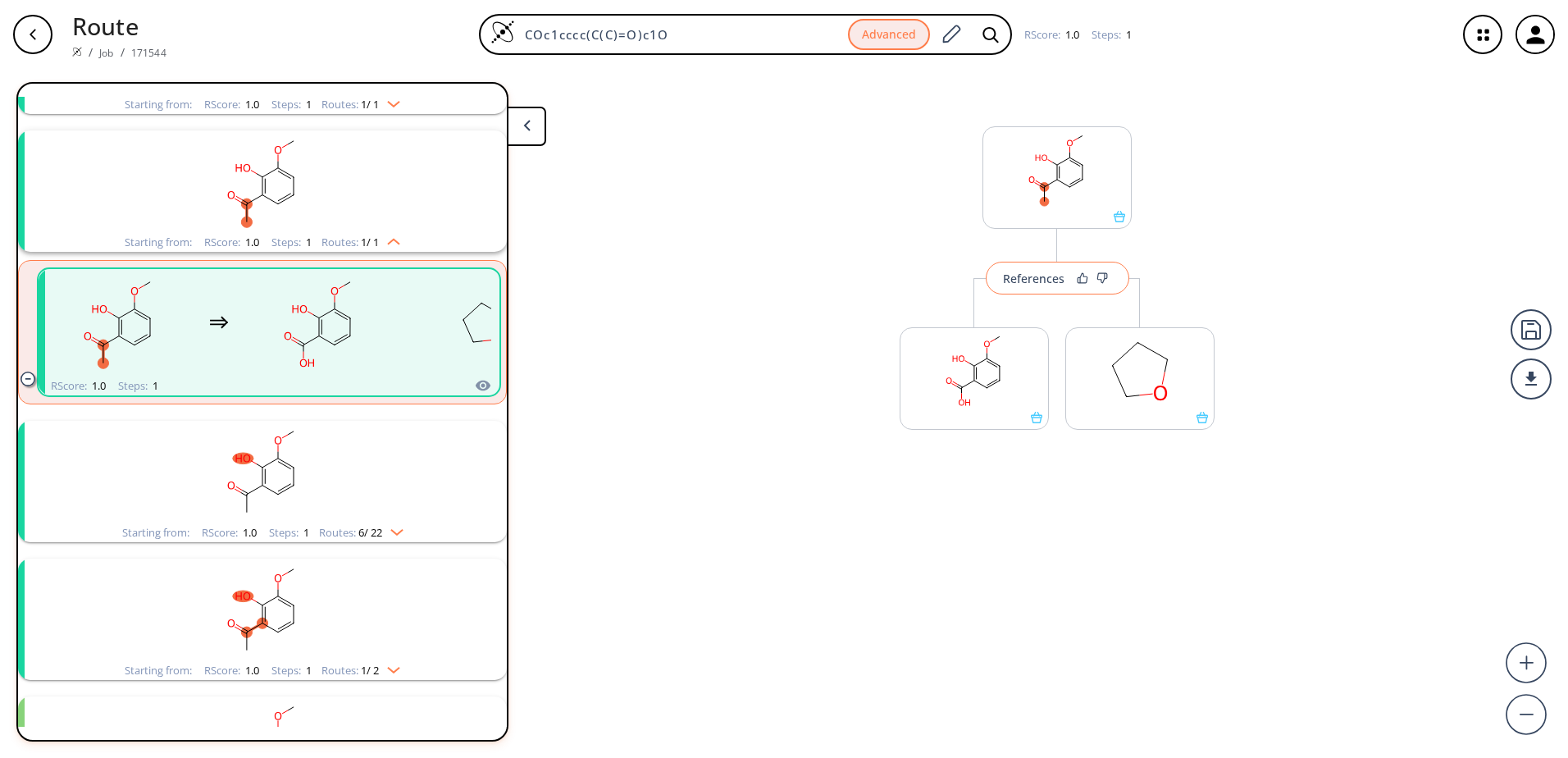
click at [1019, 275] on div "References" at bounding box center [1034, 278] width 61 height 10
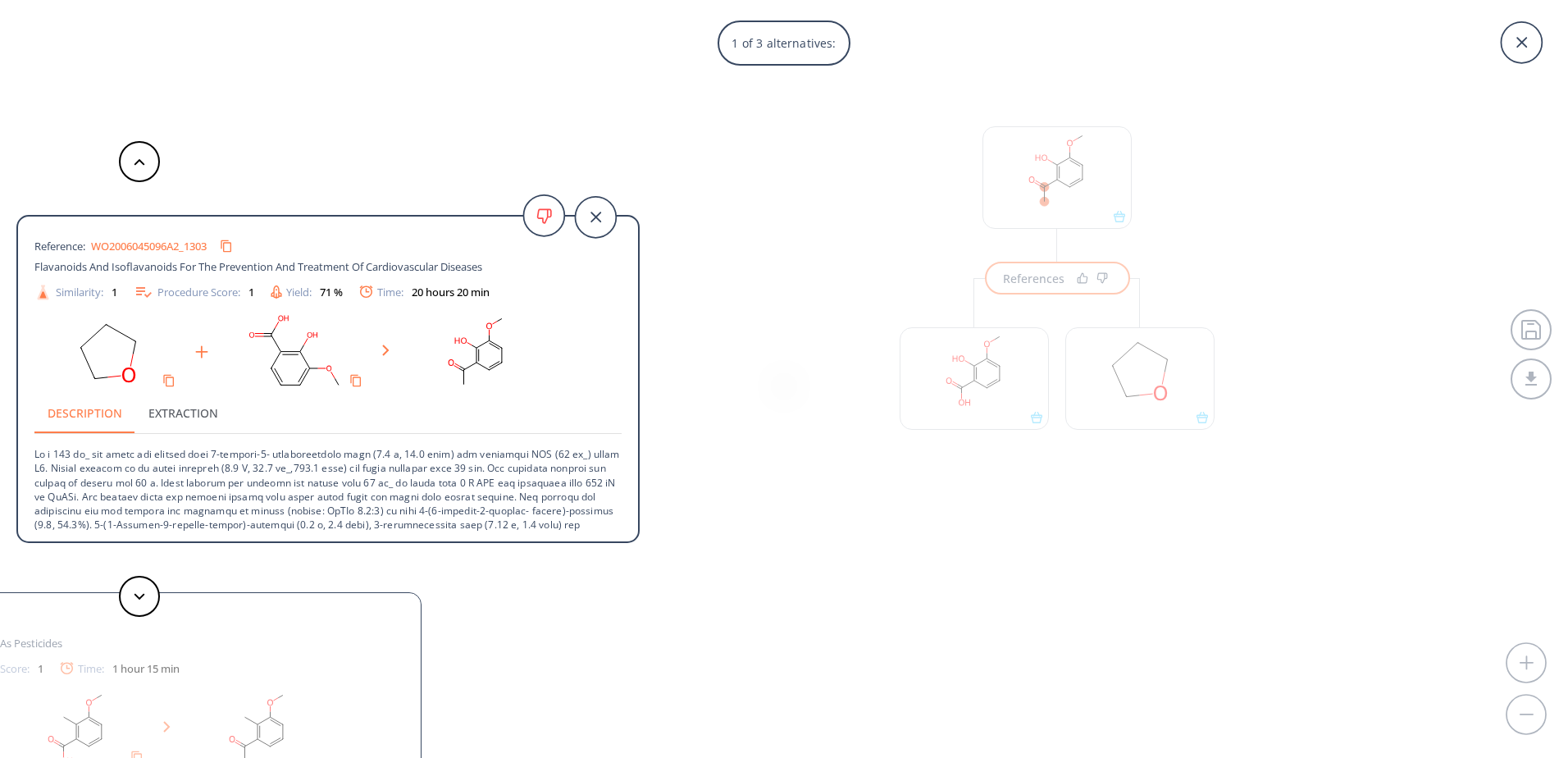
click at [256, 464] on p at bounding box center [327, 561] width 587 height 253
click at [1511, 49] on icon at bounding box center [1521, 43] width 41 height 41
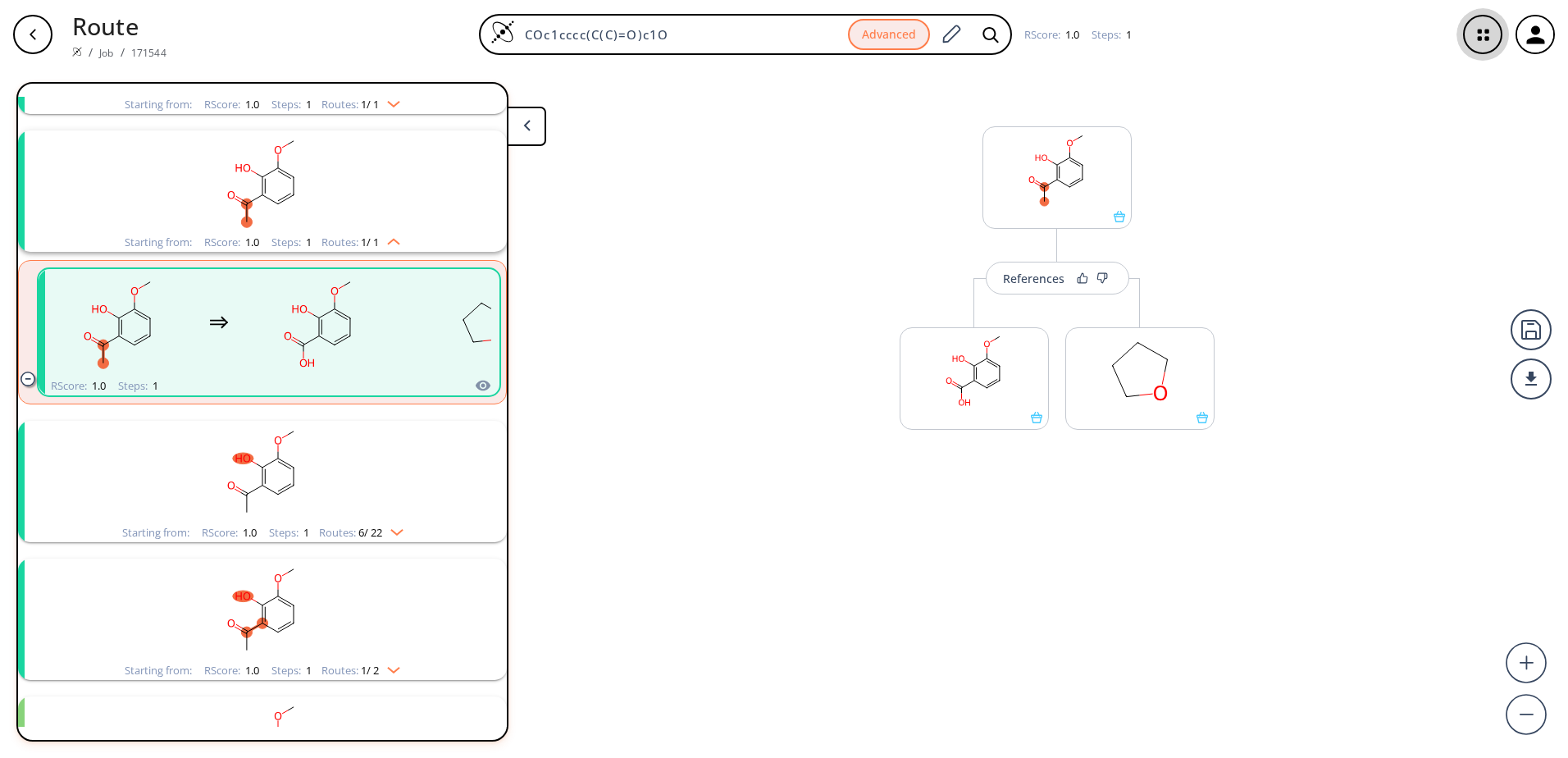
click at [1487, 34] on icon "button" at bounding box center [1483, 34] width 44 height 44
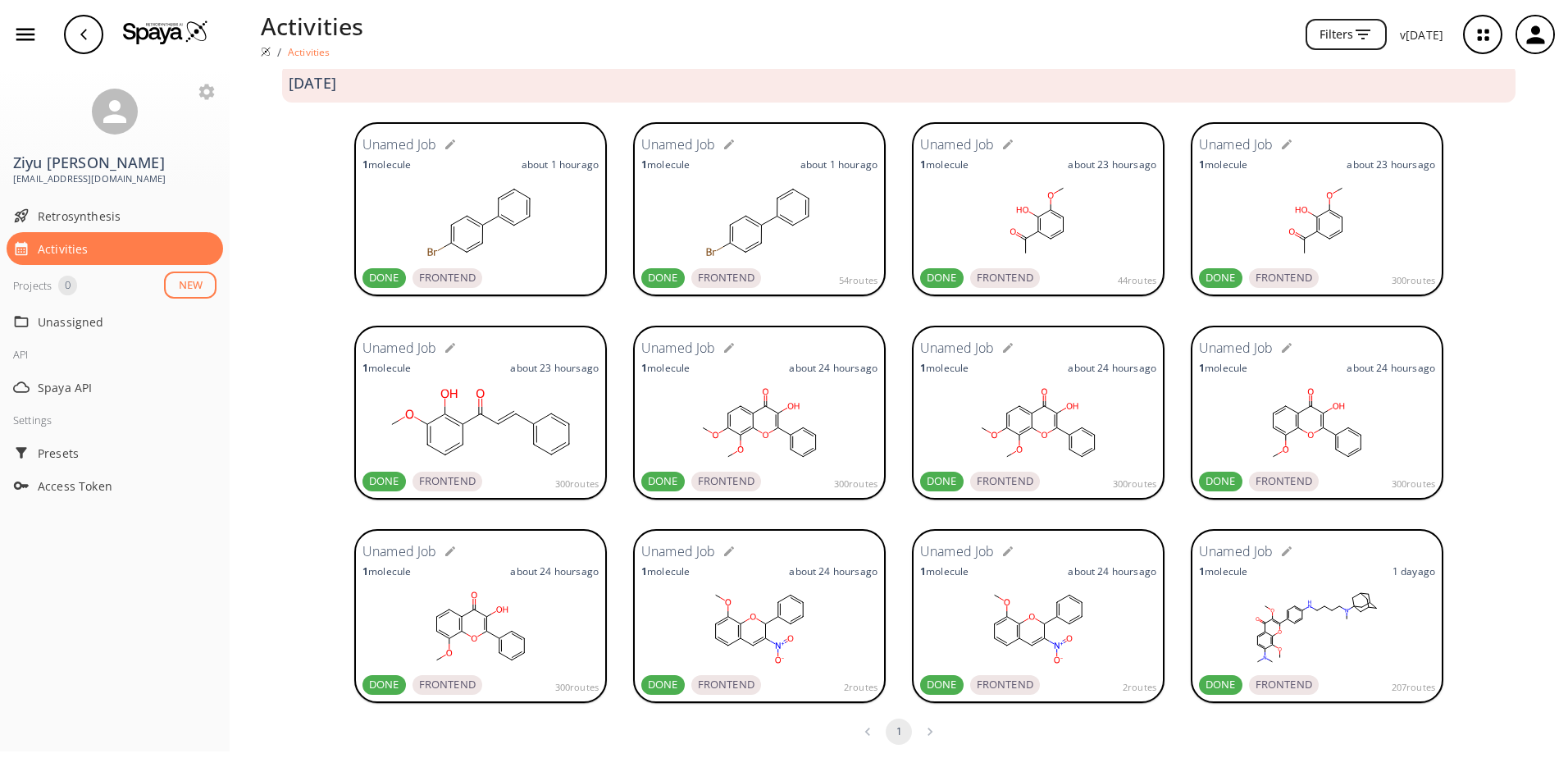
scroll to position [39, 0]
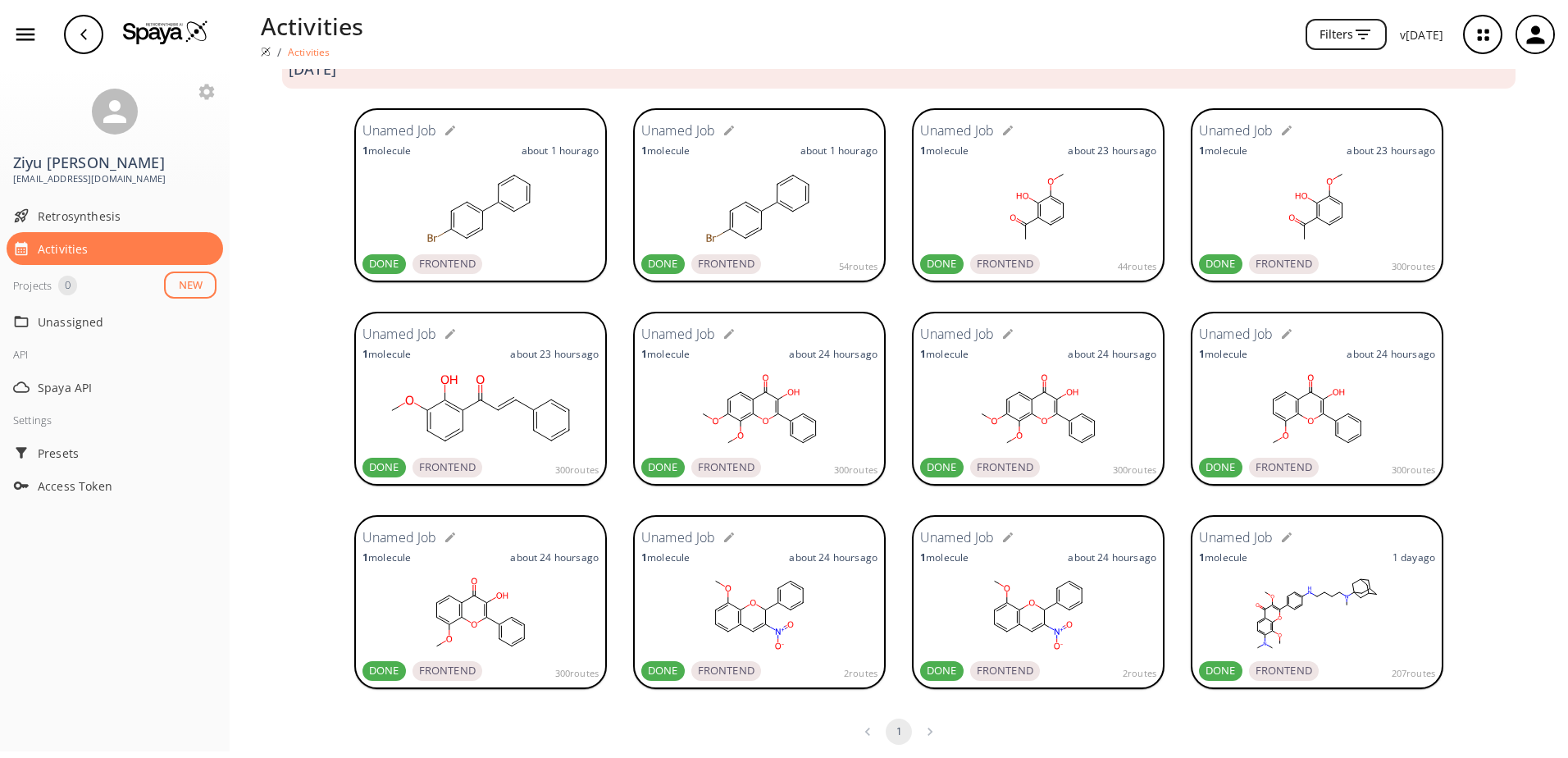
click at [814, 419] on ellipse at bounding box center [816, 421] width 9 height 9
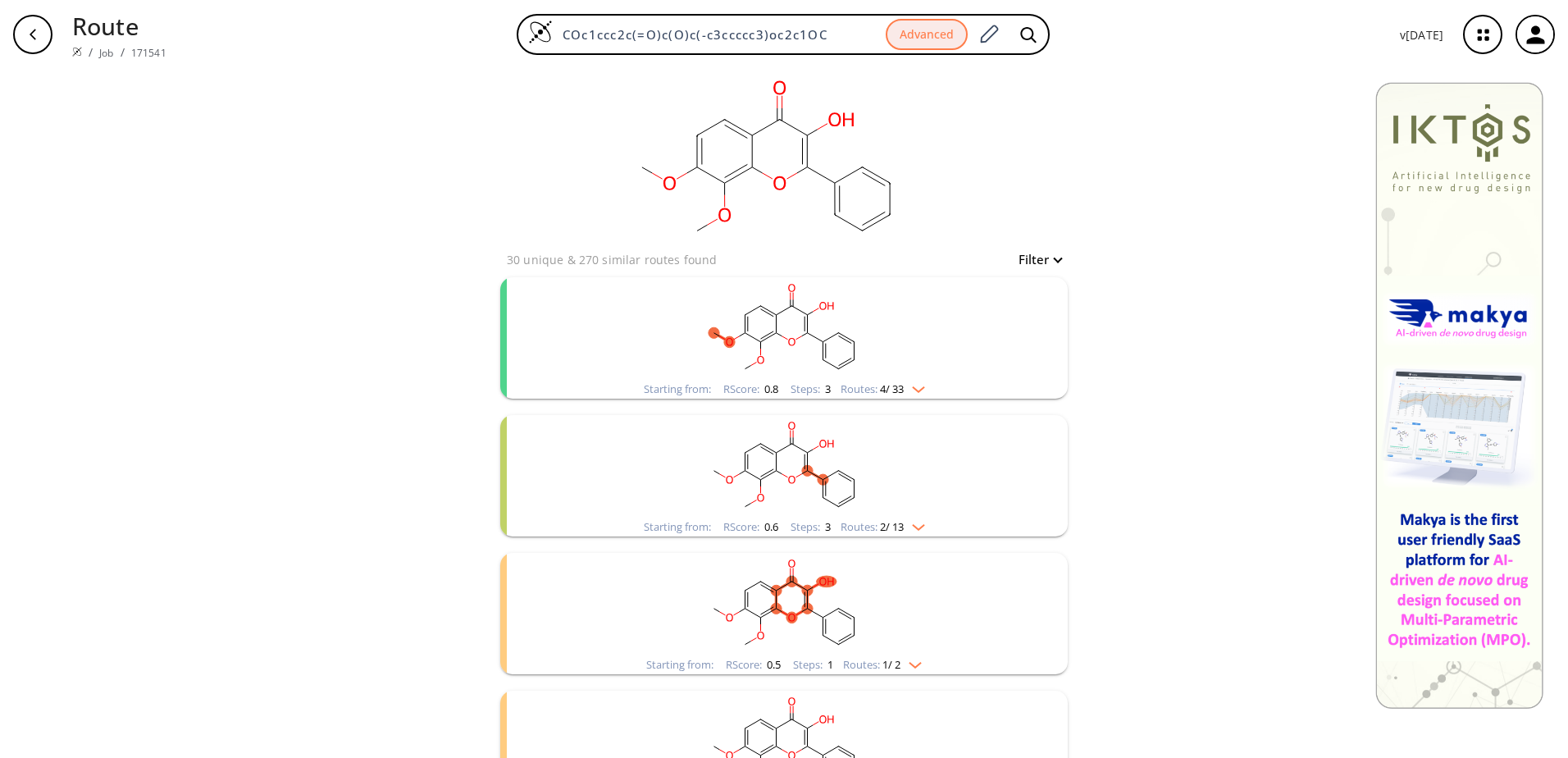
click at [862, 663] on div "Routes: 1 / 2" at bounding box center [883, 664] width 79 height 10
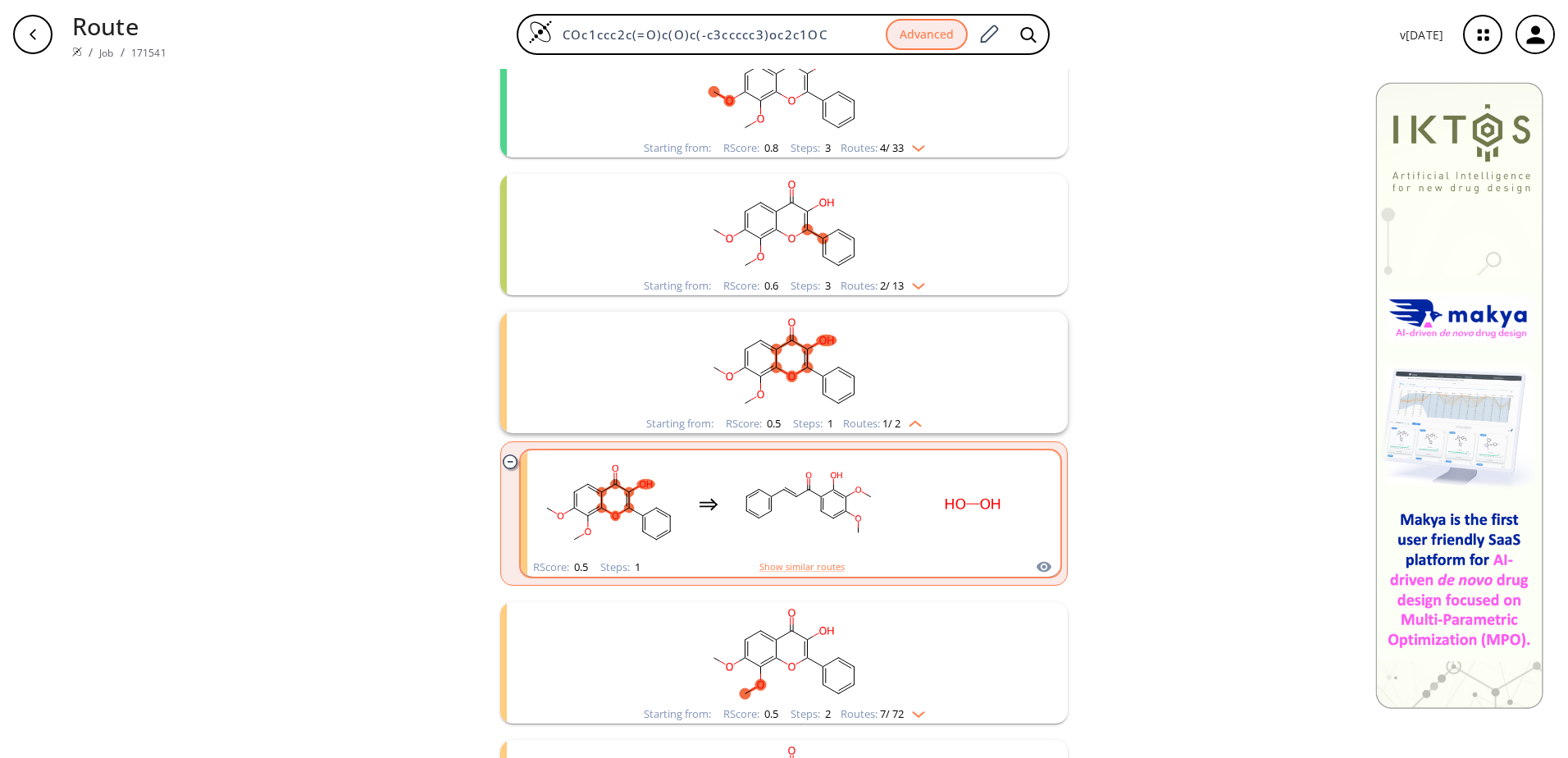
scroll to position [246, 0]
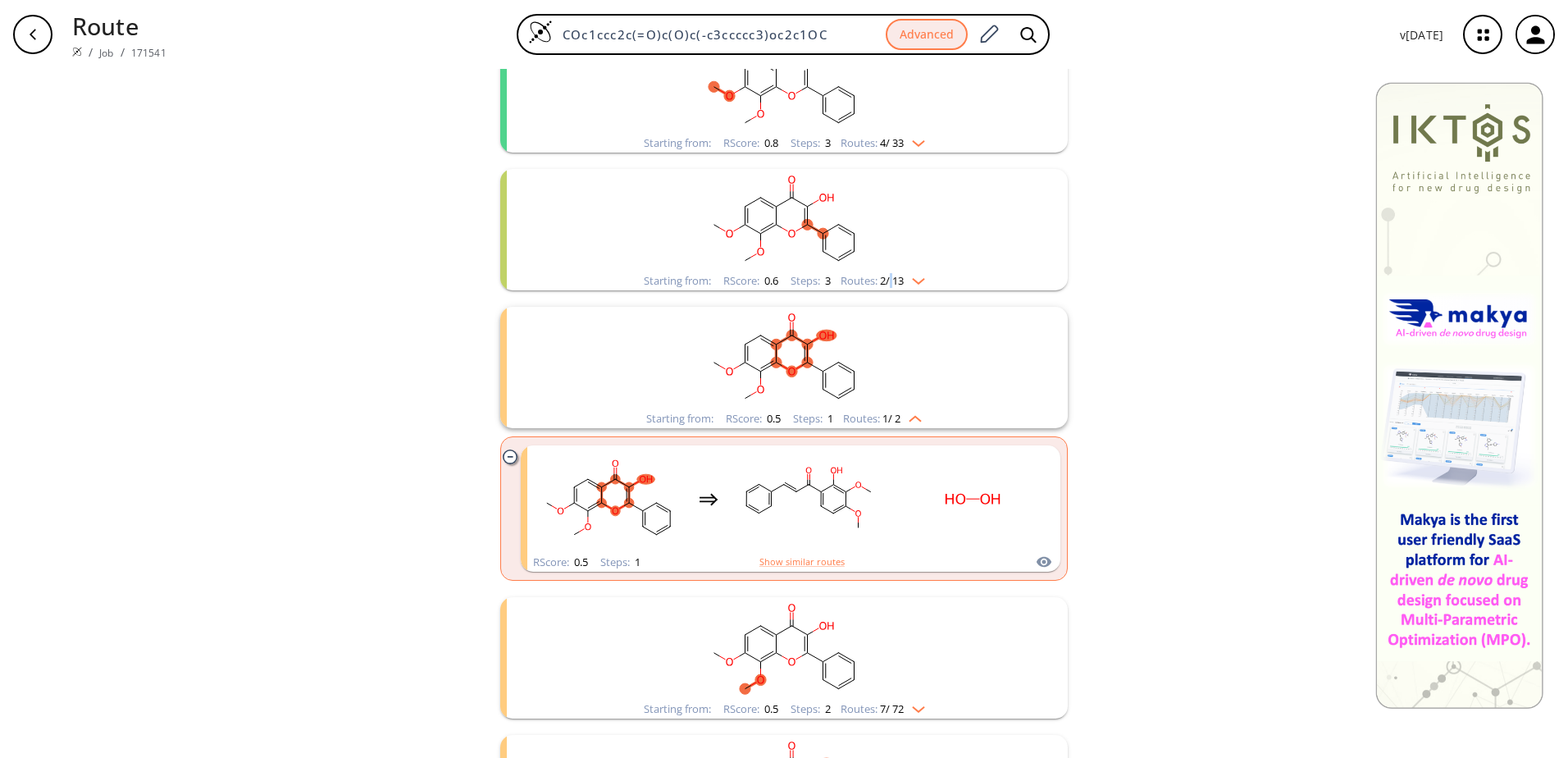
click at [884, 275] on span "2 / 13" at bounding box center [892, 280] width 24 height 10
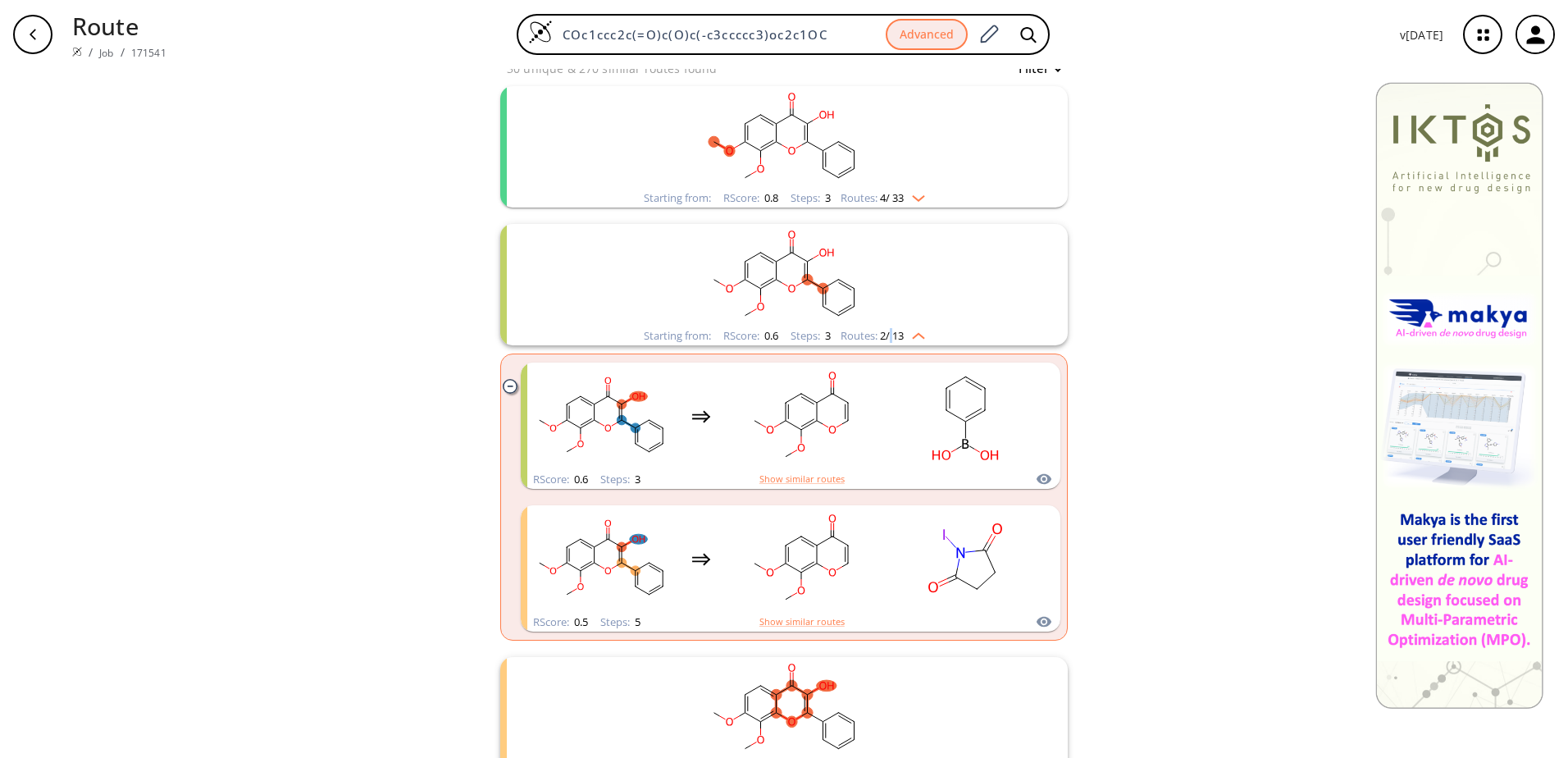
scroll to position [164, 0]
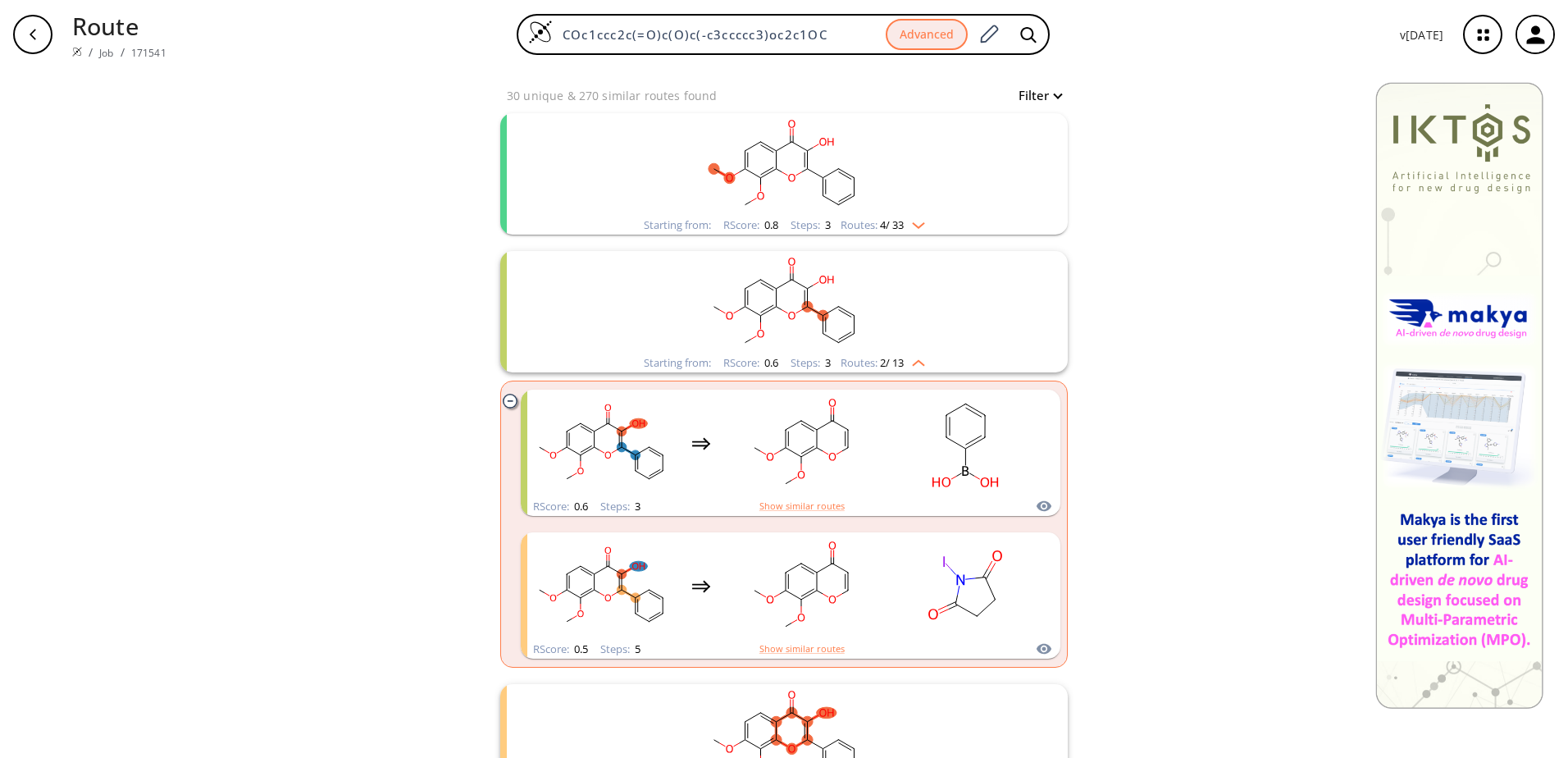
click at [843, 224] on div "Routes: 4 / 33" at bounding box center [883, 224] width 85 height 10
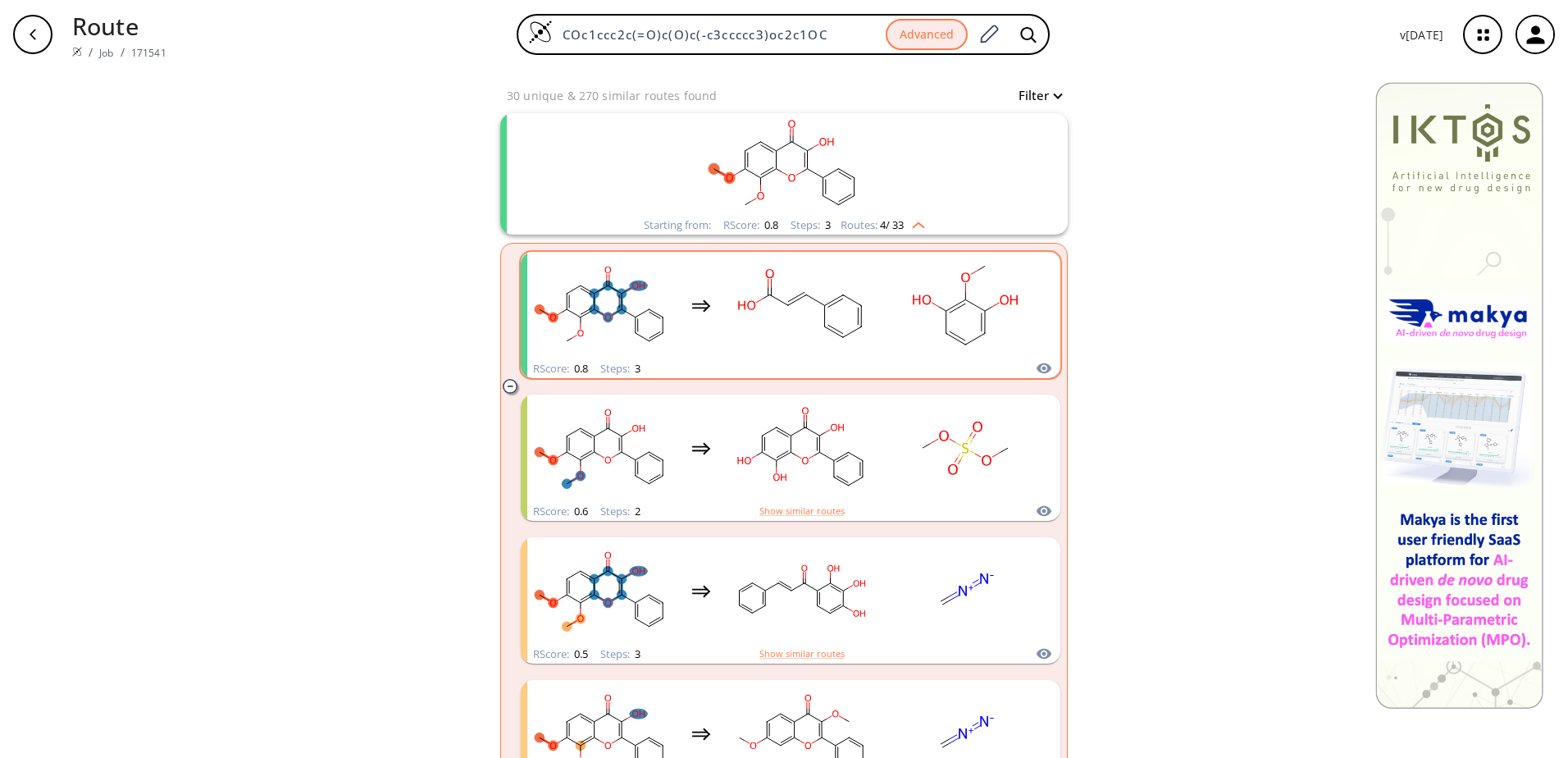
scroll to position [82, 0]
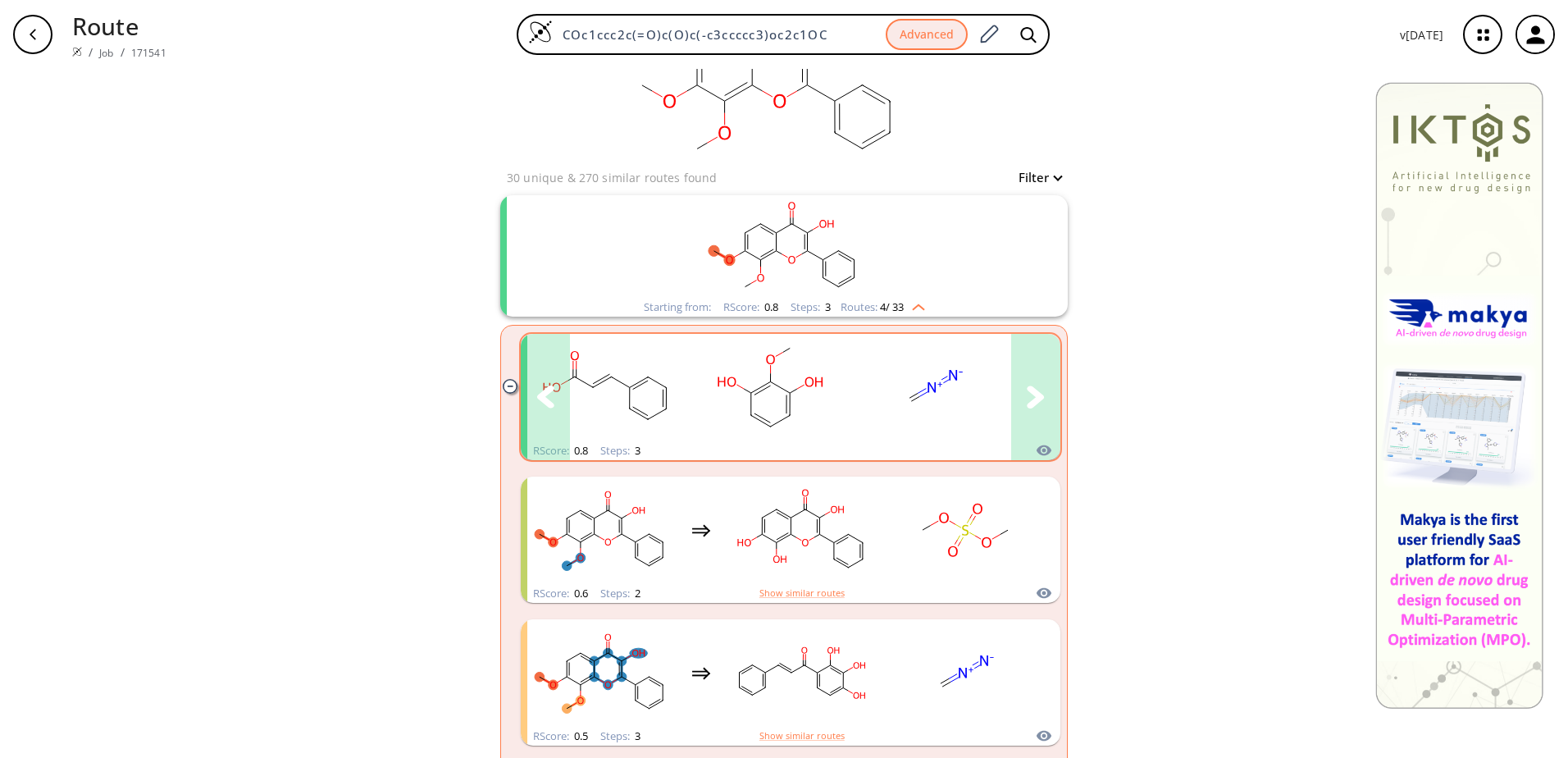
click at [1030, 419] on button "clusters" at bounding box center [1035, 397] width 49 height 126
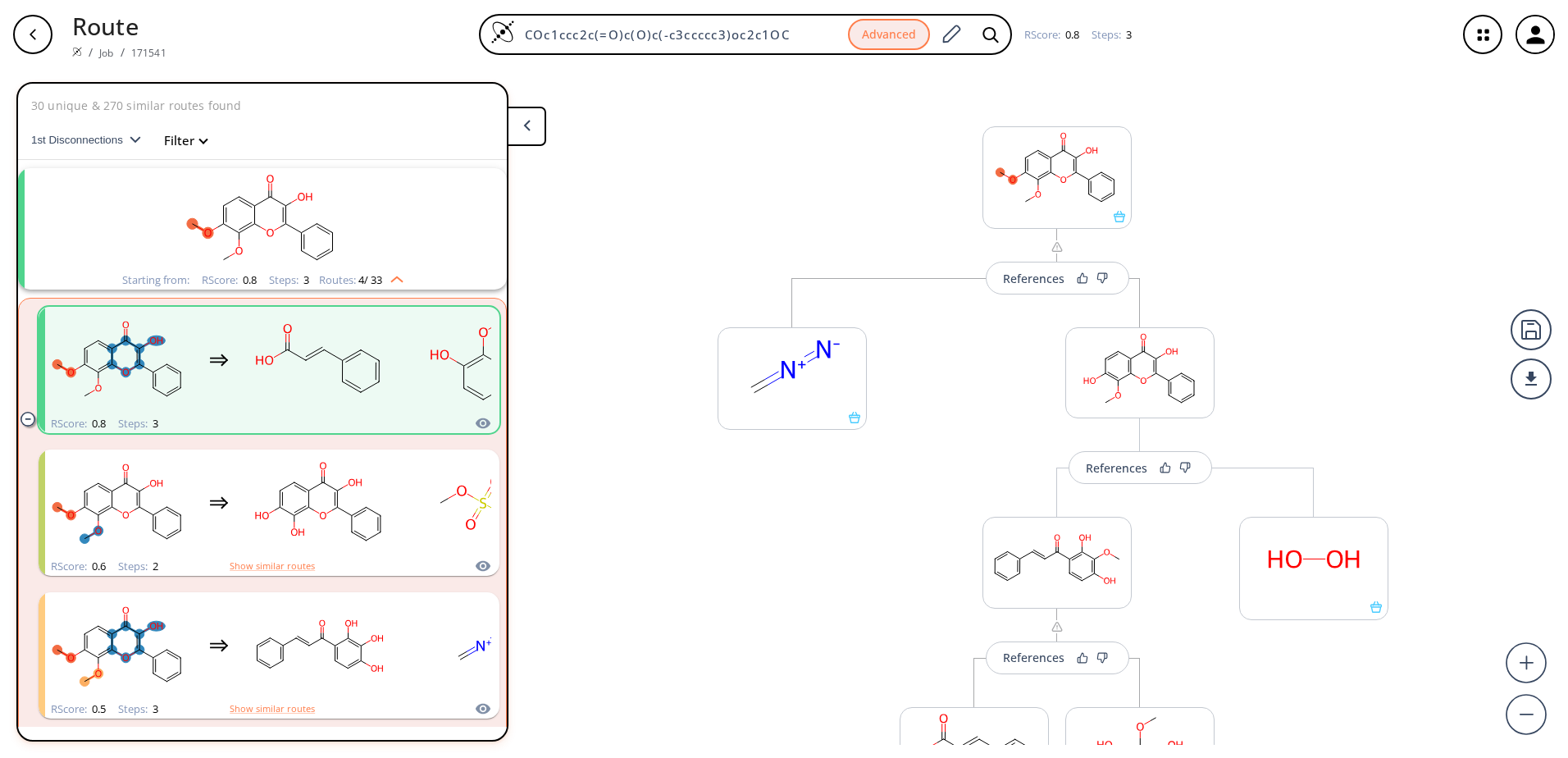
scroll to position [82, 0]
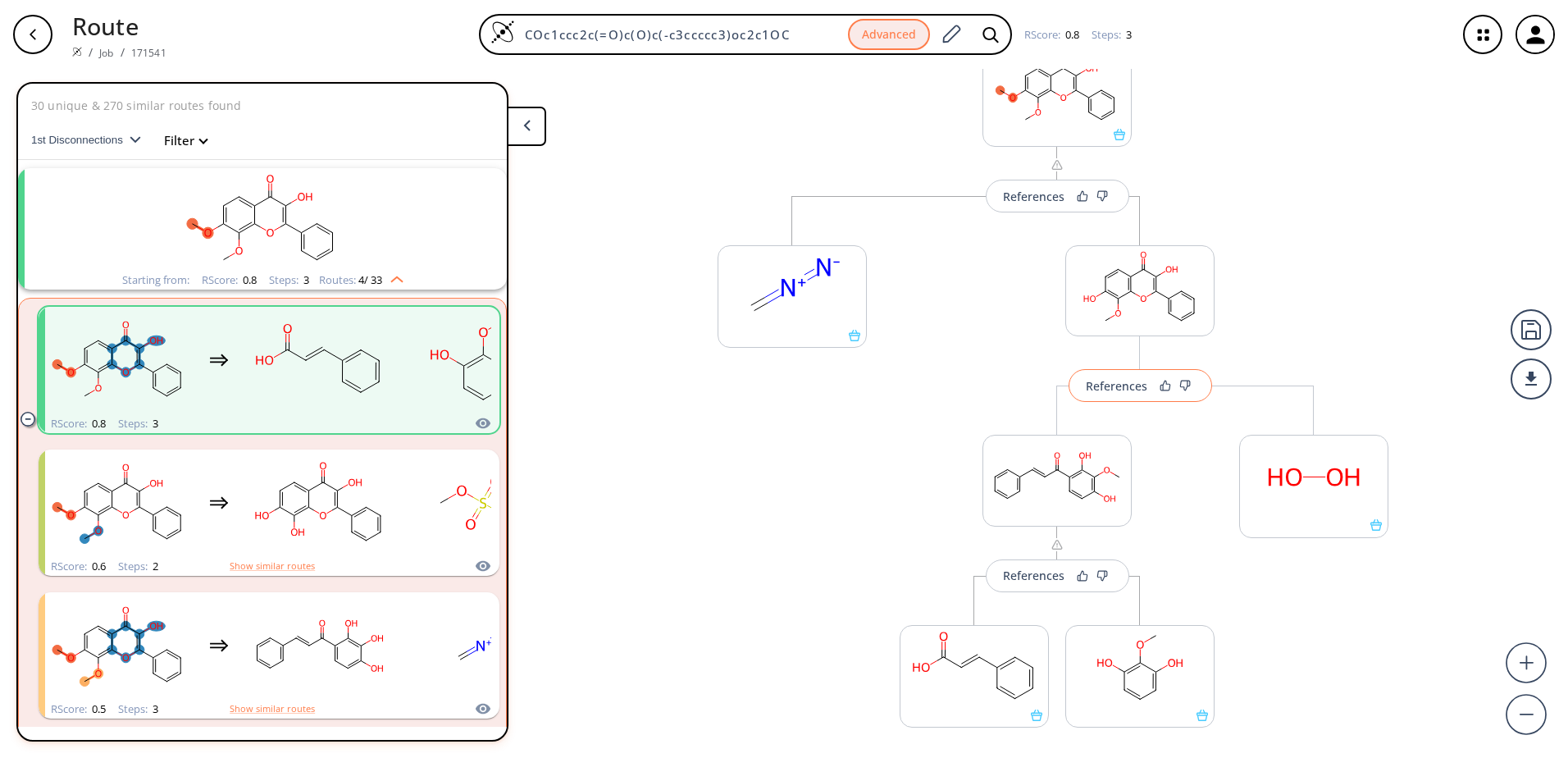
click at [1110, 392] on div "References" at bounding box center [1117, 385] width 61 height 10
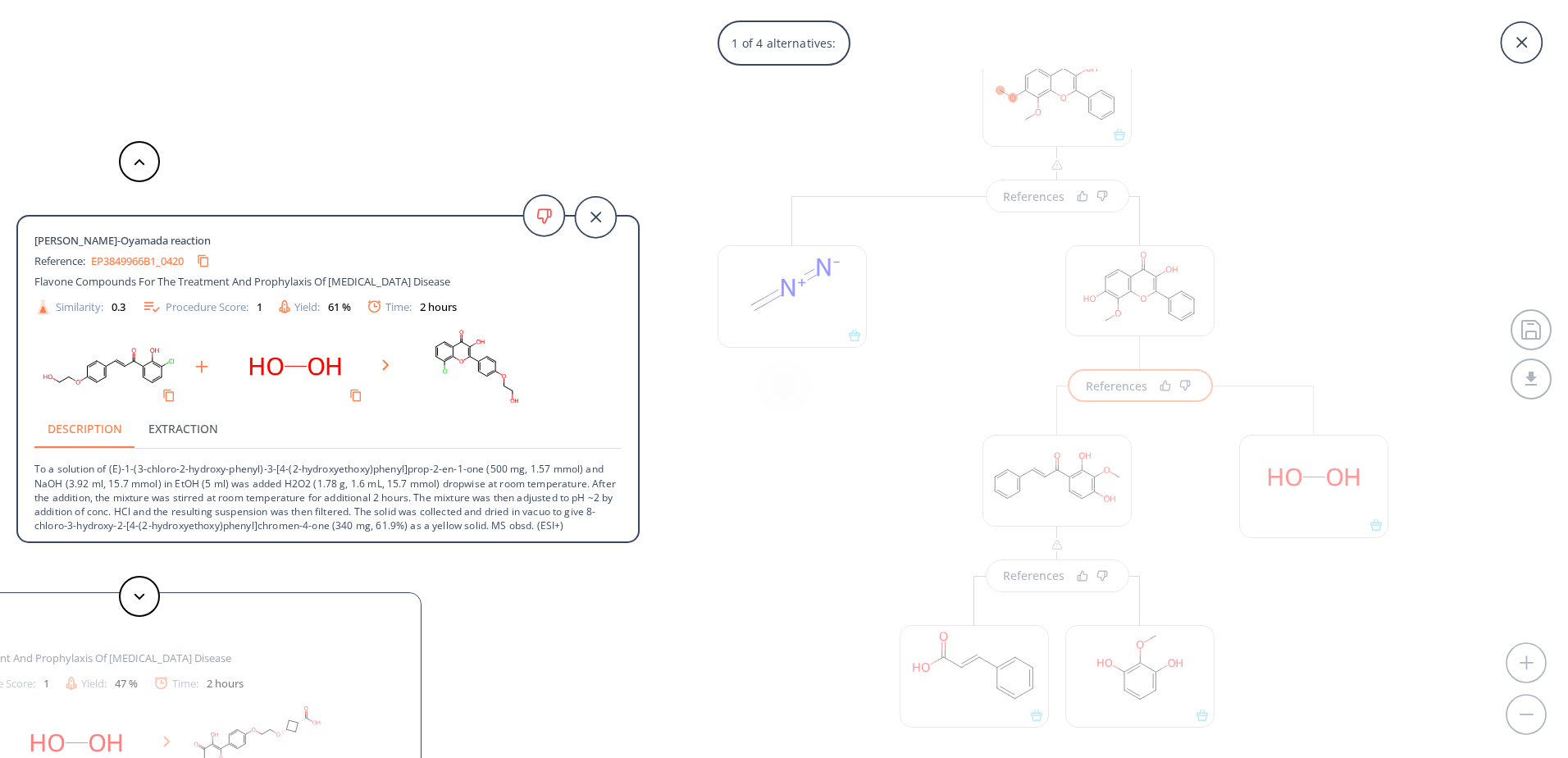
drag, startPoint x: 211, startPoint y: 284, endPoint x: 463, endPoint y: 275, distance: 252.2
click at [463, 275] on div "Flavone Compounds For The Treatment And Prophylaxis Of Hepatitis B Virus Disease" at bounding box center [299, 282] width 528 height 15
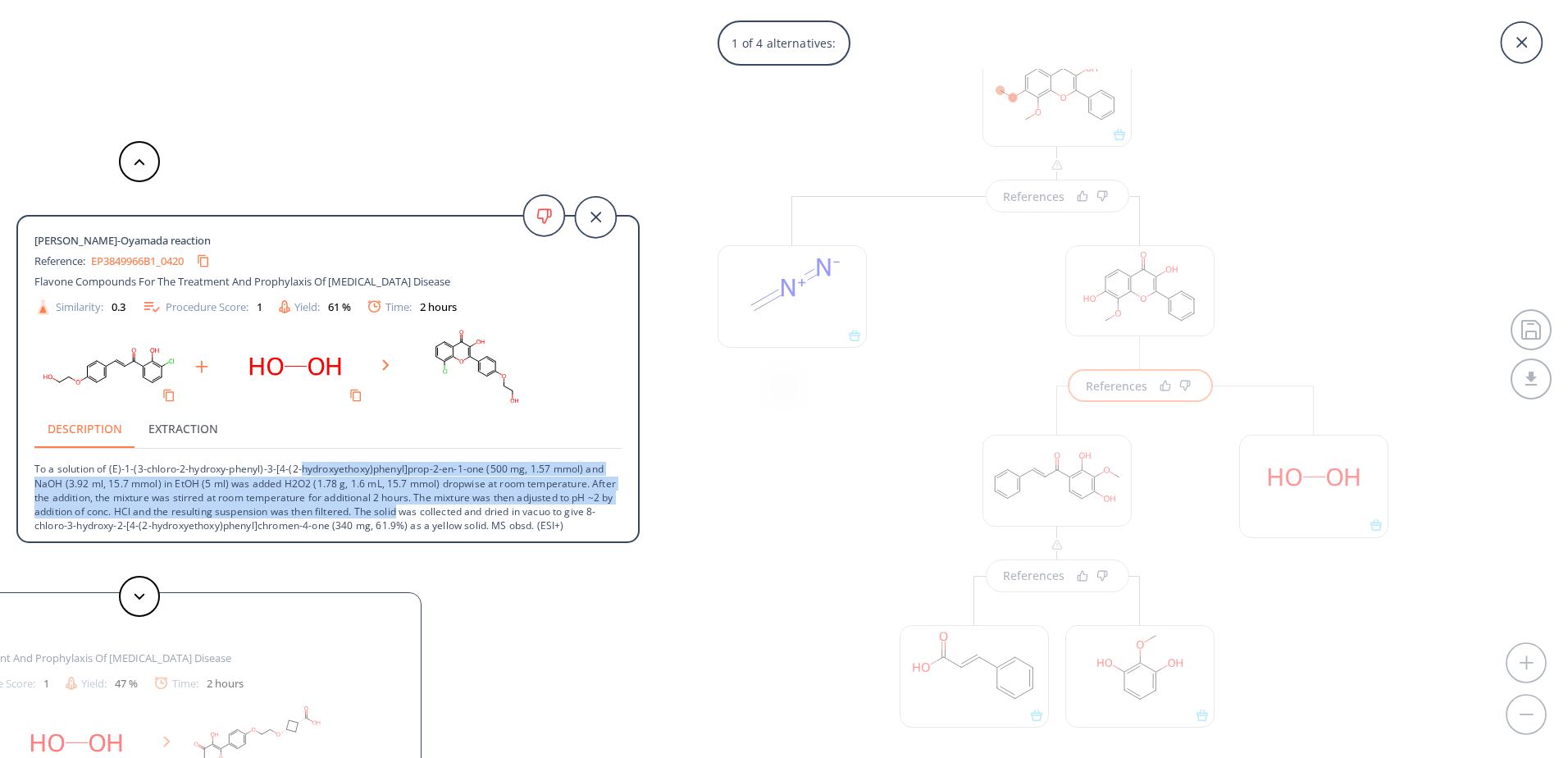
drag, startPoint x: 301, startPoint y: 464, endPoint x: 441, endPoint y: 513, distance: 148.3
click at [441, 513] on p "To a solution of (E)-1-(3-chloro-2-hydroxy-phenyl)-3-[4-(2-hydroxyethoxy)phenyl…" at bounding box center [327, 497] width 587 height 98
drag, startPoint x: 441, startPoint y: 513, endPoint x: 336, endPoint y: 499, distance: 105.9
click at [336, 499] on p "To a solution of (E)-1-(3-chloro-2-hydroxy-phenyl)-3-[4-(2-hydroxyethoxy)phenyl…" at bounding box center [327, 497] width 587 height 98
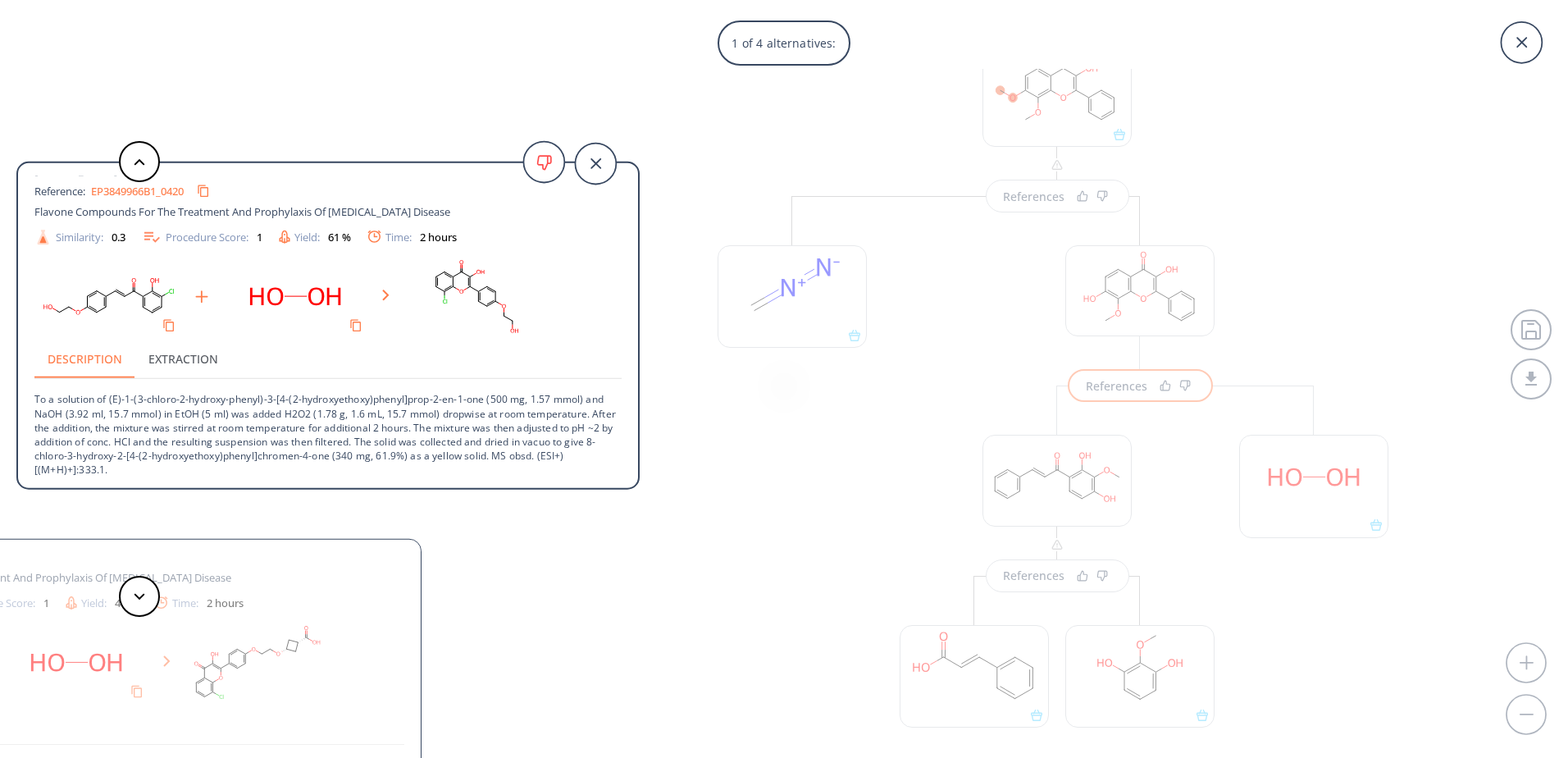
scroll to position [0, 0]
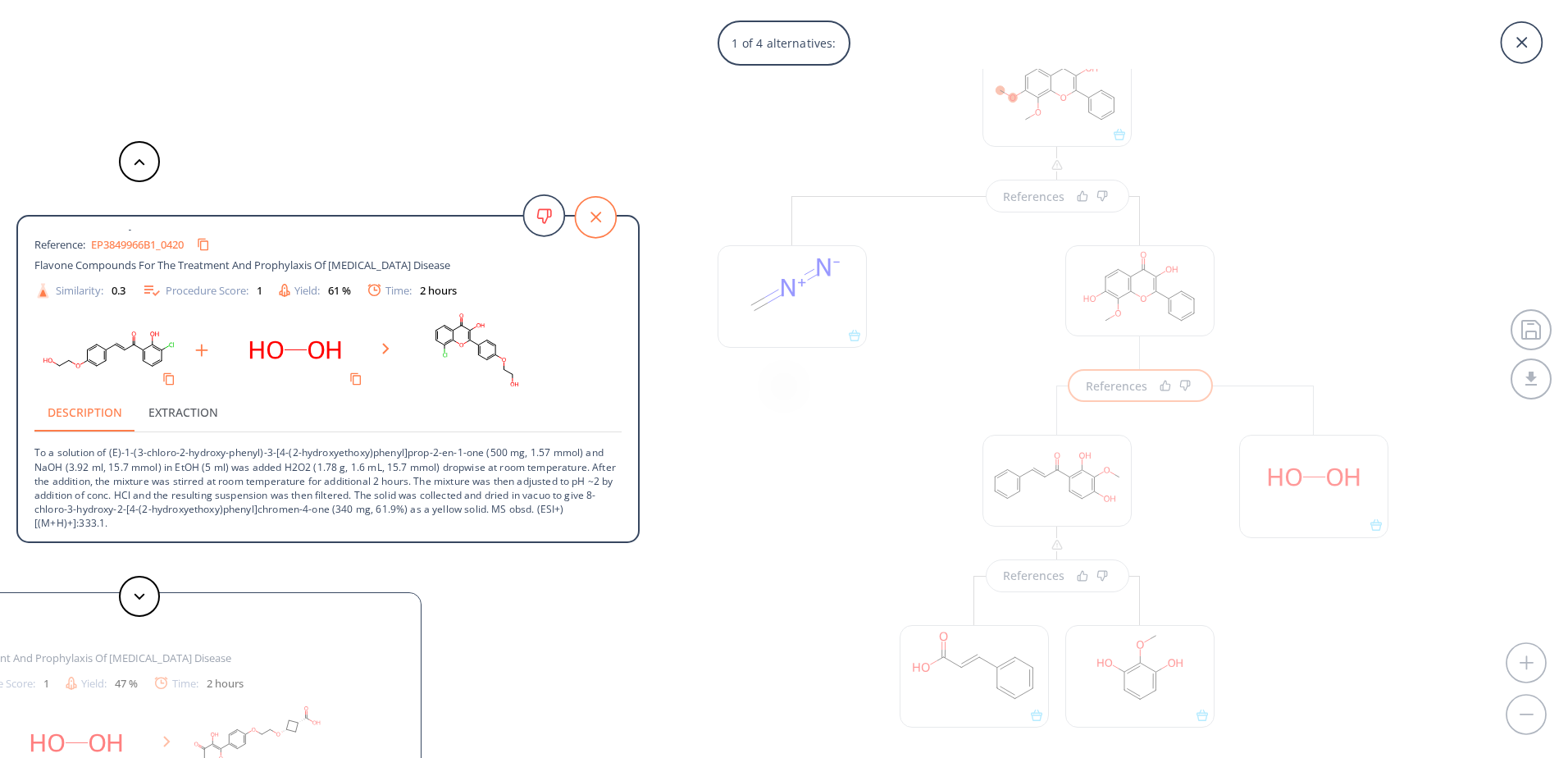
click at [588, 233] on icon at bounding box center [595, 218] width 41 height 41
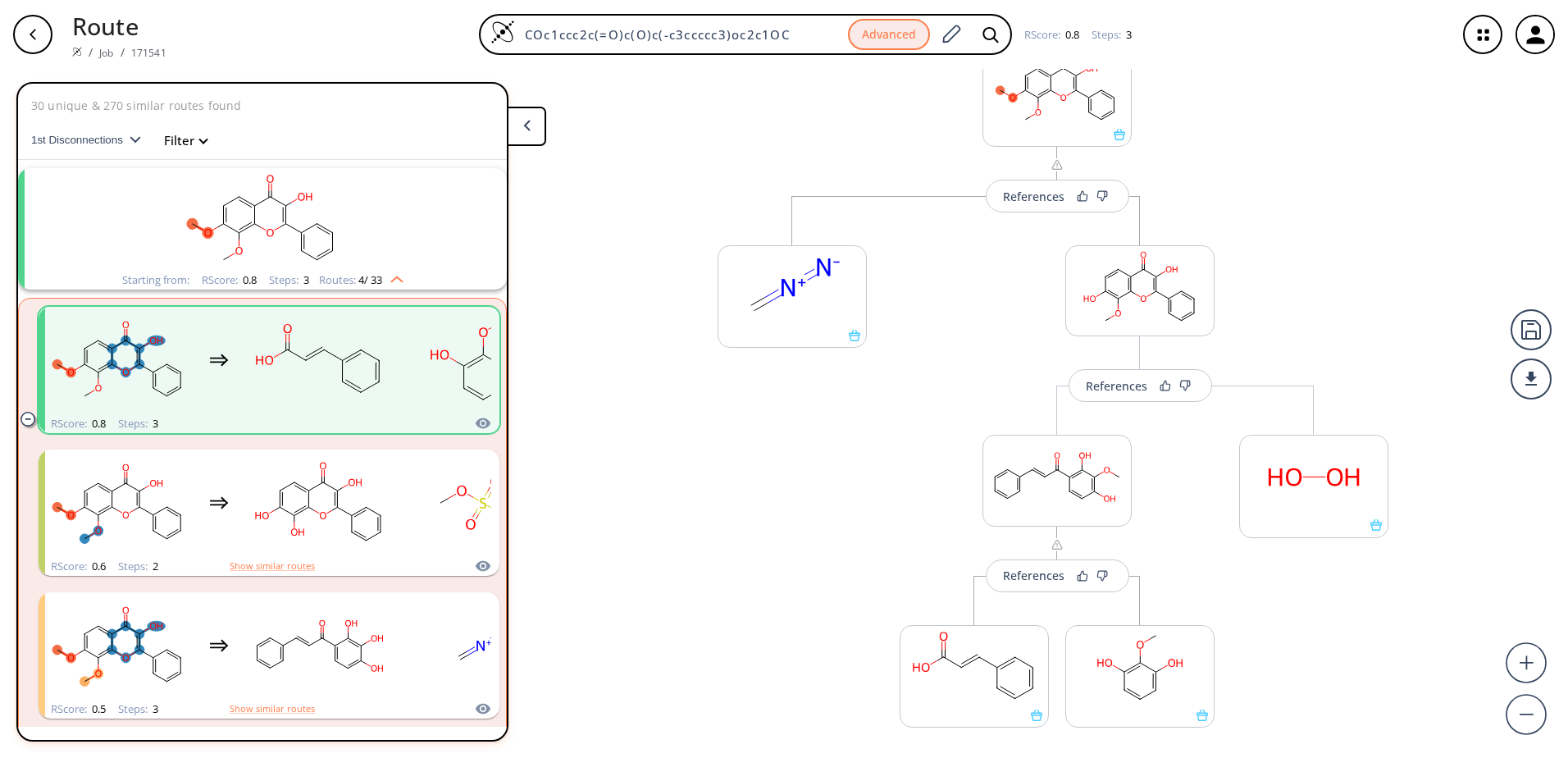
click at [1023, 259] on div "More routes from here References More routes from here References More routes f…" at bounding box center [1140, 511] width 530 height 630
click at [46, 40] on div "button" at bounding box center [33, 34] width 39 height 39
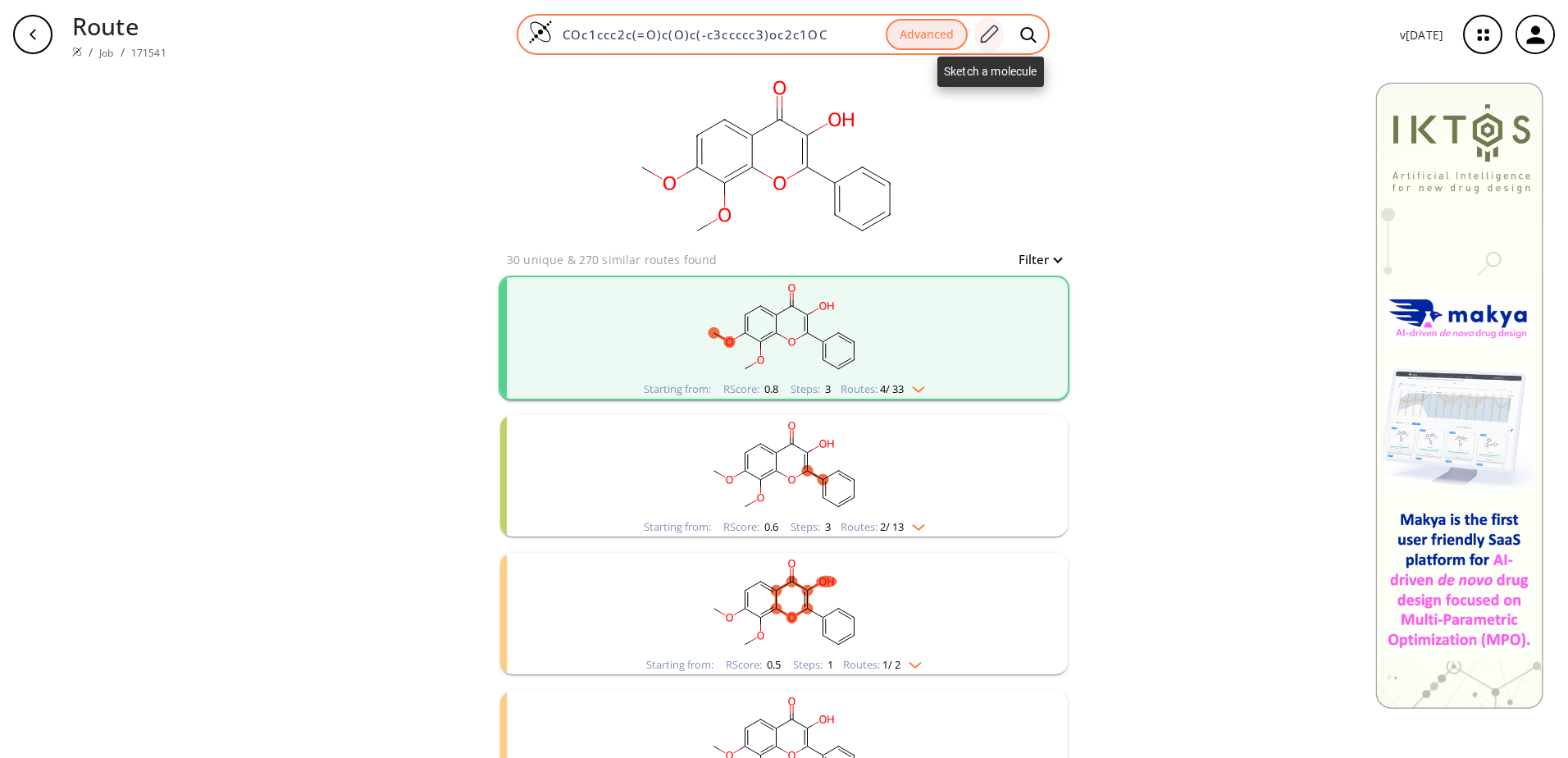
click at [986, 38] on icon at bounding box center [989, 34] width 22 height 21
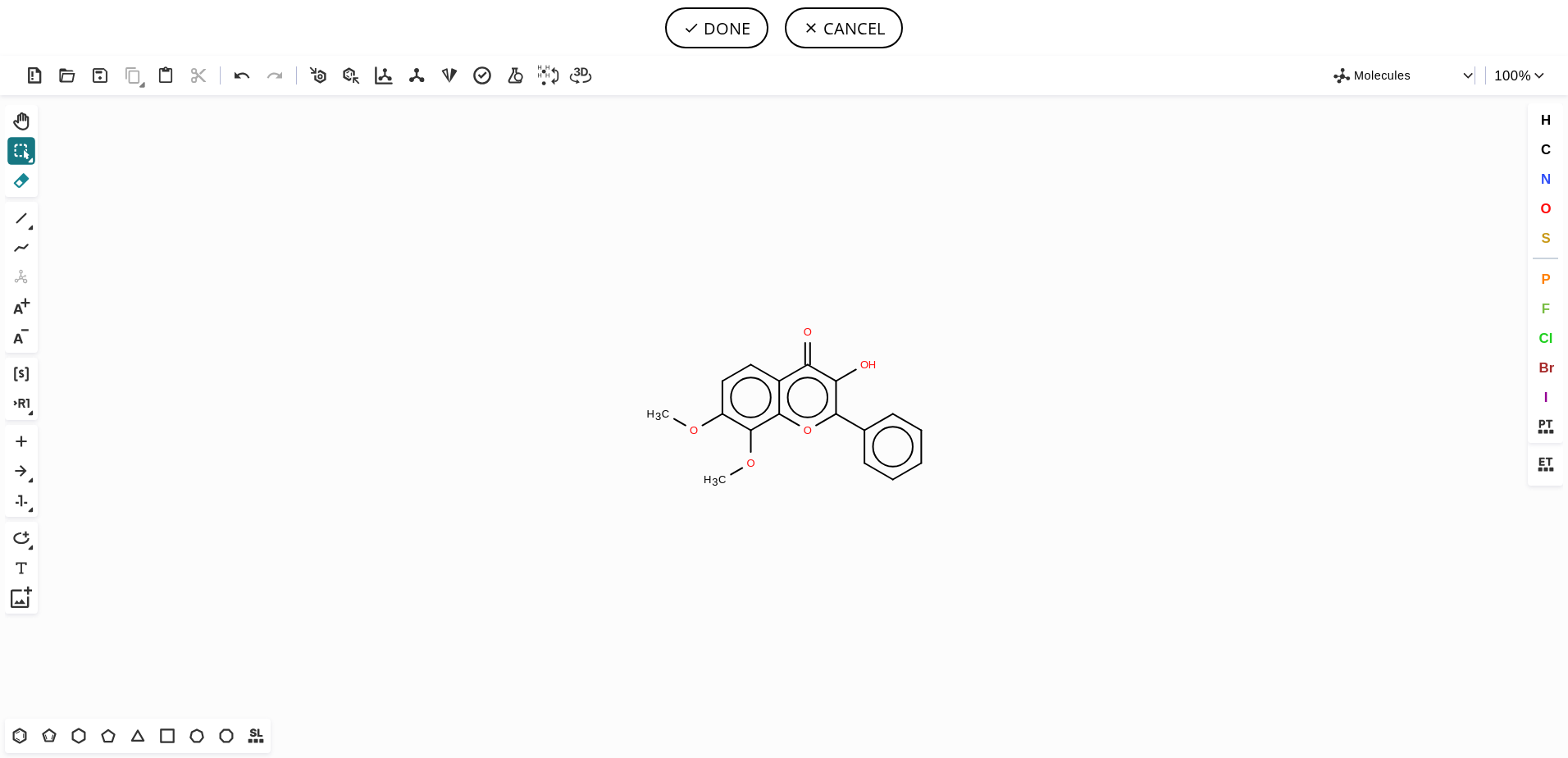
click at [27, 184] on icon at bounding box center [20, 180] width 21 height 21
drag, startPoint x: 775, startPoint y: 513, endPoint x: 676, endPoint y: 456, distance: 114.2
drag, startPoint x: 643, startPoint y: 404, endPoint x: 700, endPoint y: 476, distance: 91.8
click at [8, 224] on button "1" at bounding box center [21, 219] width 28 height 28
click at [738, 42] on button "DONE" at bounding box center [716, 28] width 103 height 41
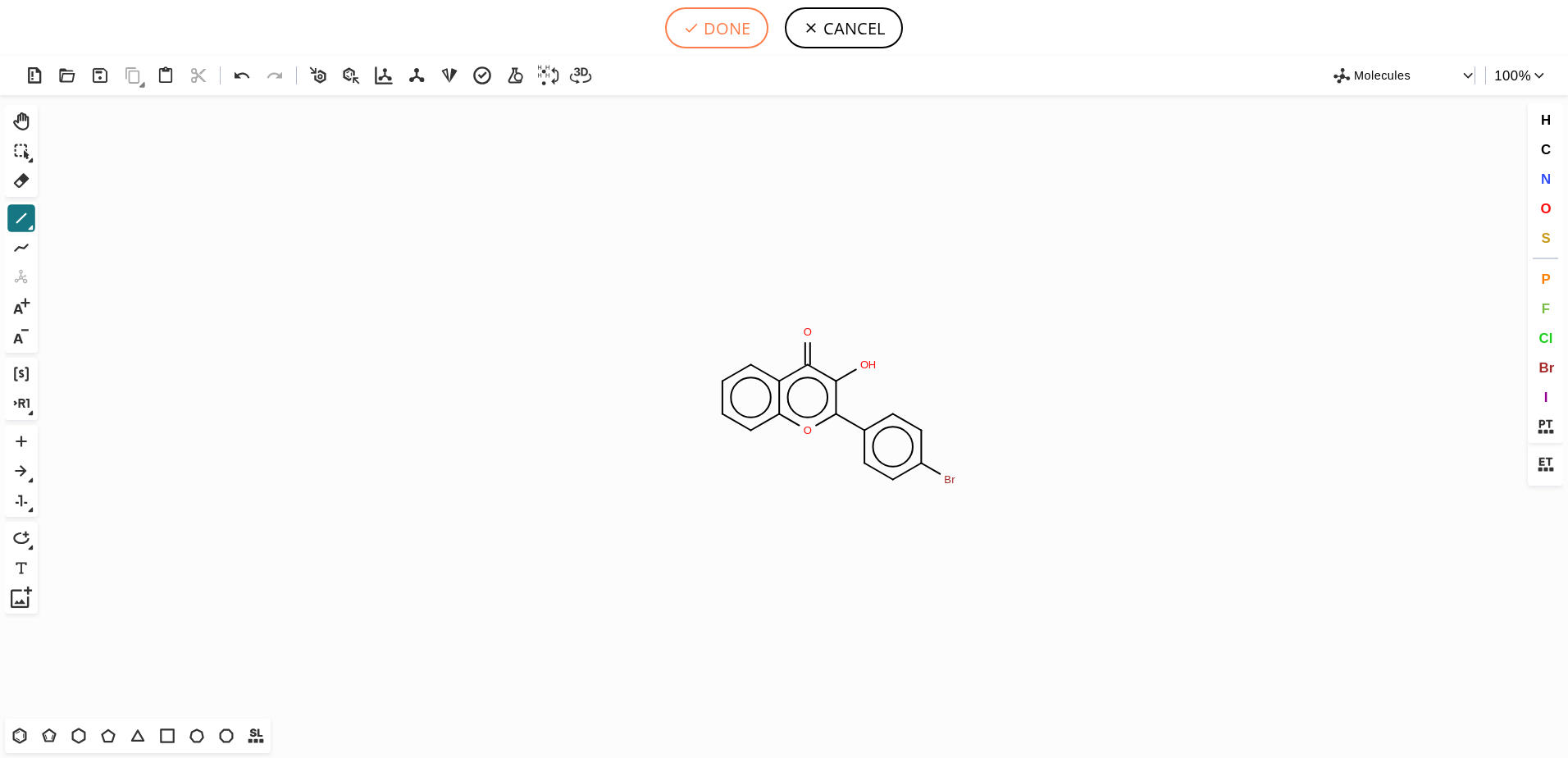
type input "c1cc2c(c(c(c(o2)-c2ccc(Br)cc2)O)=O)cc1"
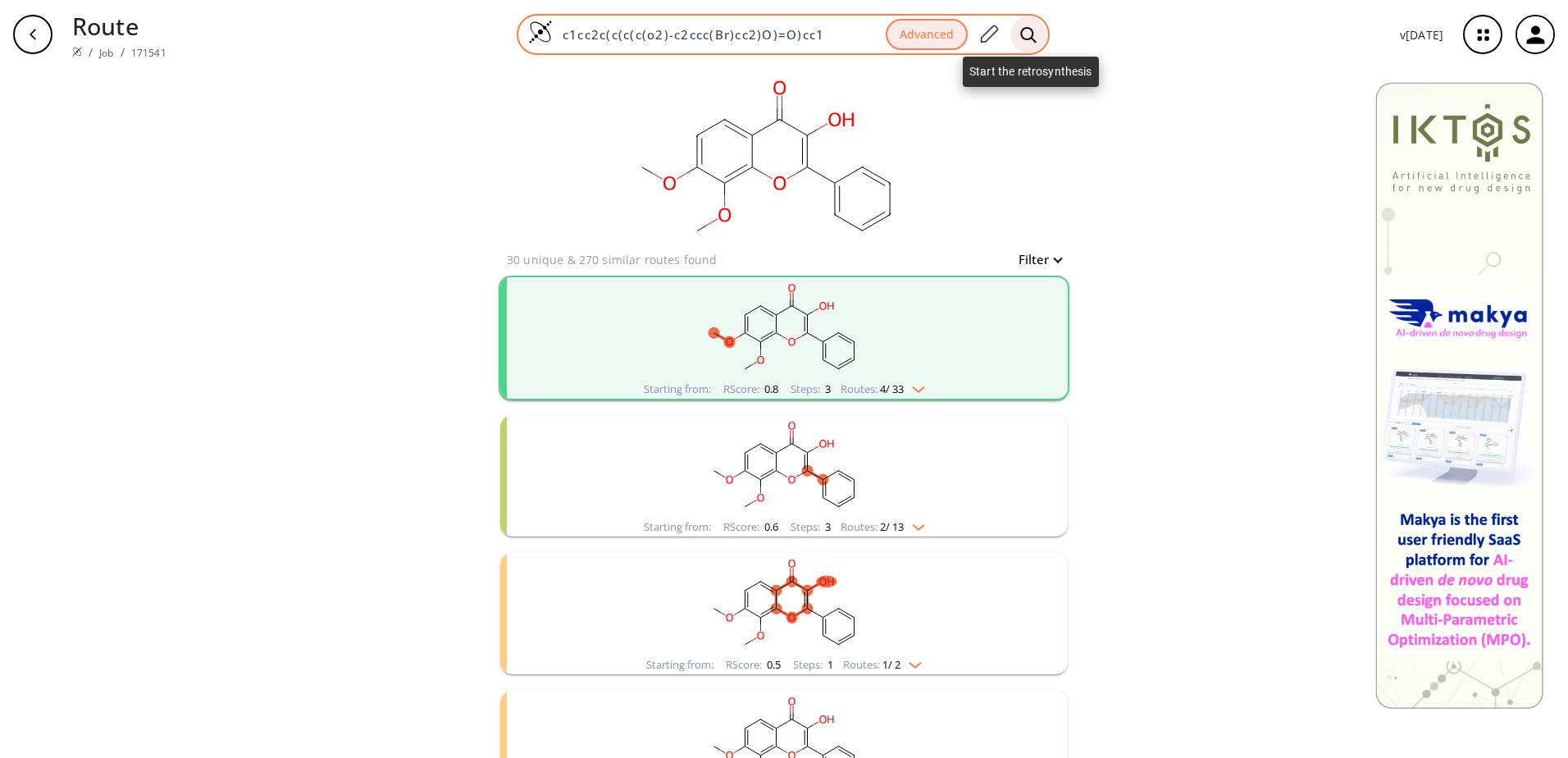
click at [1032, 40] on icon at bounding box center [1029, 34] width 17 height 18
click at [1032, 32] on icon at bounding box center [1029, 34] width 17 height 18
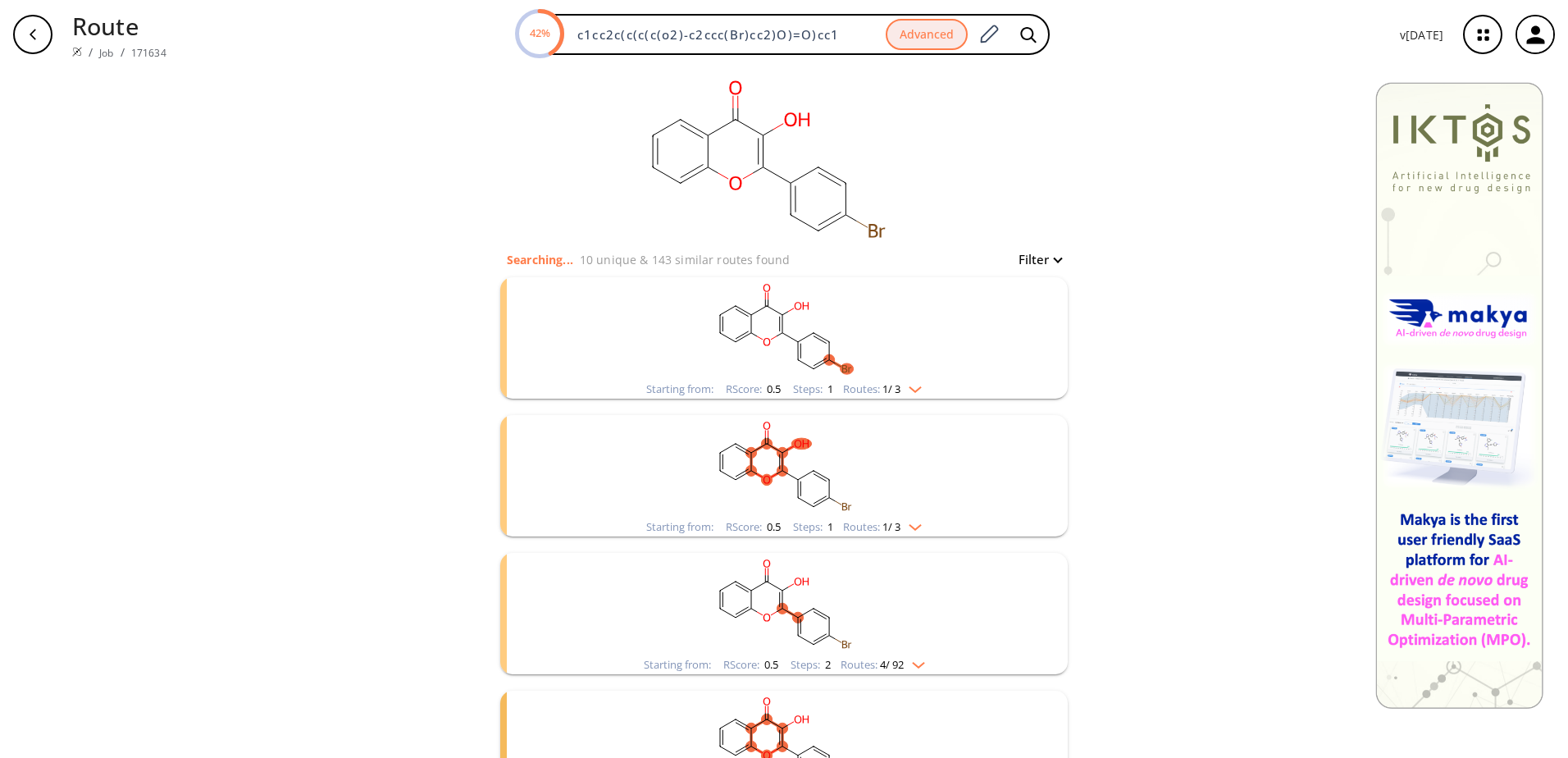
click at [896, 530] on span "1 / 3" at bounding box center [891, 526] width 18 height 10
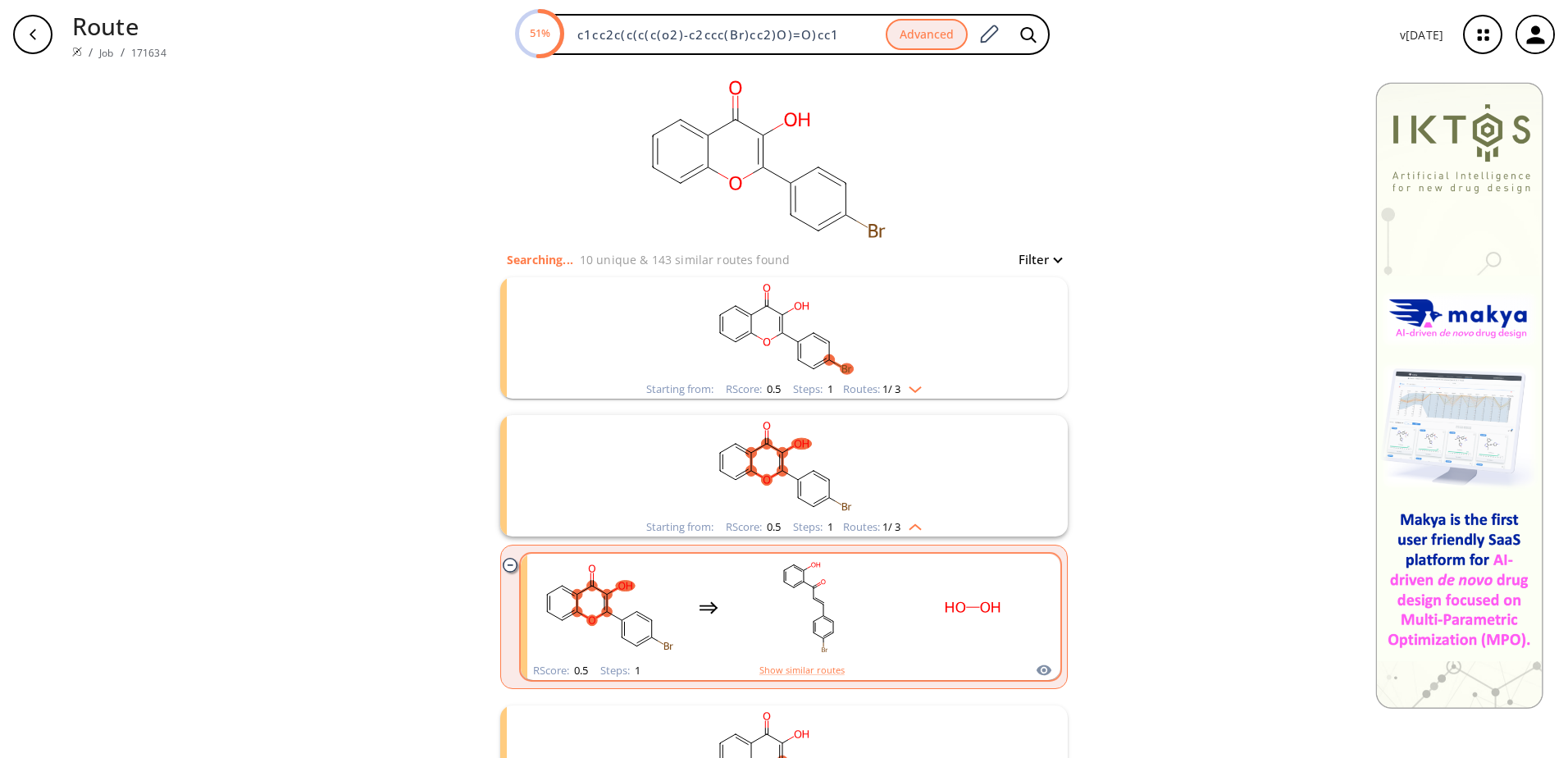
click at [963, 664] on div "RScore : 0.5 Steps : 1 Show similar routes" at bounding box center [791, 671] width 539 height 19
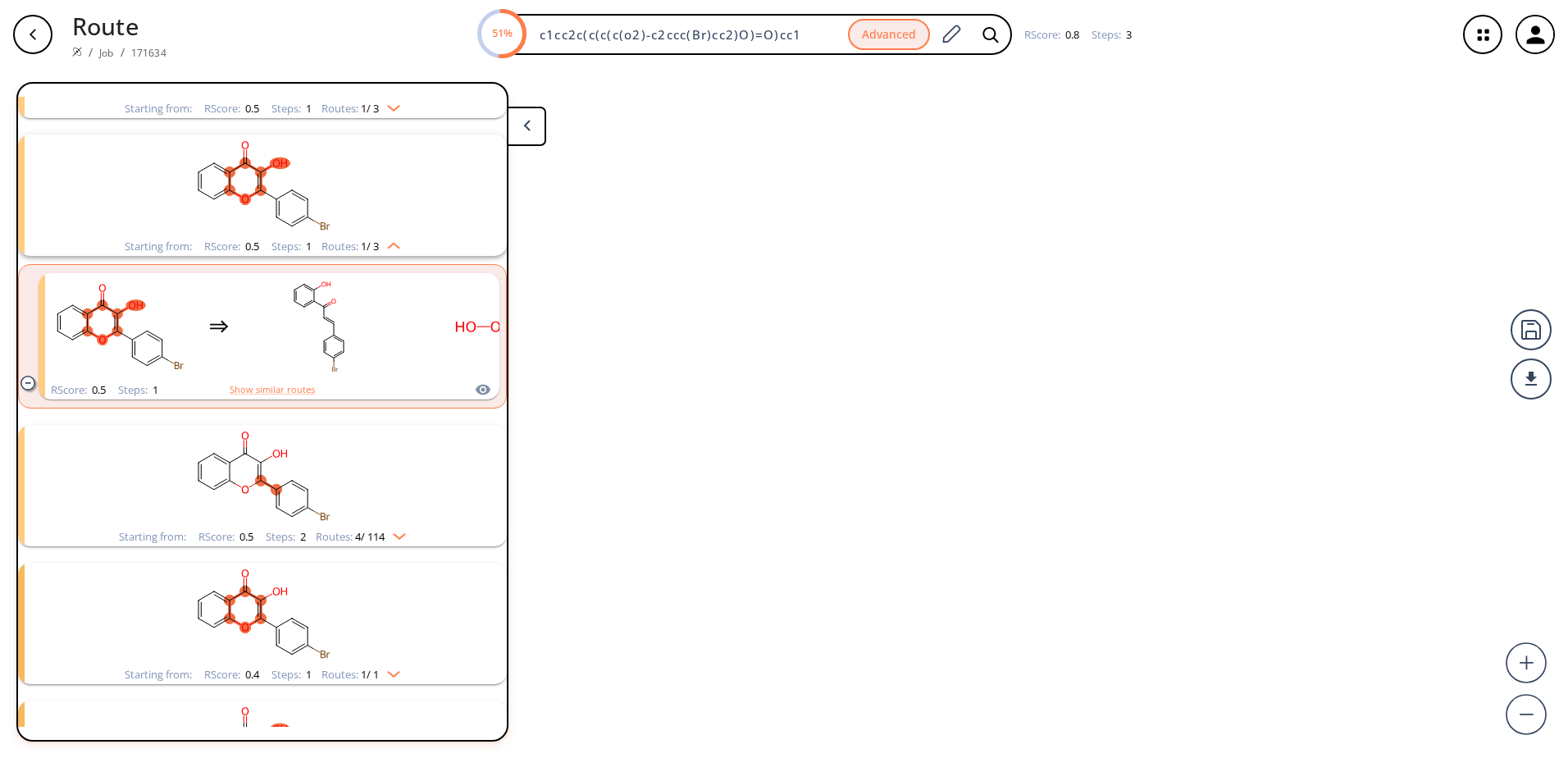
scroll to position [176, 0]
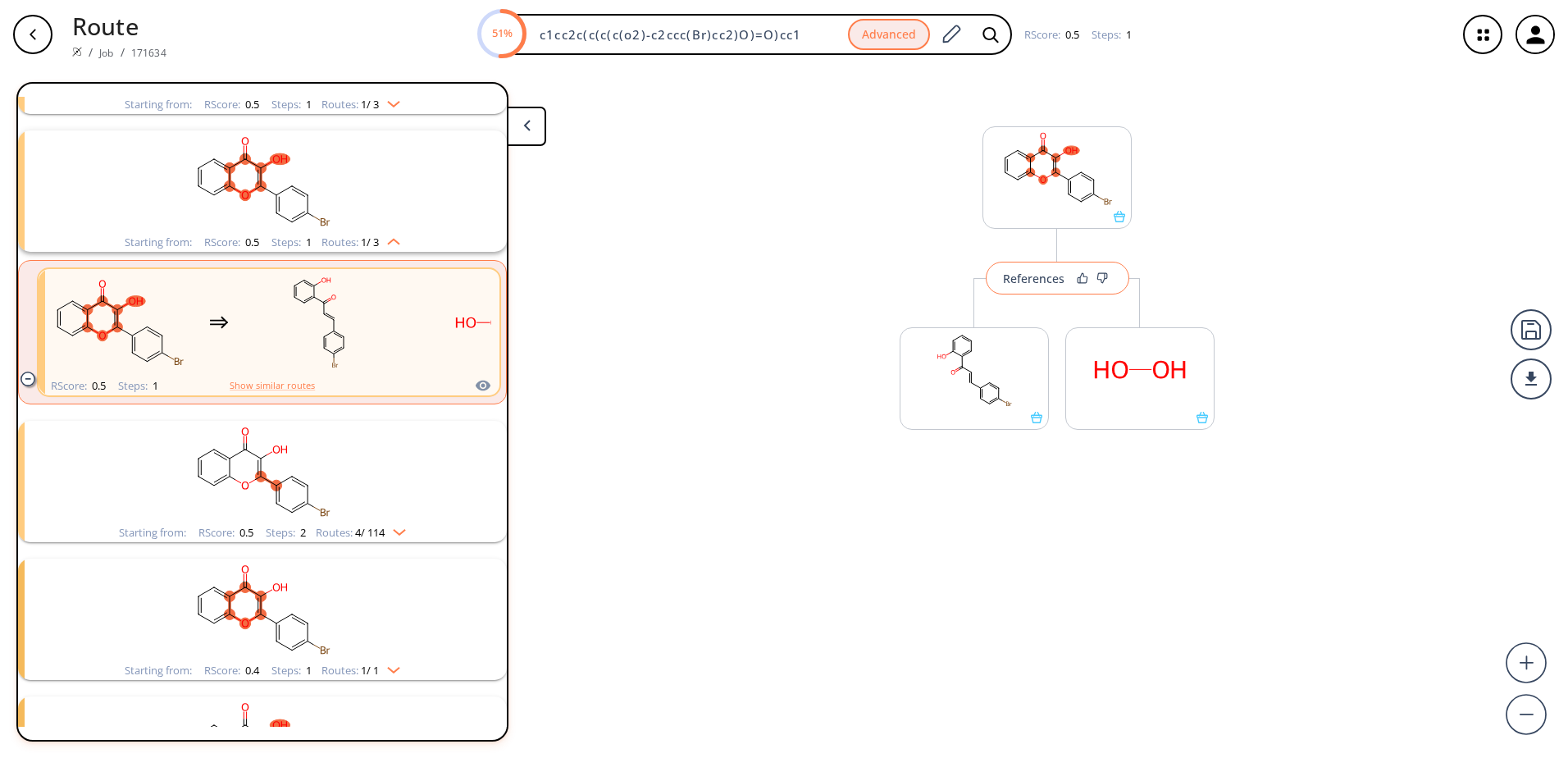
click at [1026, 289] on button "References" at bounding box center [1057, 277] width 143 height 33
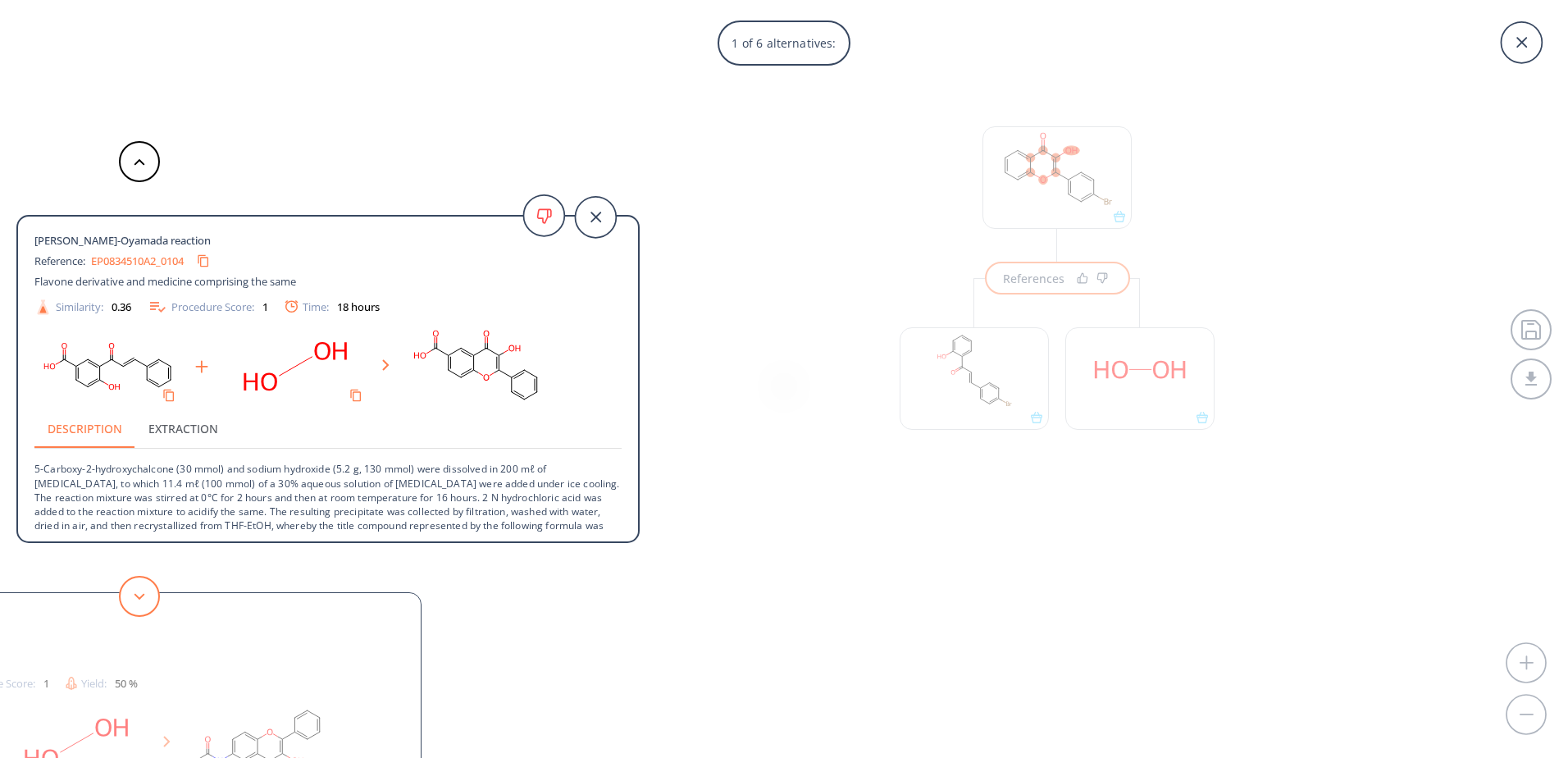
click at [140, 592] on button at bounding box center [140, 596] width 41 height 41
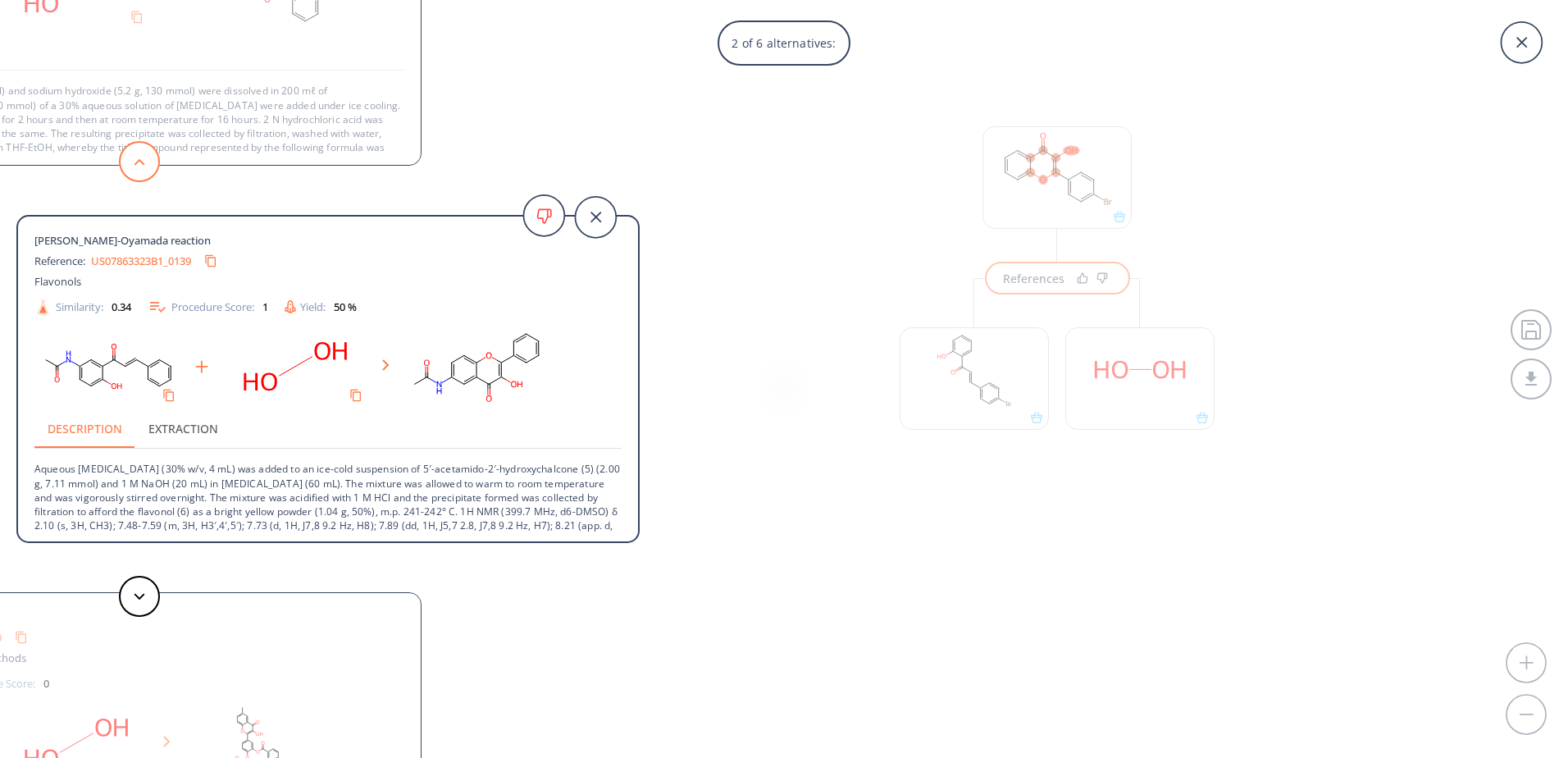
click at [135, 170] on button at bounding box center [140, 162] width 41 height 41
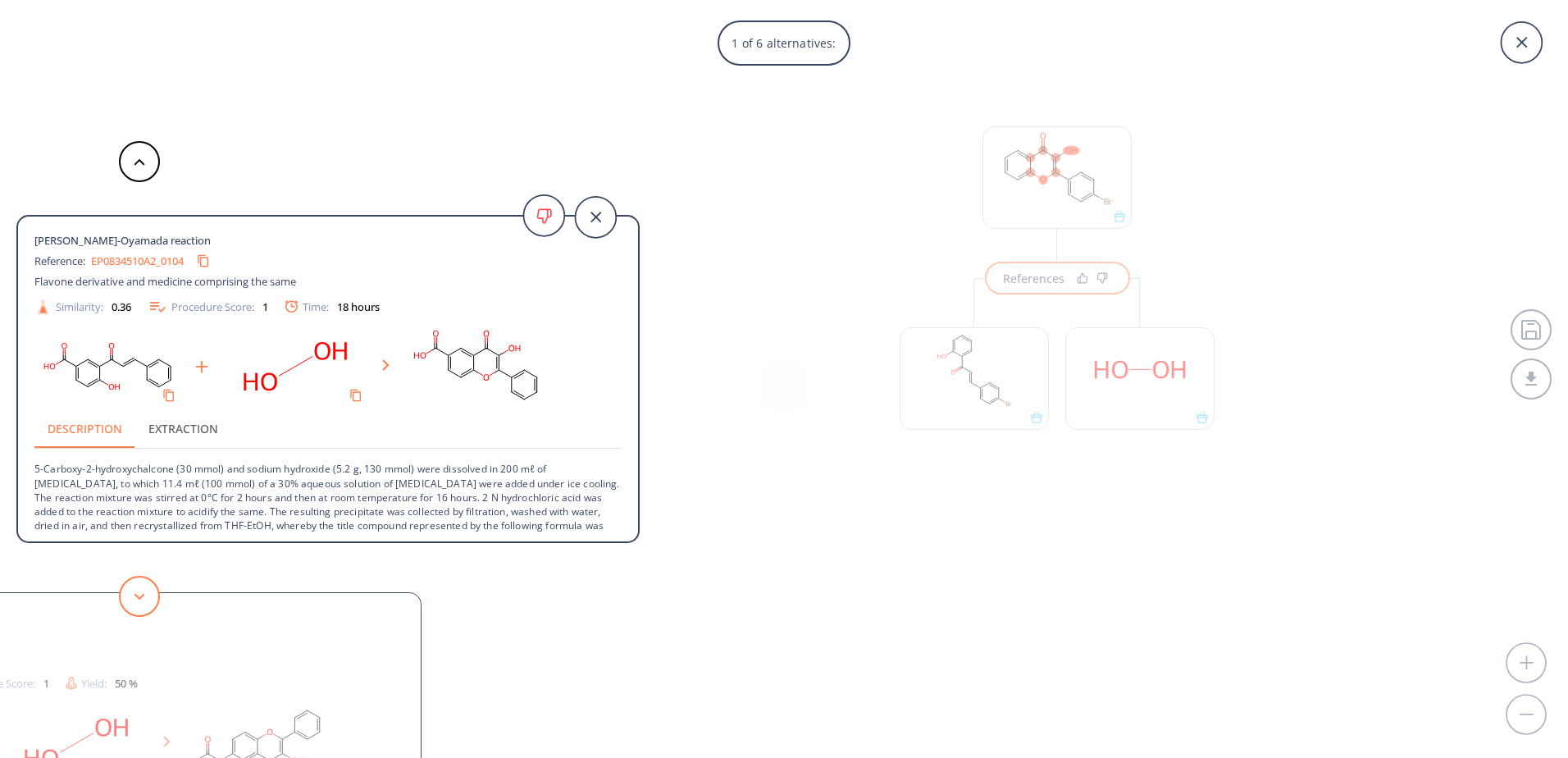
click at [150, 583] on button at bounding box center [140, 596] width 41 height 41
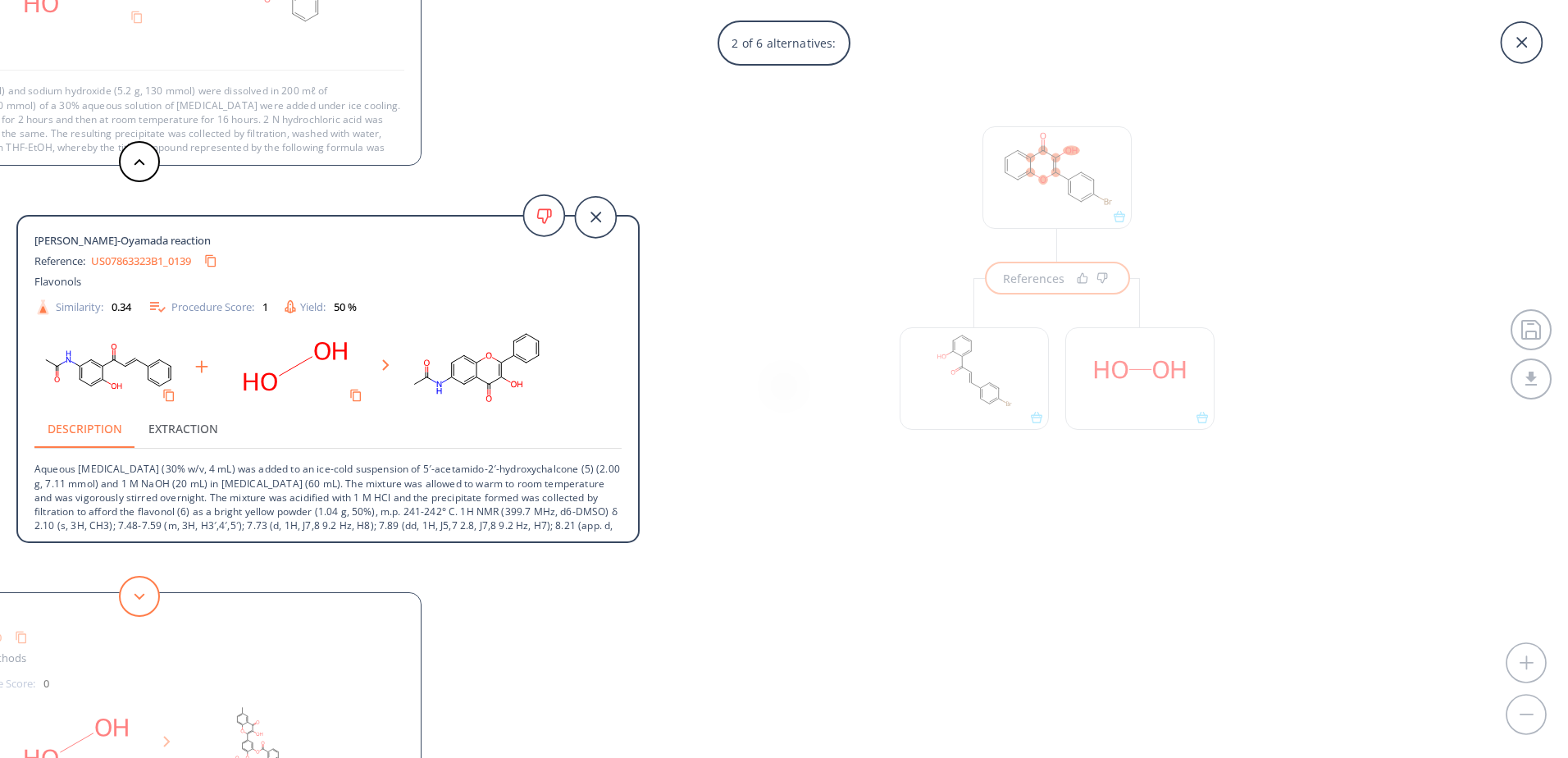
click at [150, 583] on button at bounding box center [140, 596] width 41 height 41
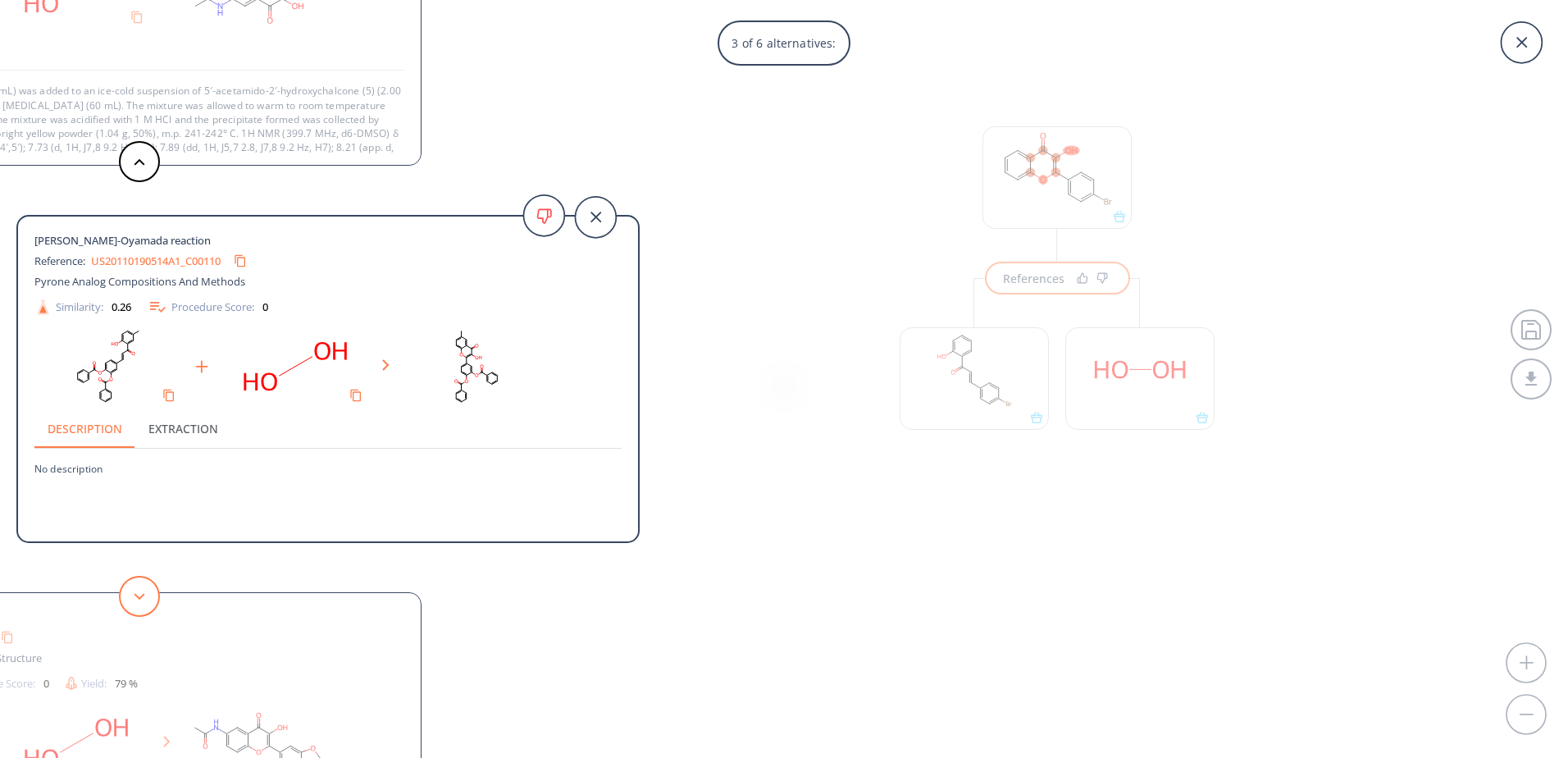
click at [150, 587] on button at bounding box center [140, 596] width 41 height 41
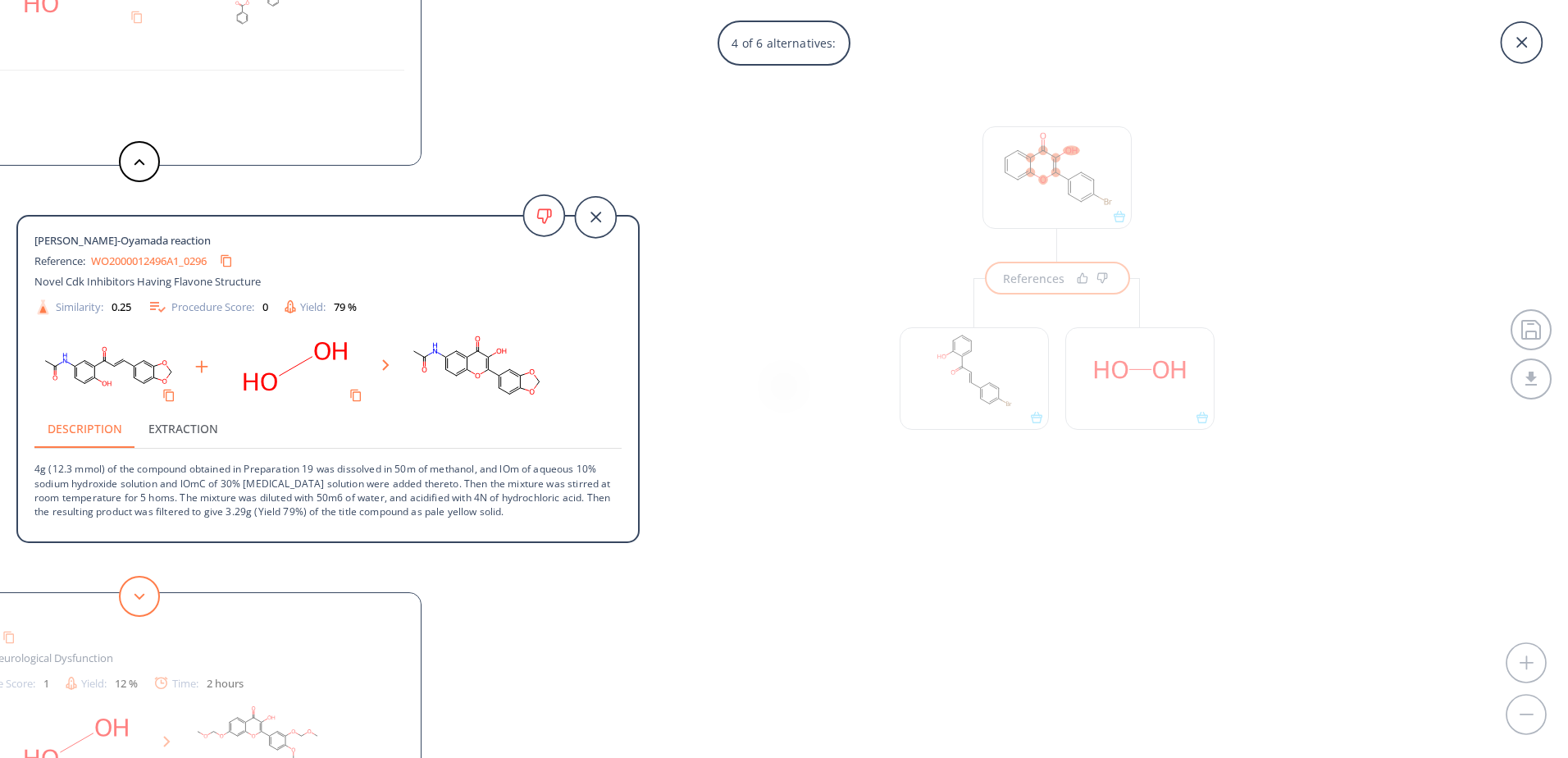
click at [150, 587] on button at bounding box center [140, 596] width 41 height 41
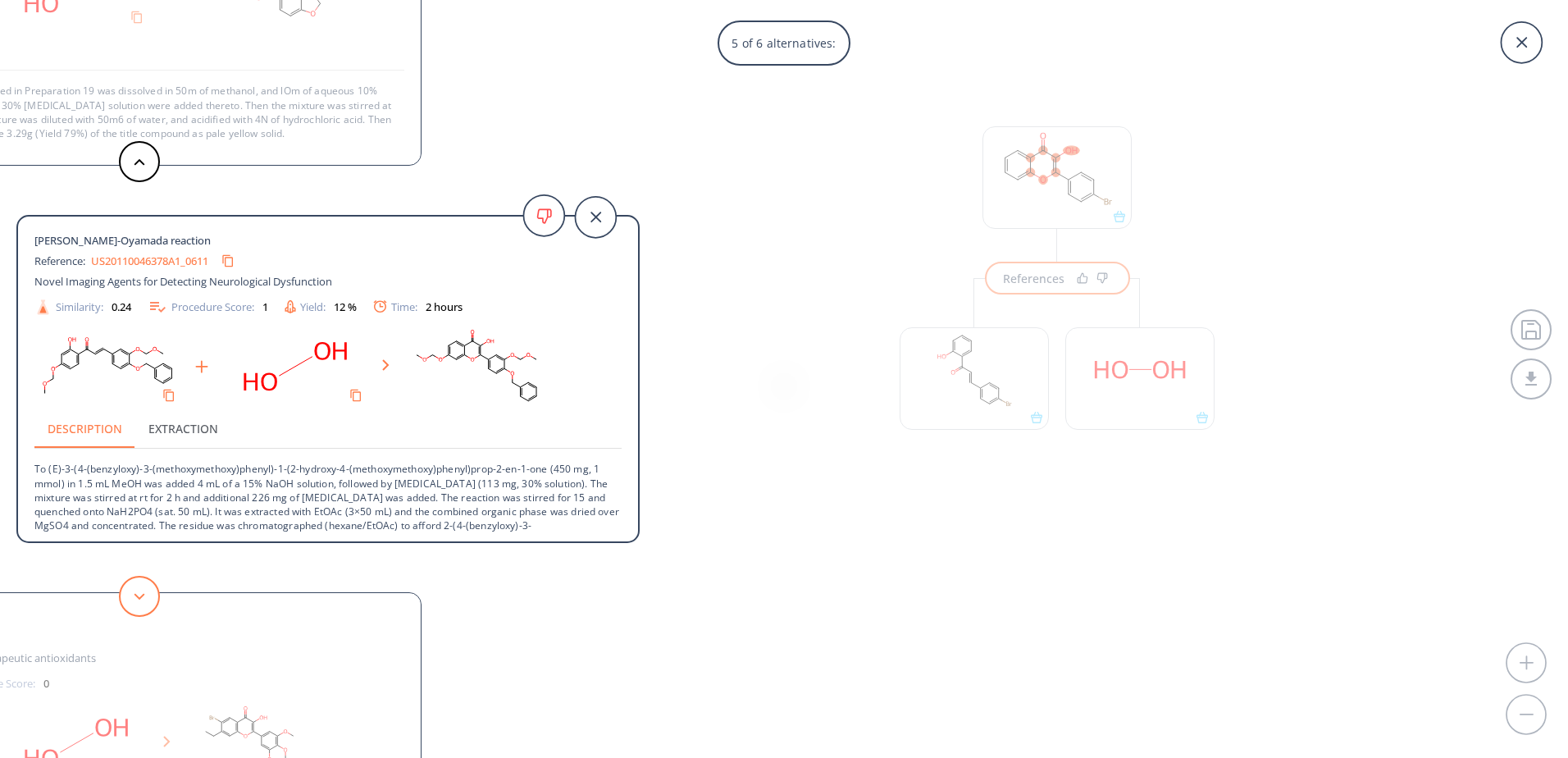
click at [150, 587] on button at bounding box center [140, 596] width 41 height 41
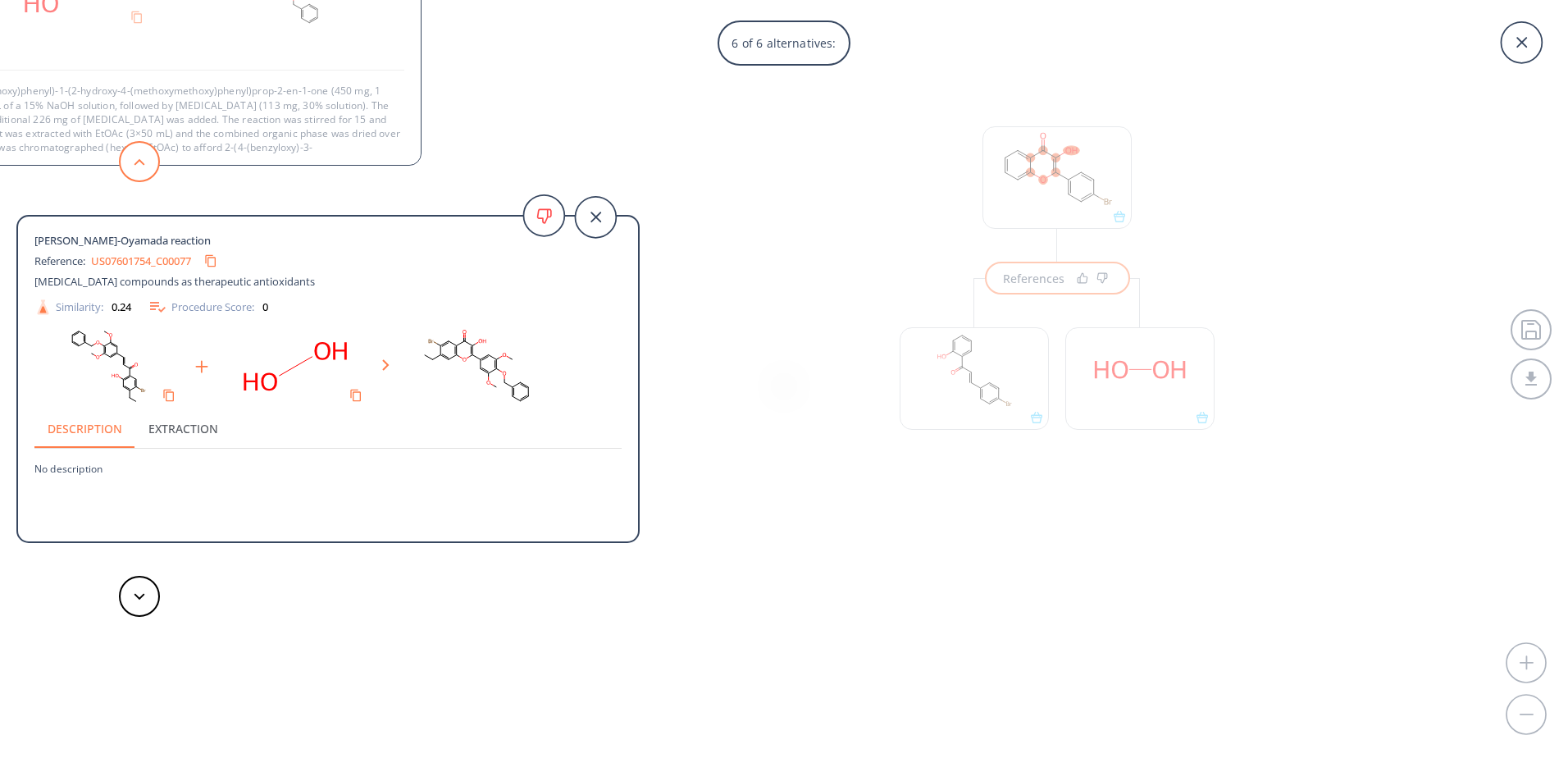
click at [142, 166] on button at bounding box center [140, 162] width 41 height 41
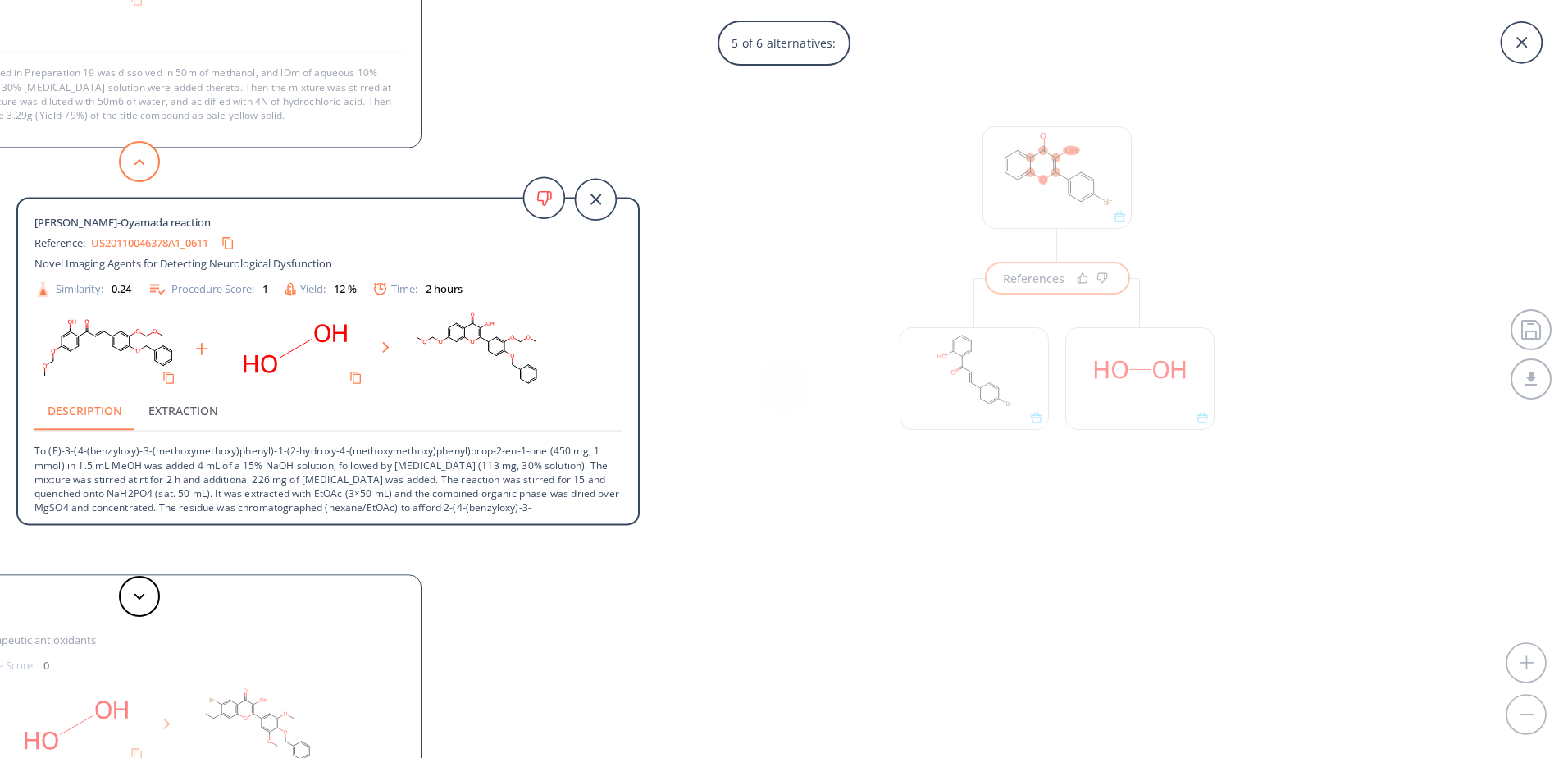
click at [142, 166] on button at bounding box center [140, 162] width 41 height 41
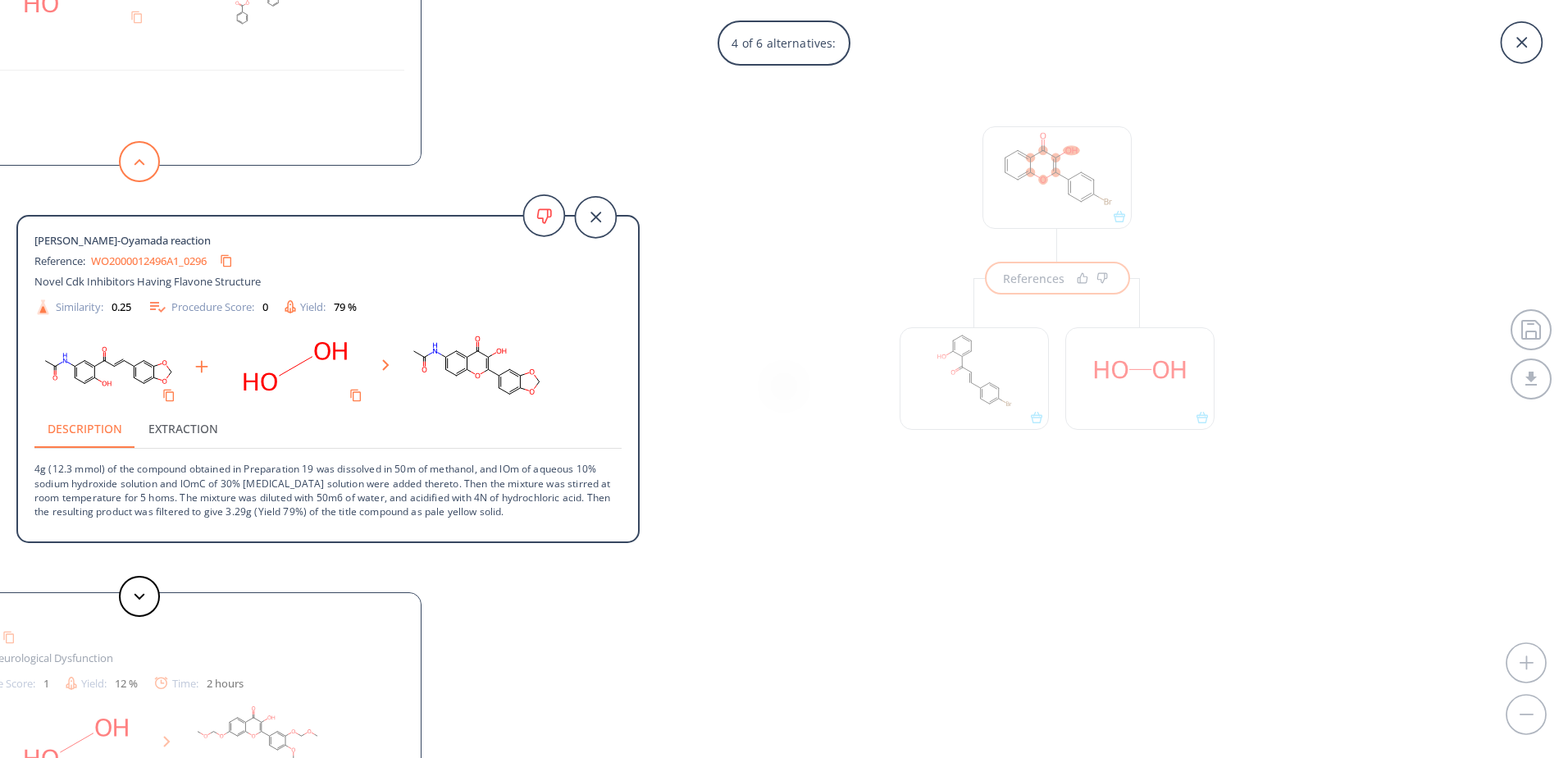
click at [142, 166] on button at bounding box center [140, 162] width 41 height 41
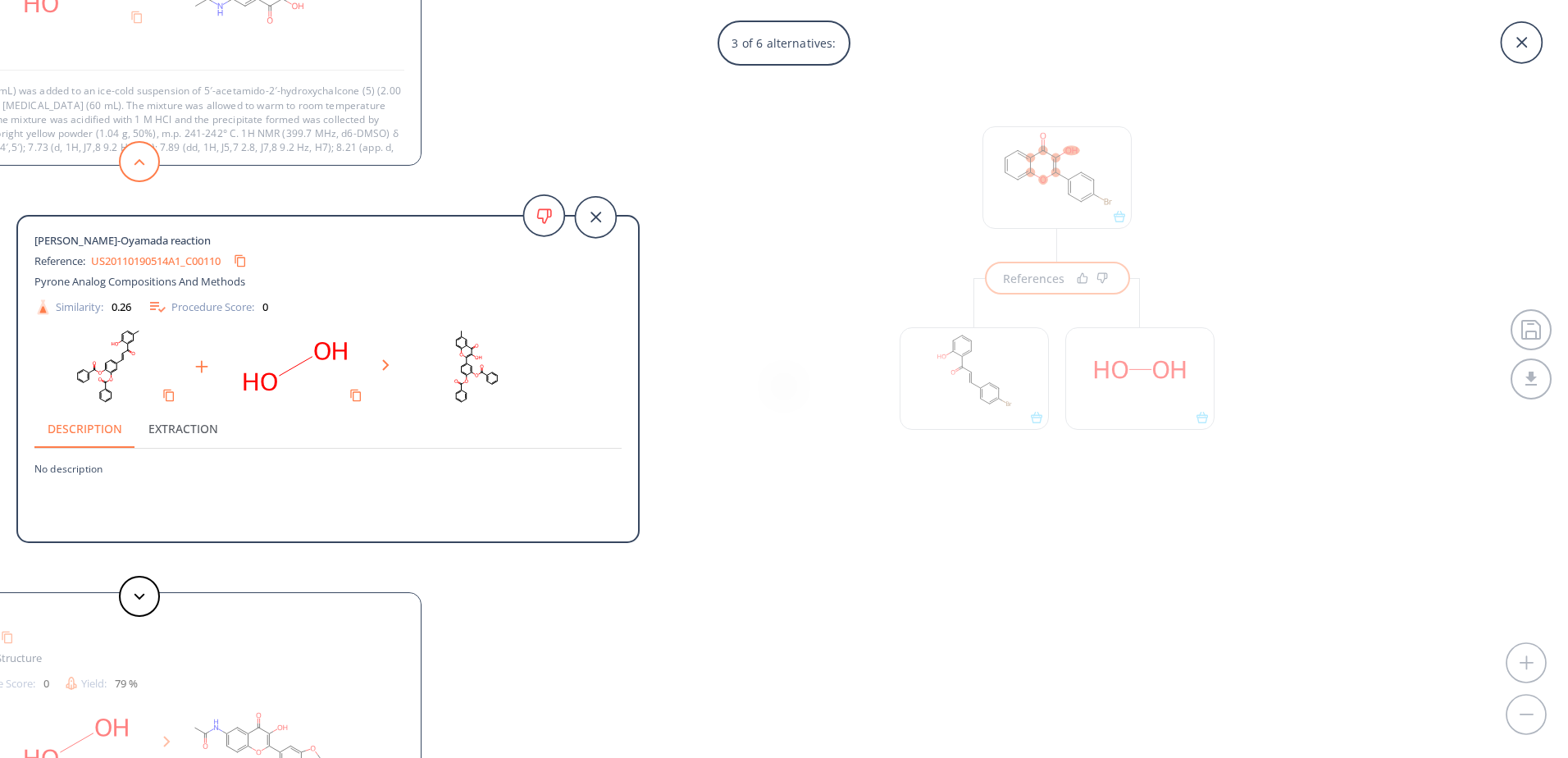
click at [142, 166] on button at bounding box center [140, 162] width 41 height 41
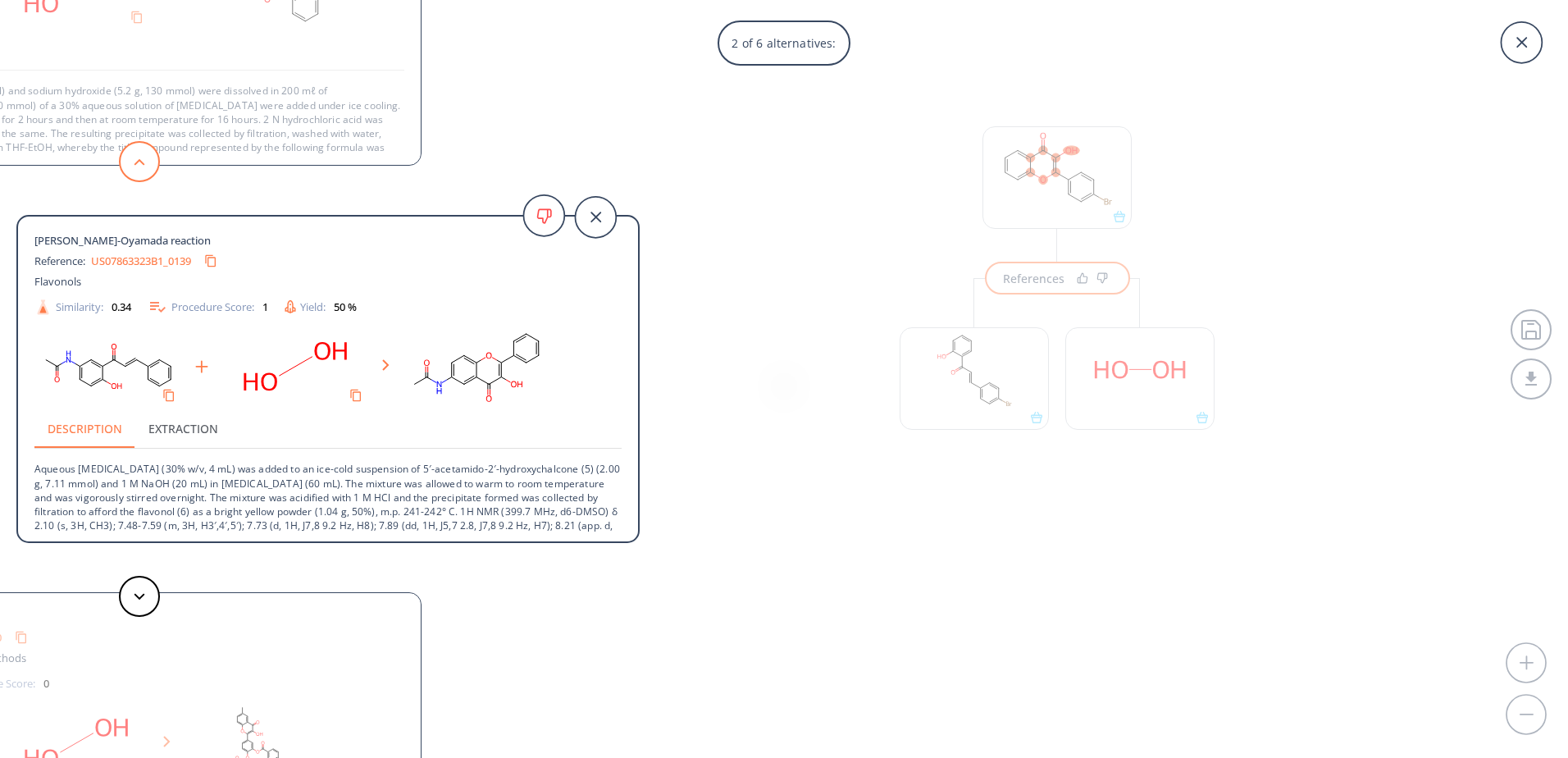
click at [142, 166] on button at bounding box center [140, 162] width 41 height 41
